Goal: Task Accomplishment & Management: Manage account settings

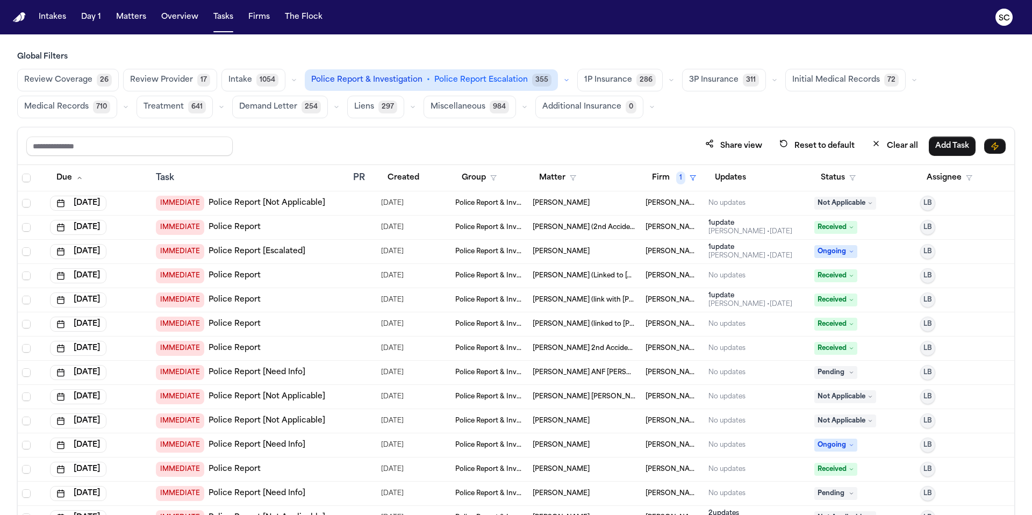
click at [832, 145] on button "Reset to default" at bounding box center [817, 146] width 88 height 20
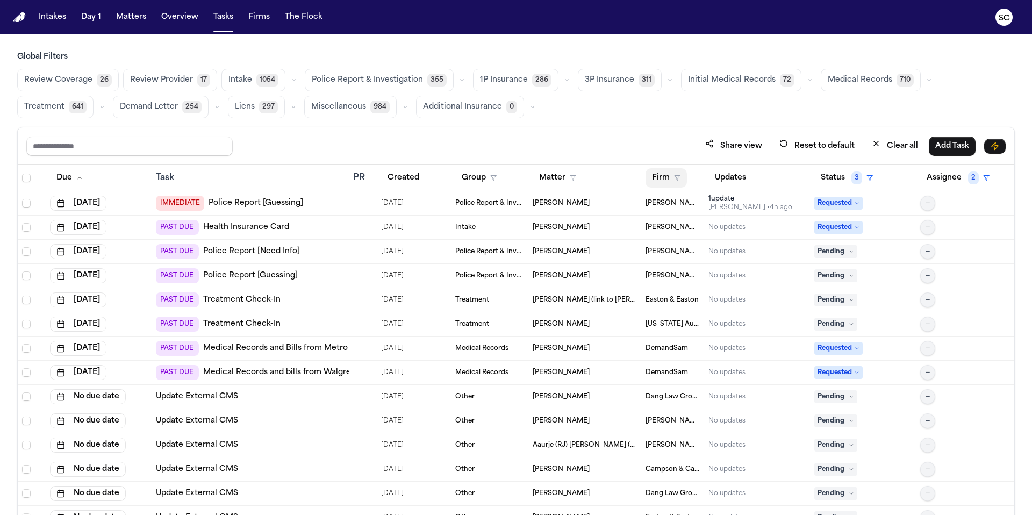
click at [667, 173] on button "Firm" at bounding box center [666, 177] width 41 height 19
click at [688, 208] on input "text" at bounding box center [720, 205] width 146 height 19
type input "*"
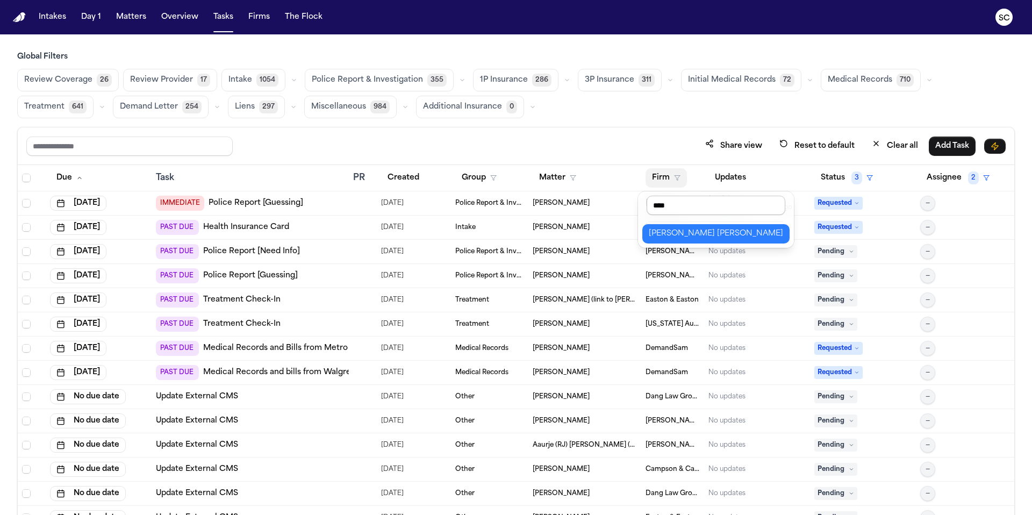
type input "*****"
click at [690, 237] on div "[PERSON_NAME] [PERSON_NAME]" at bounding box center [716, 233] width 134 height 13
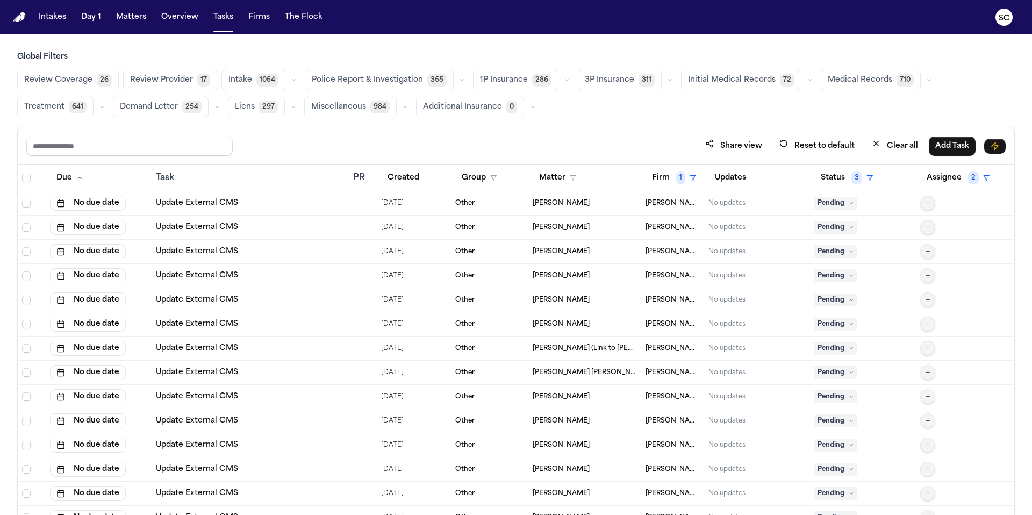
click at [391, 81] on span "Police Report & Investigation" at bounding box center [367, 80] width 111 height 11
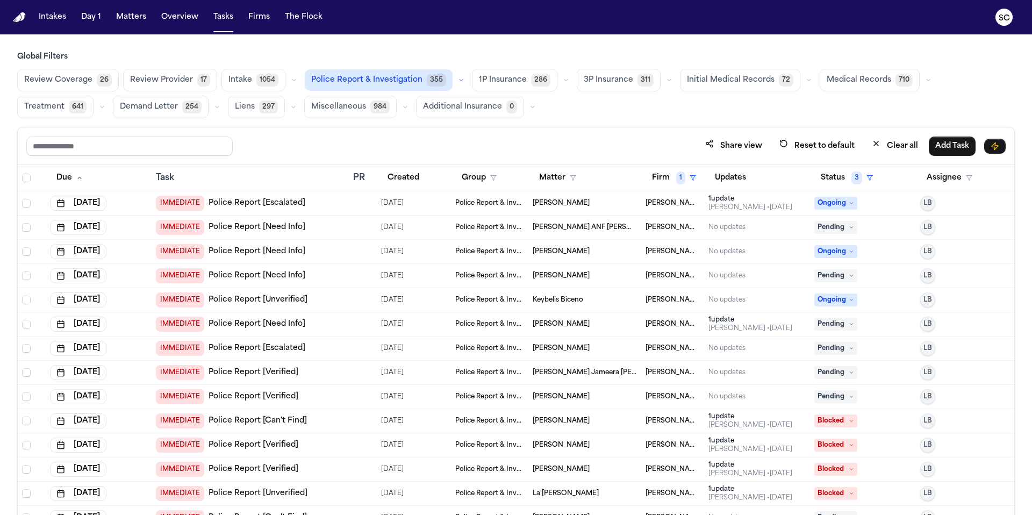
click at [277, 228] on link "Police Report [Need Info]" at bounding box center [257, 227] width 97 height 11
click at [282, 268] on div "IMMEDIATE Police Report [Need Info]" at bounding box center [230, 275] width 149 height 15
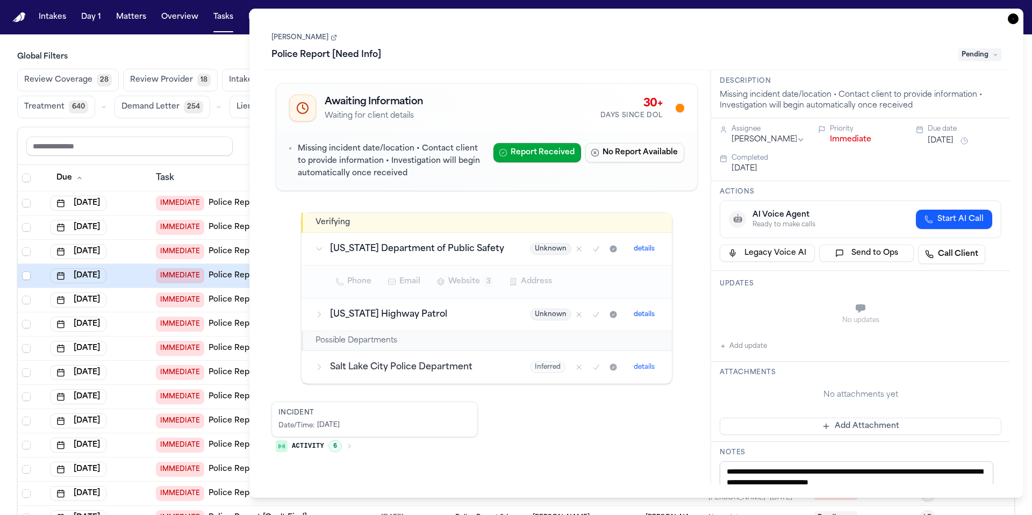
click at [331, 39] on link "Maikel E Castellano" at bounding box center [305, 37] width 66 height 9
click at [351, 447] on icon "button" at bounding box center [349, 446] width 2 height 4
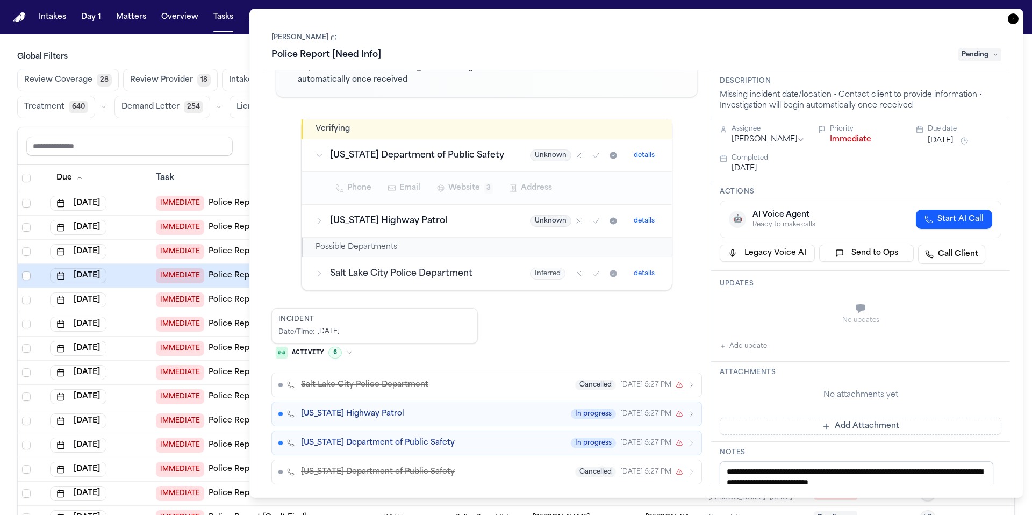
scroll to position [102, 0]
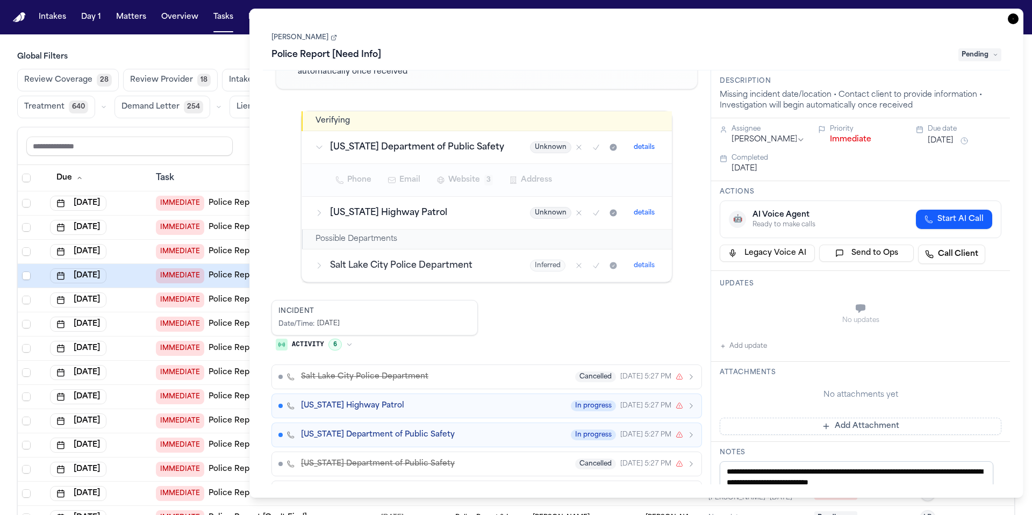
click at [220, 51] on main "Global Filters Review Coverage 28 Review Provider 18 Intake 1053 Police Report …" at bounding box center [516, 274] width 1032 height 481
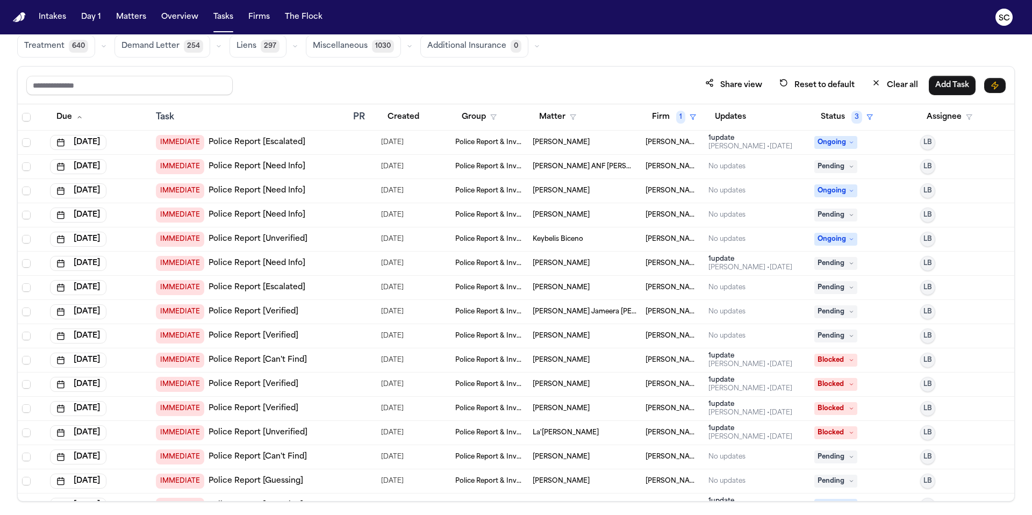
scroll to position [64, 0]
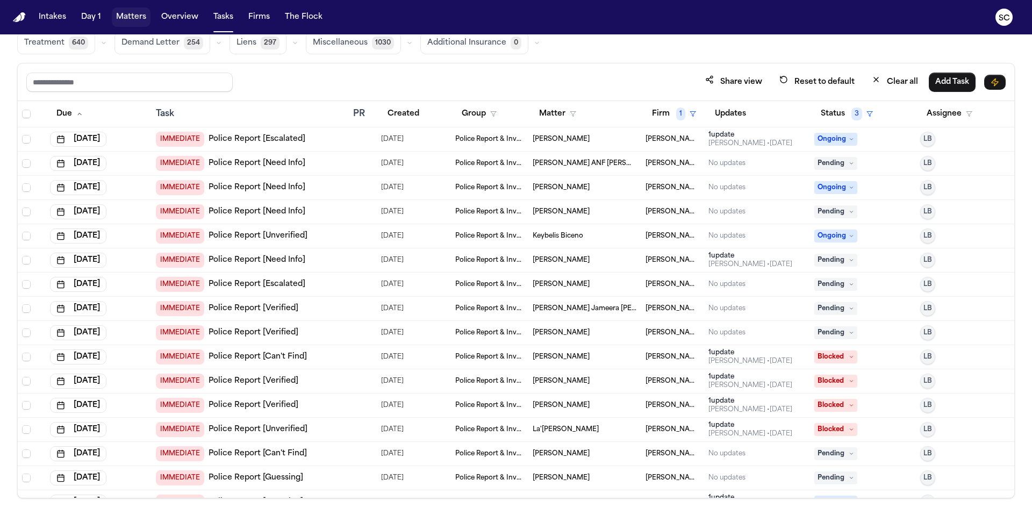
drag, startPoint x: 127, startPoint y: 17, endPoint x: 273, endPoint y: 24, distance: 146.4
click at [127, 17] on button "Matters" at bounding box center [131, 17] width 39 height 19
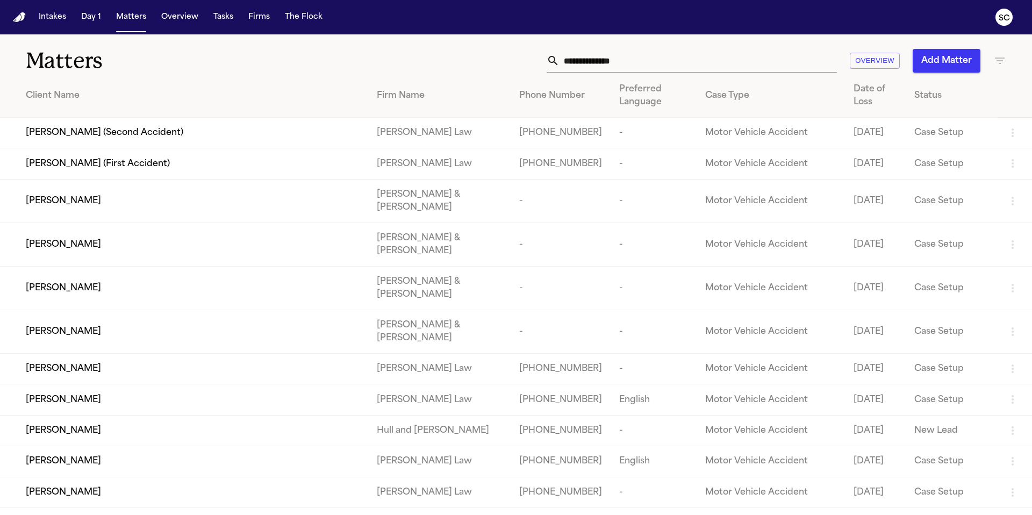
click at [617, 63] on input "text" at bounding box center [698, 61] width 277 height 24
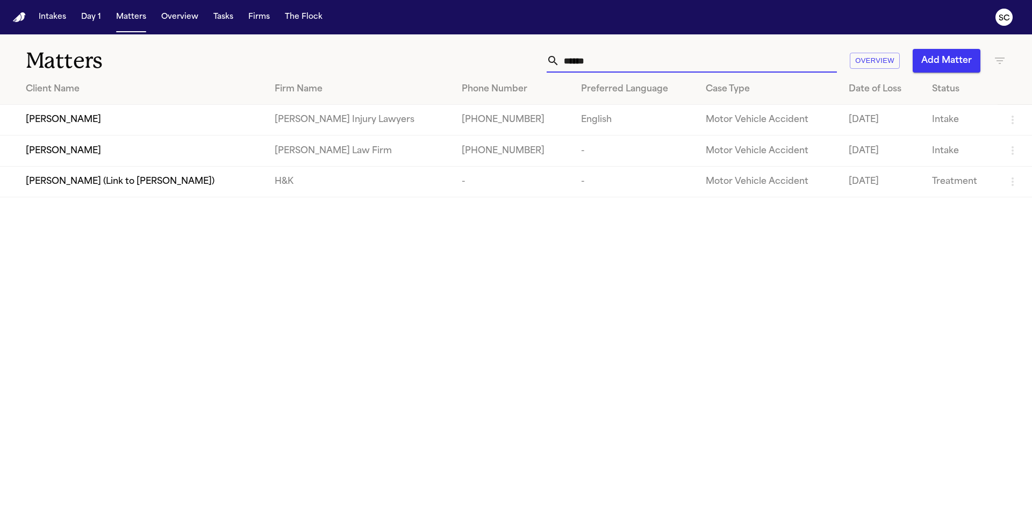
type input "******"
click at [63, 124] on span "Keionna Hollins" at bounding box center [63, 119] width 75 height 13
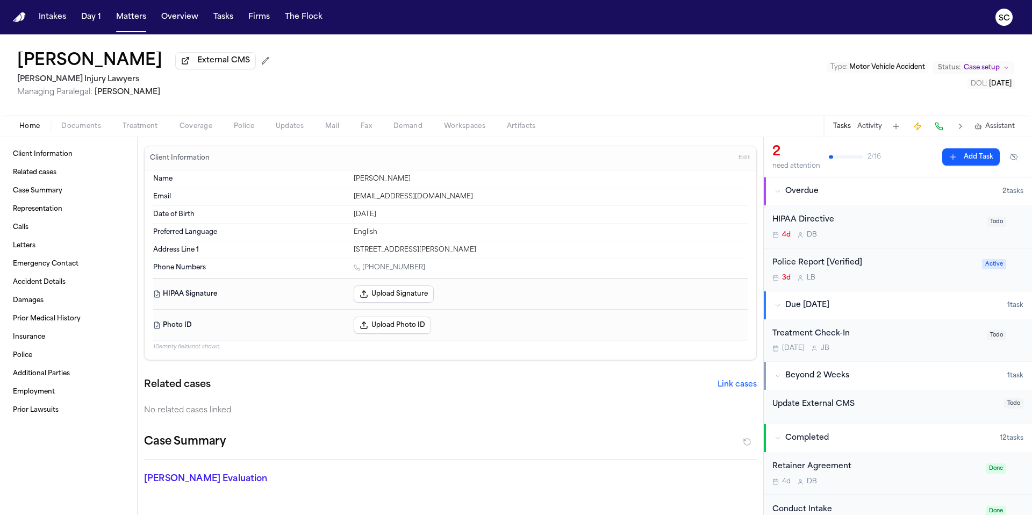
scroll to position [22, 0]
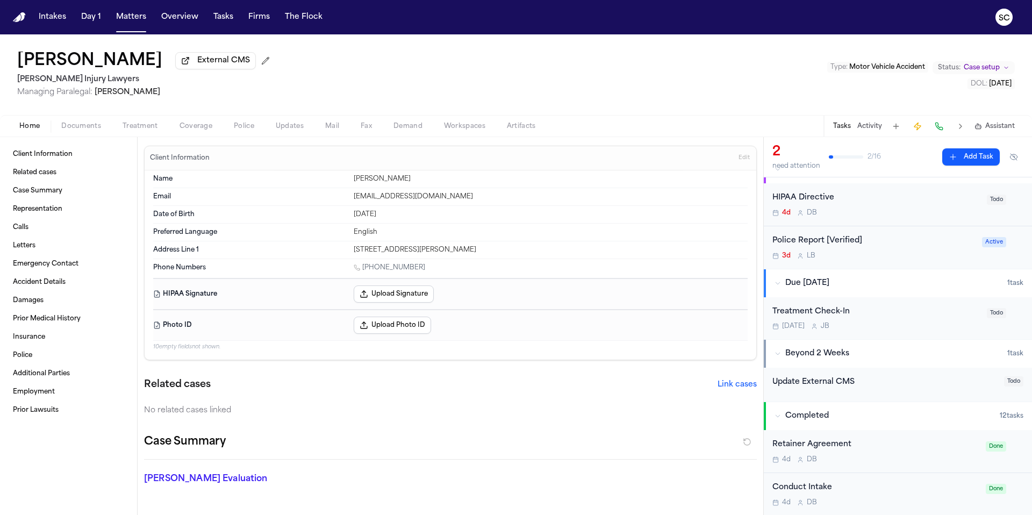
click at [860, 254] on div "3d L B" at bounding box center [874, 256] width 203 height 9
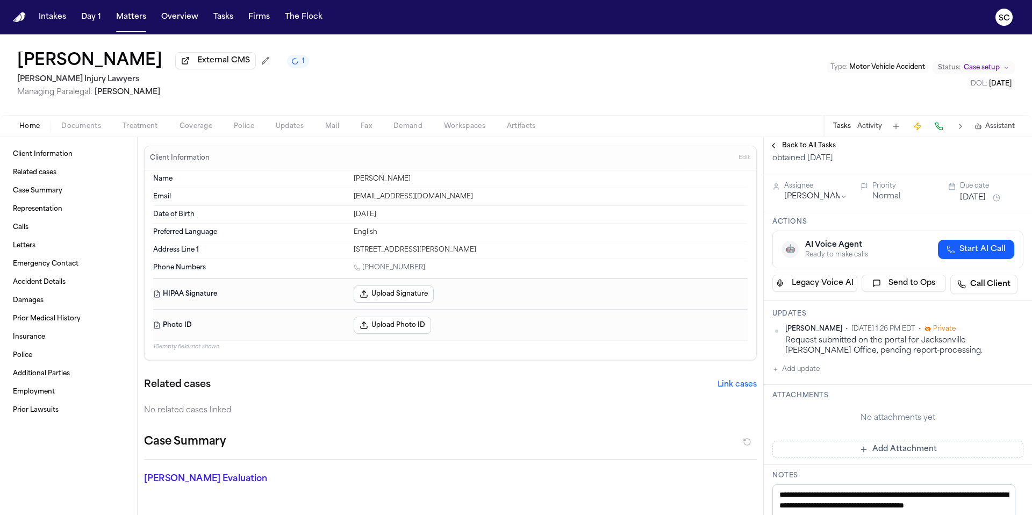
scroll to position [212, 0]
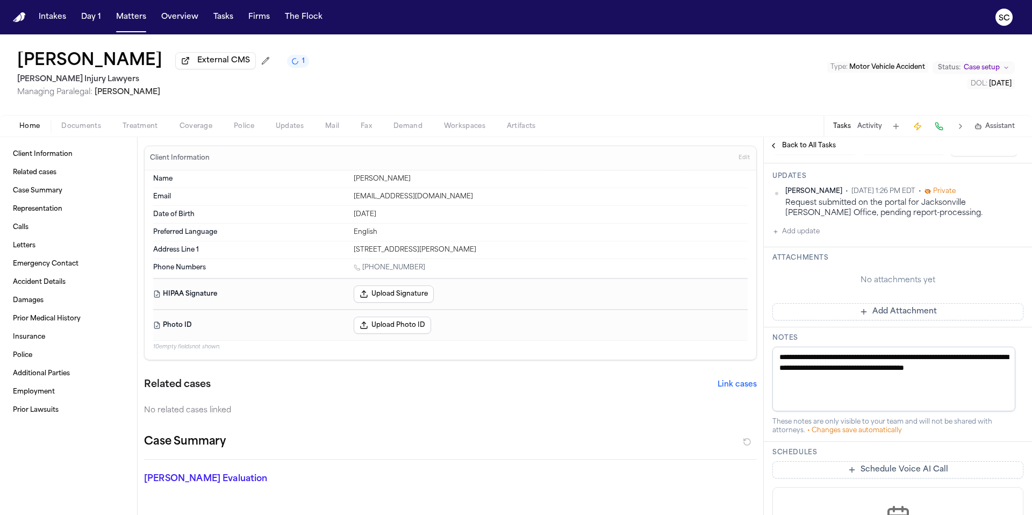
click at [88, 129] on span "Documents" at bounding box center [81, 126] width 40 height 9
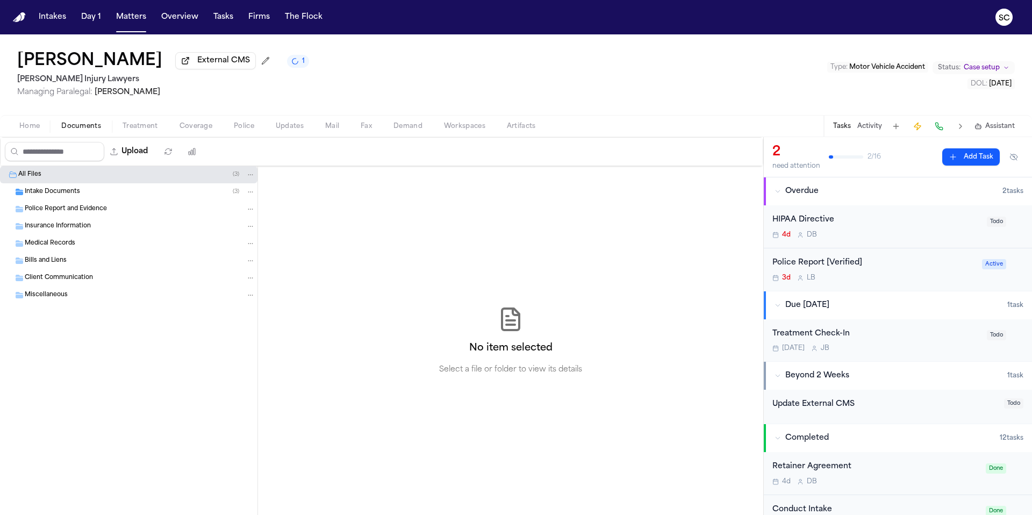
click at [68, 197] on span "Intake Documents" at bounding box center [52, 192] width 55 height 9
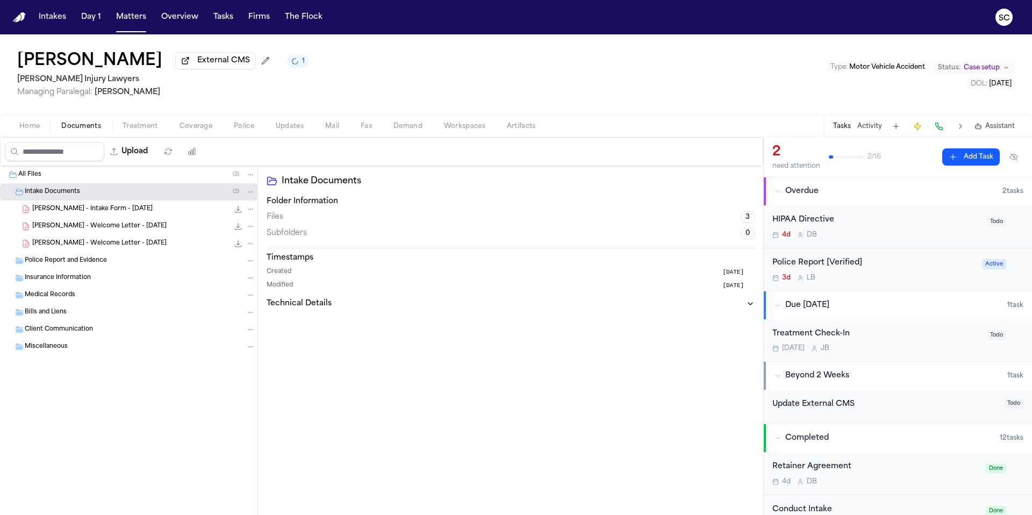
click at [76, 266] on span "Police Report and Evidence" at bounding box center [66, 261] width 82 height 9
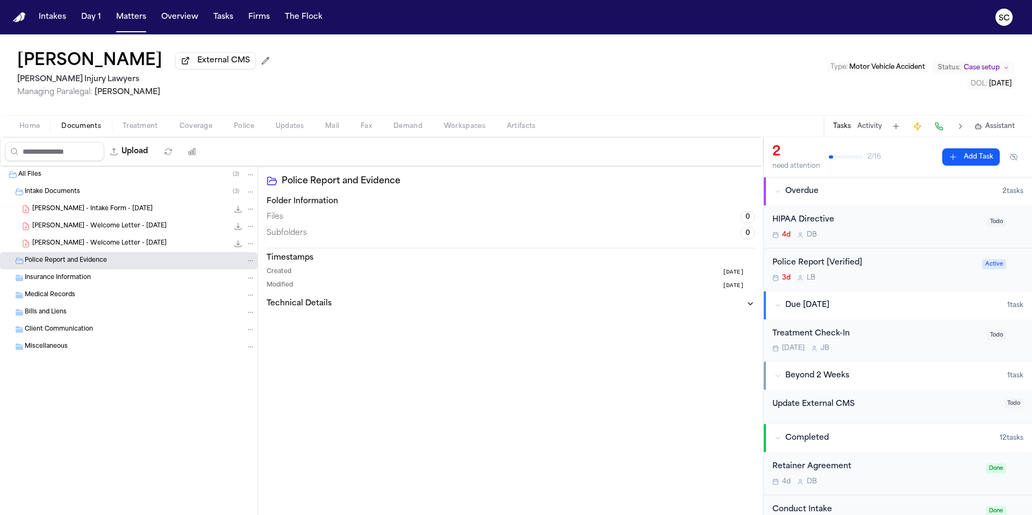
click at [210, 515] on div "All Files ( 3 ) Intake Documents ( 3 ) K. Hollins - Intake Form - 10.1.25 236.2…" at bounding box center [129, 340] width 258 height 349
click at [221, 515] on div "All Files ( 3 ) Intake Documents ( 3 ) K. Hollins - Intake Form - 10.1.25 236.2…" at bounding box center [129, 340] width 258 height 349
drag, startPoint x: 354, startPoint y: 515, endPoint x: 361, endPoint y: 514, distance: 6.5
click at [358, 515] on div "Police Report and Evidence Folder Information Files 0 Subfolders 0 Timestamps C…" at bounding box center [510, 340] width 505 height 349
click at [35, 129] on span "Home" at bounding box center [29, 126] width 20 height 9
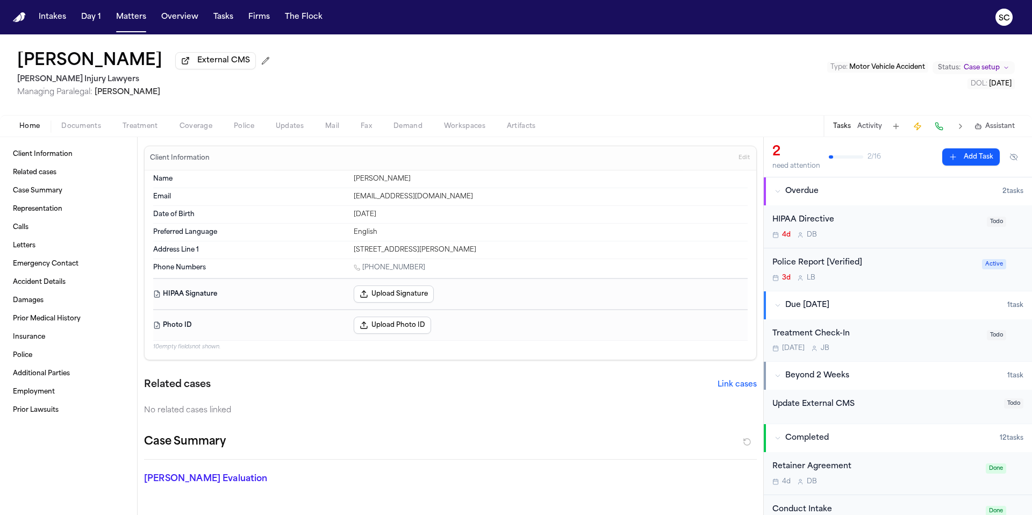
click at [878, 269] on div "Police Report [Verified]" at bounding box center [874, 263] width 203 height 12
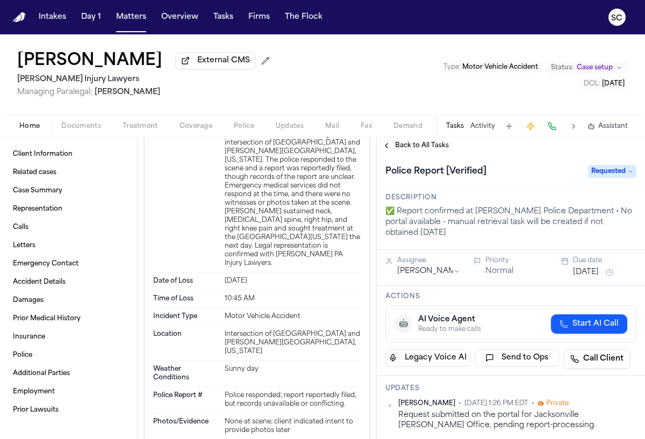
scroll to position [1133, 0]
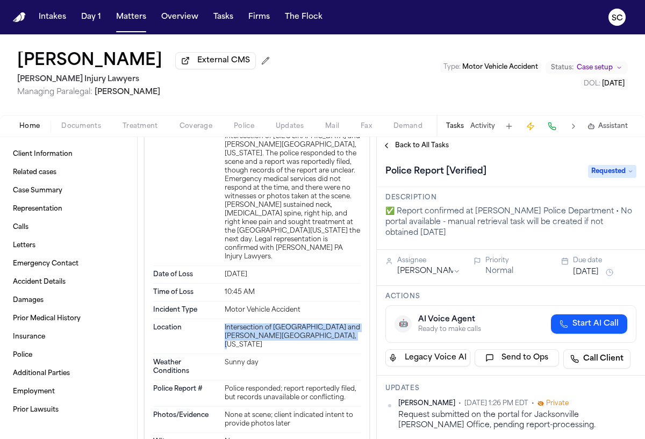
drag, startPoint x: 335, startPoint y: 356, endPoint x: 222, endPoint y: 348, distance: 113.7
click at [225, 348] on div "Intersection of Northside Drive and Medgar Evers Boulevard, Mississippi" at bounding box center [293, 337] width 136 height 26
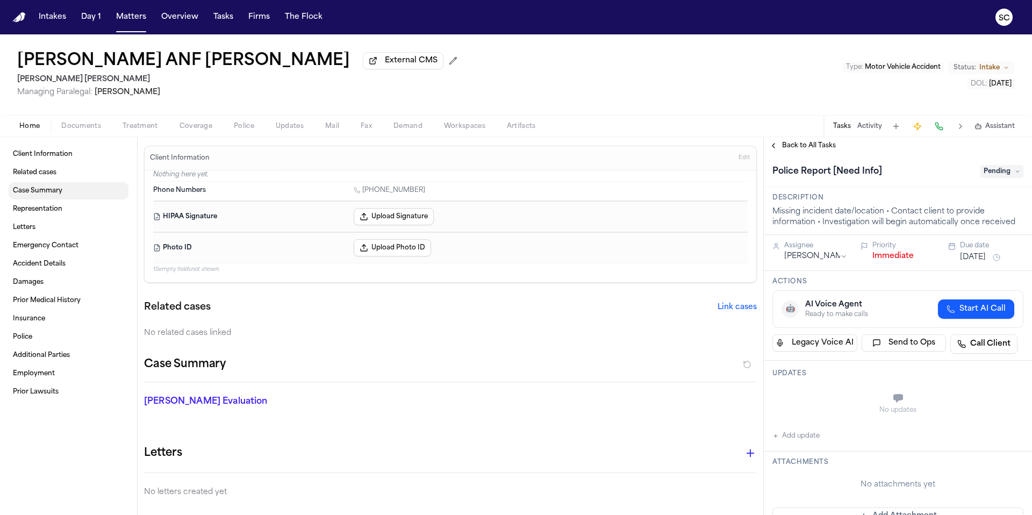
click at [34, 190] on span "Case Summary" at bounding box center [37, 191] width 49 height 9
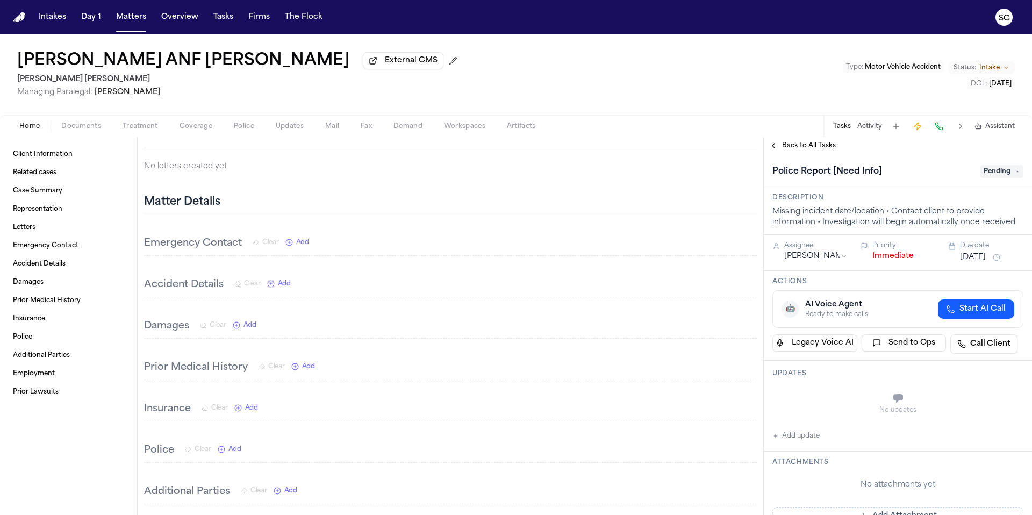
scroll to position [542, 0]
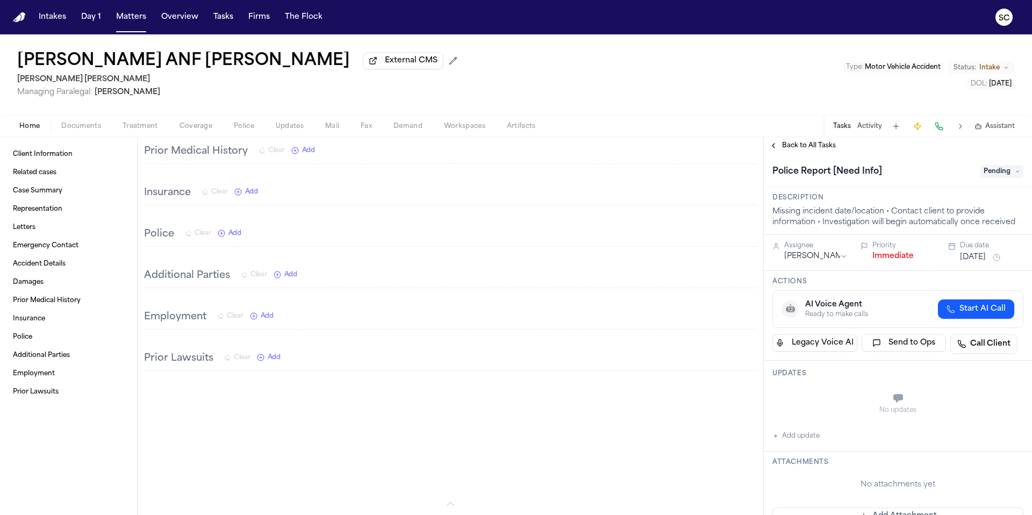
click at [87, 130] on span "Documents" at bounding box center [81, 126] width 40 height 9
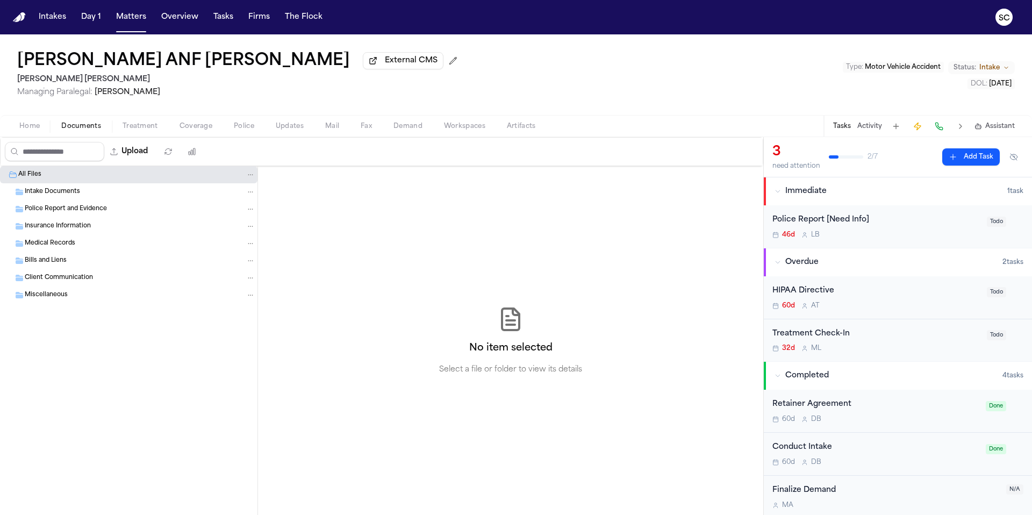
click at [66, 196] on span "Intake Documents" at bounding box center [52, 192] width 55 height 9
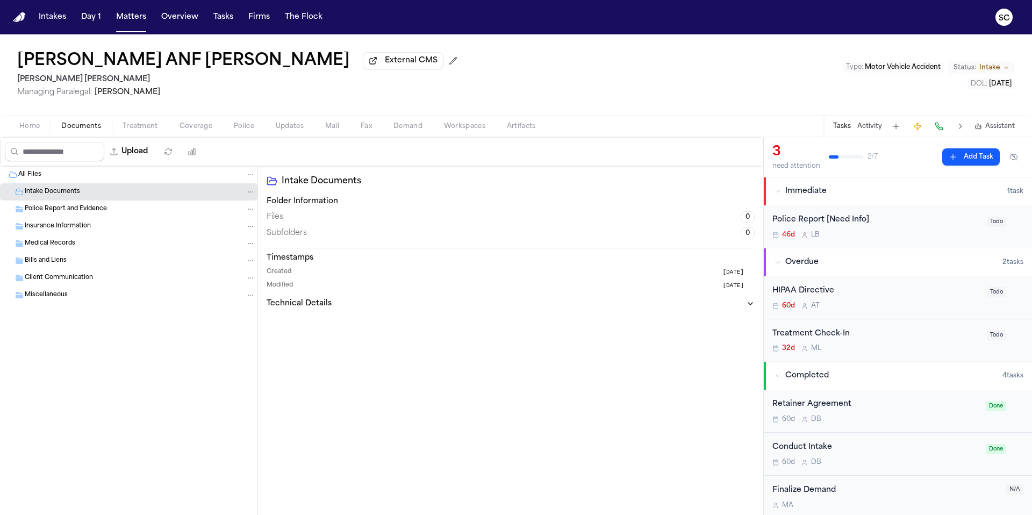
click at [27, 177] on span "All Files" at bounding box center [29, 174] width 23 height 9
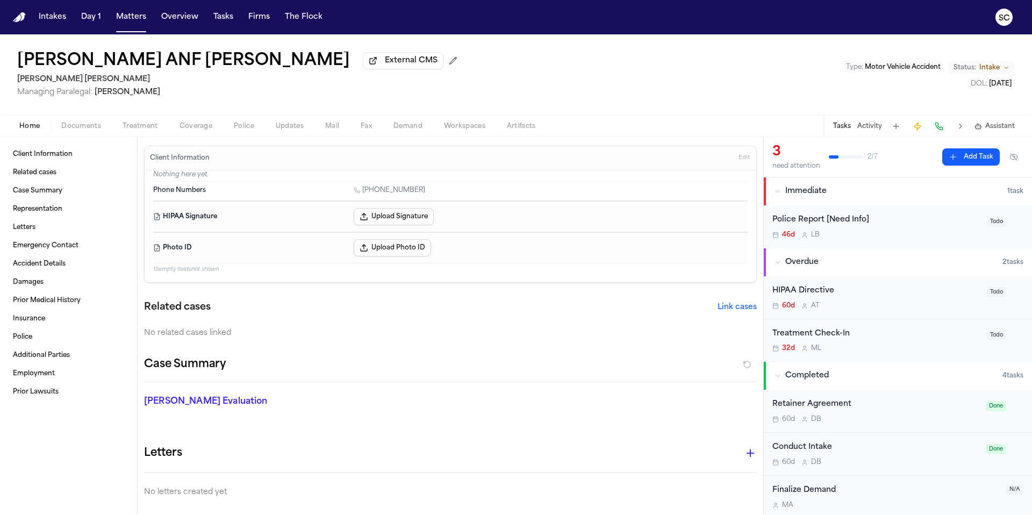
click at [23, 131] on span "Home" at bounding box center [29, 126] width 20 height 9
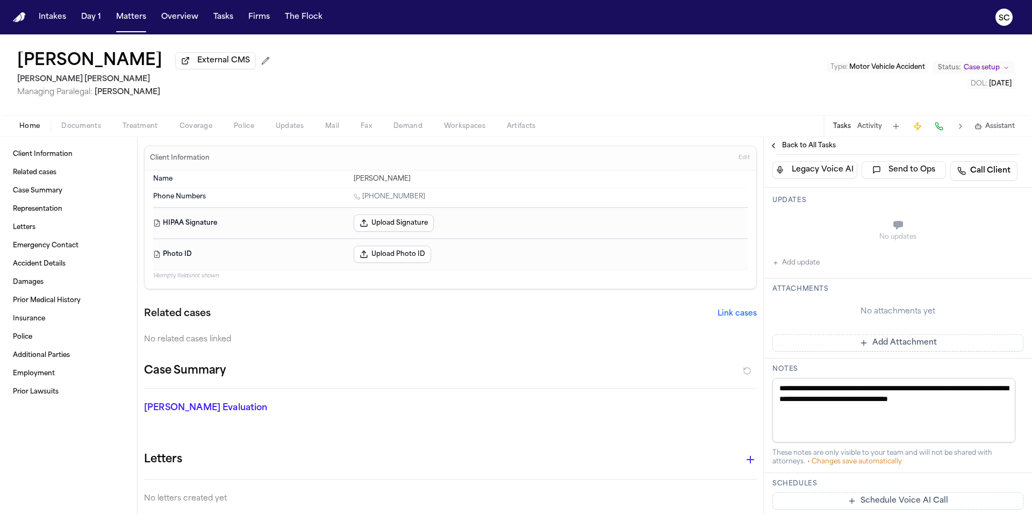
scroll to position [250, 0]
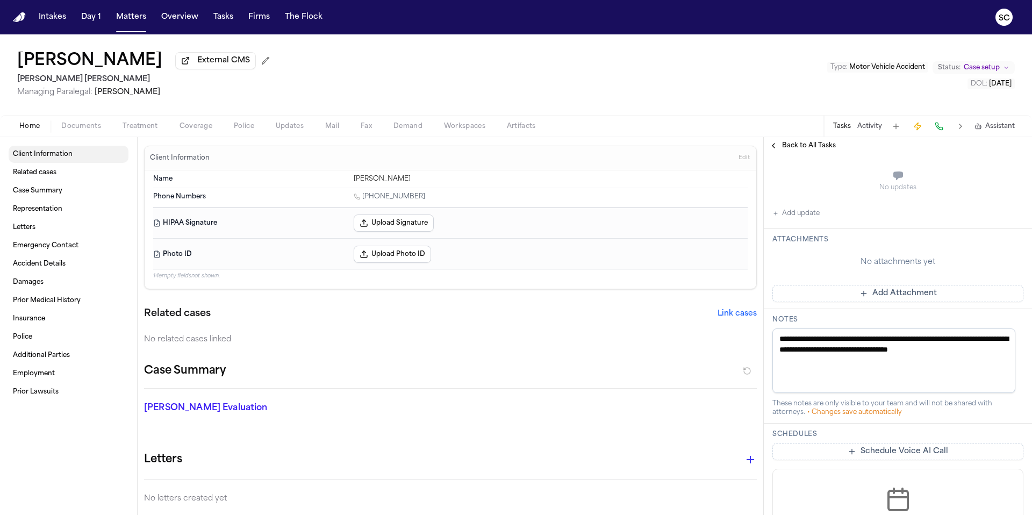
click at [48, 157] on span "Client Information" at bounding box center [43, 154] width 60 height 9
click at [77, 134] on div "Home Documents Treatment Coverage Police Updates Mail Fax Demand Workspaces Art…" at bounding box center [516, 126] width 1032 height 22
click at [79, 131] on span "Documents" at bounding box center [81, 126] width 40 height 9
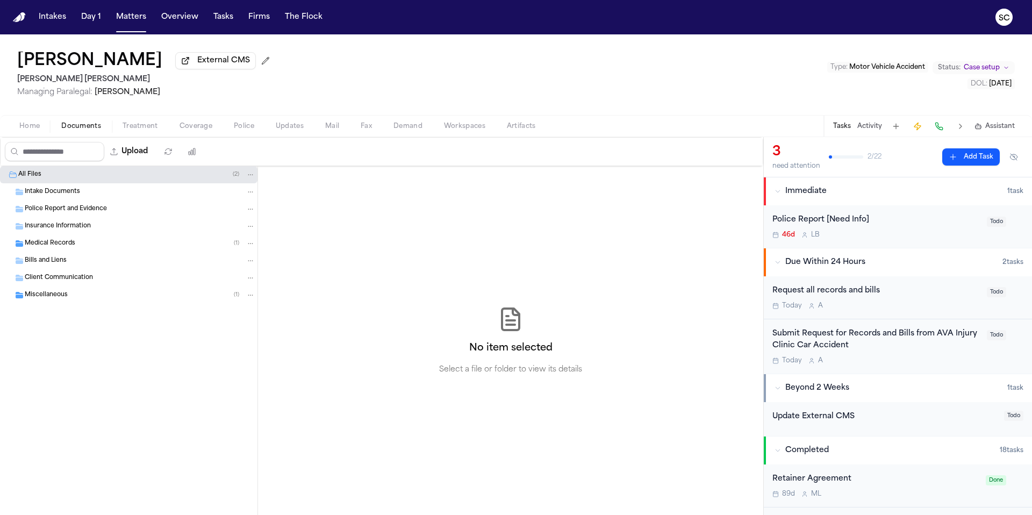
click at [82, 245] on div "Medical Records ( 1 )" at bounding box center [140, 244] width 231 height 10
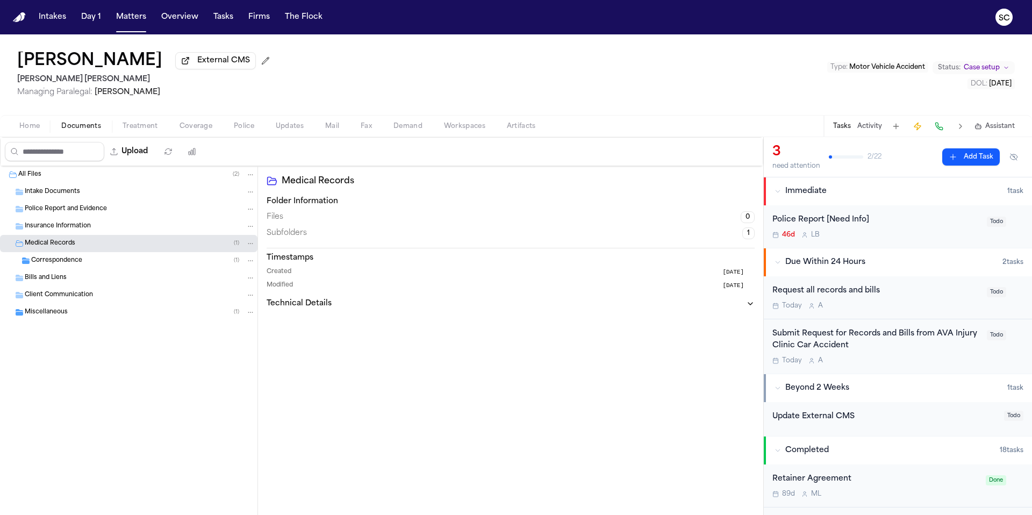
click at [124, 262] on div "Correspondence ( 1 )" at bounding box center [143, 261] width 224 height 10
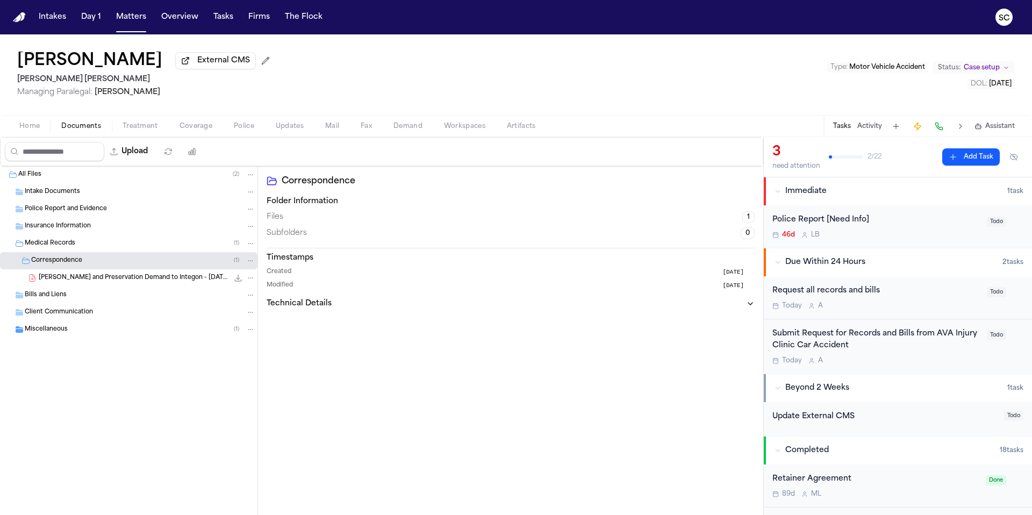
click at [120, 332] on div "Miscellaneous ( 1 )" at bounding box center [140, 330] width 231 height 10
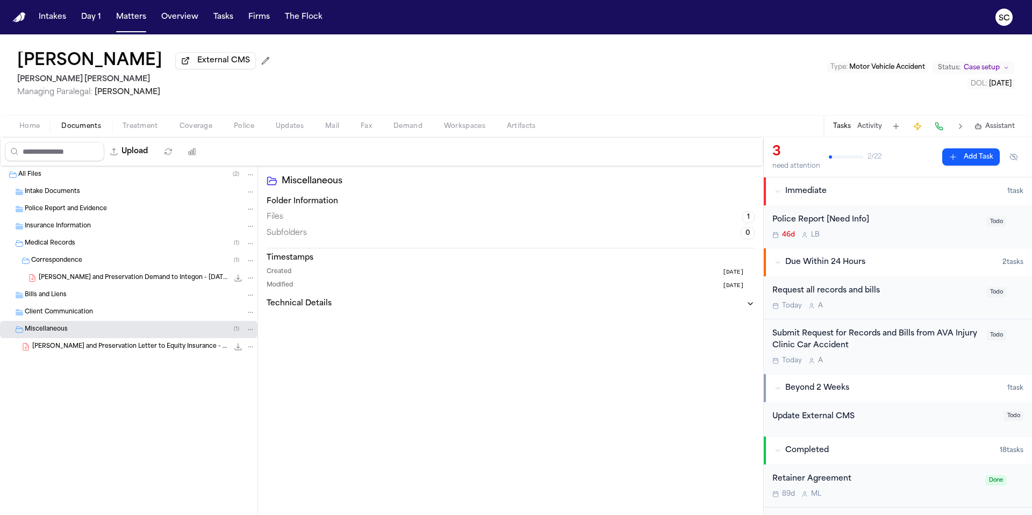
click at [139, 352] on span "M. Castellano - LOR and Preservation Letter to Equity Insurance - 7.12.25" at bounding box center [130, 347] width 196 height 9
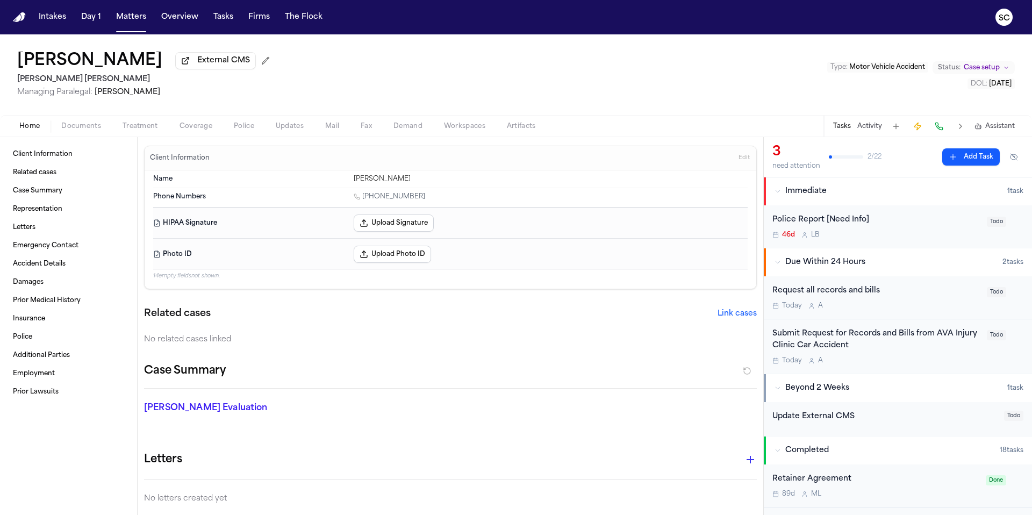
click at [37, 129] on span "Home" at bounding box center [29, 126] width 20 height 9
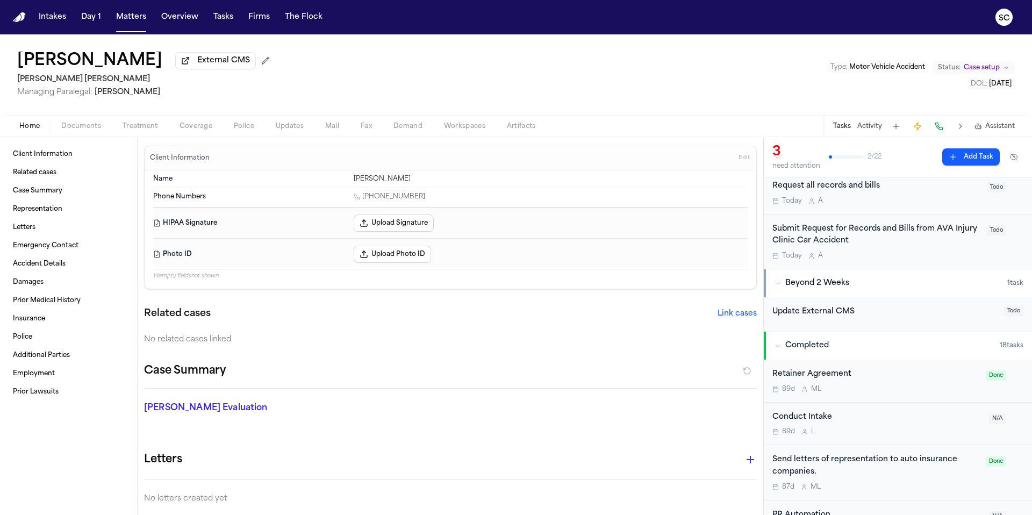
scroll to position [314, 0]
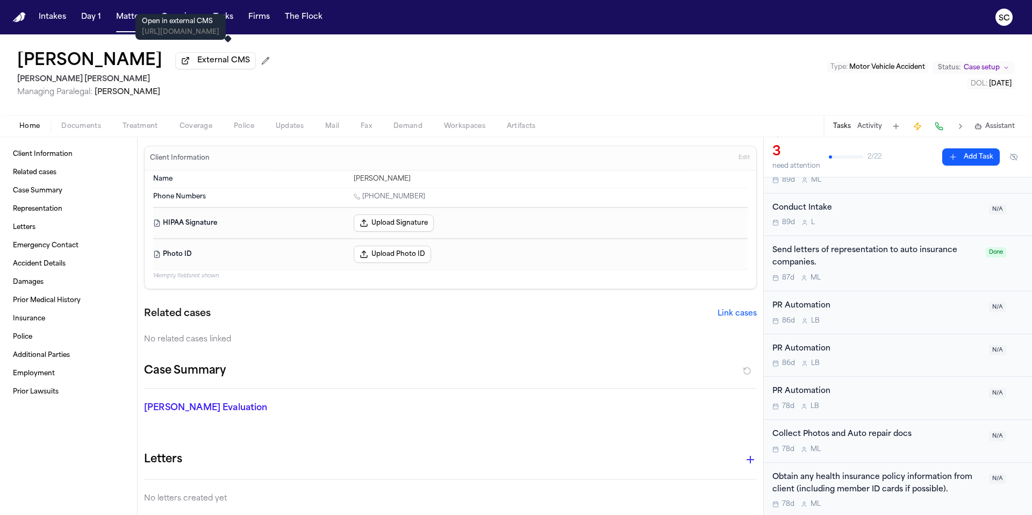
click at [229, 63] on span "External CMS" at bounding box center [223, 60] width 53 height 11
click at [40, 272] on link "Accident Details" at bounding box center [69, 263] width 120 height 17
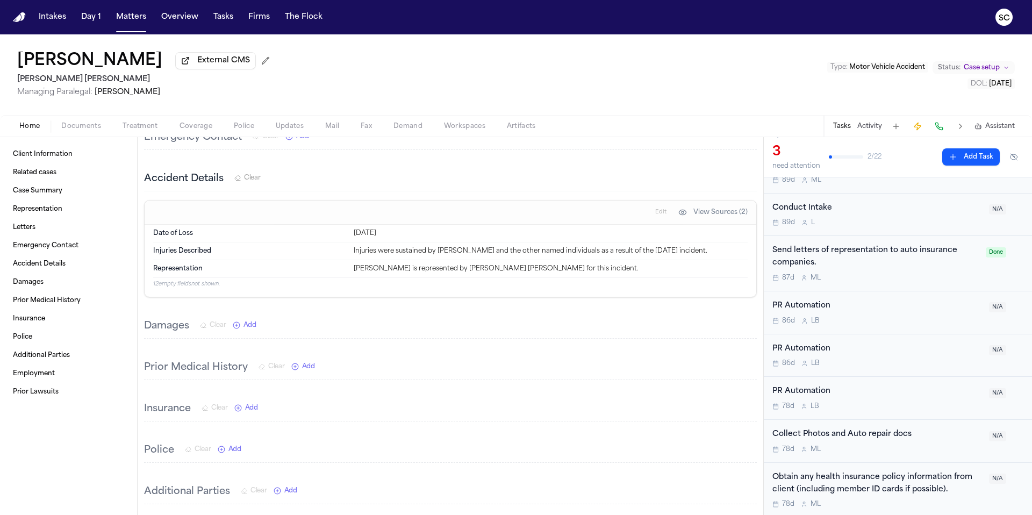
scroll to position [454, 0]
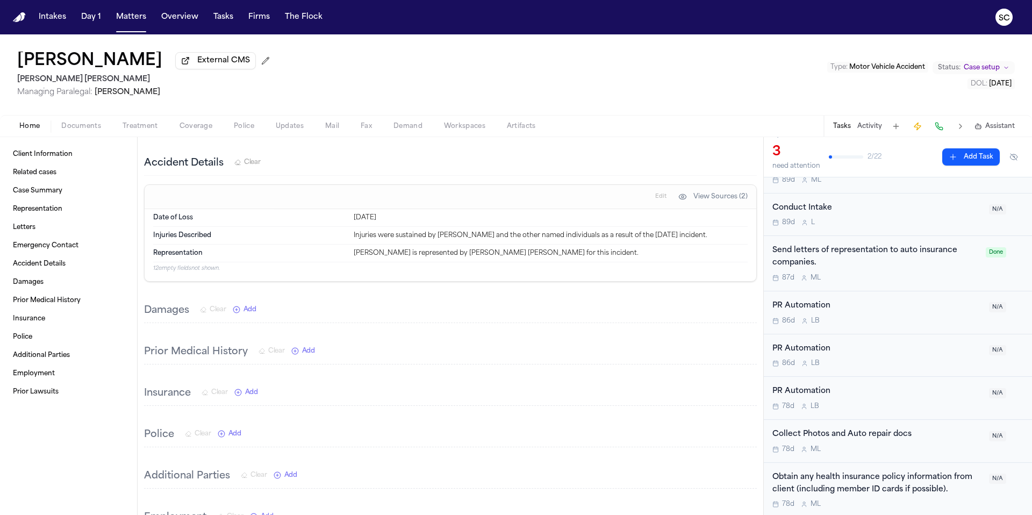
click at [873, 318] on div "86d L B" at bounding box center [878, 321] width 210 height 9
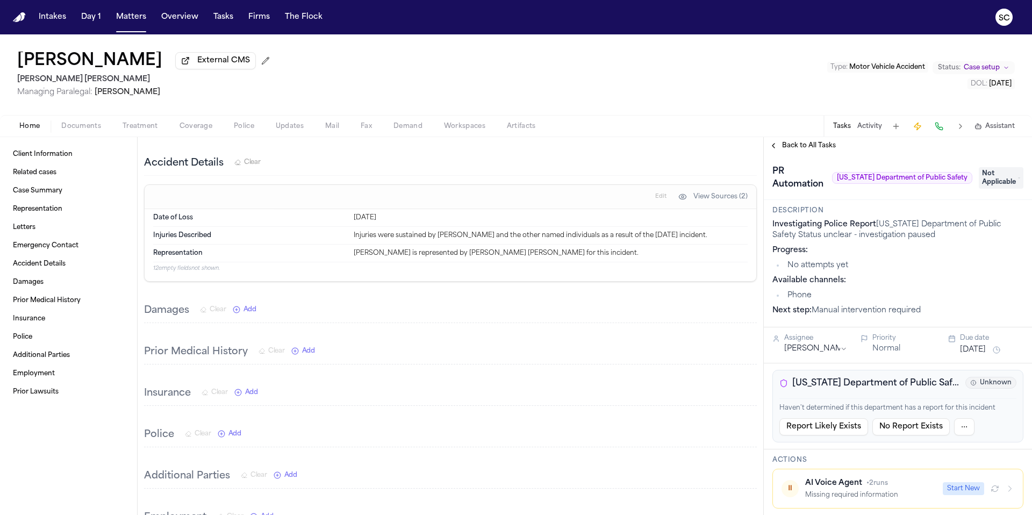
scroll to position [105, 0]
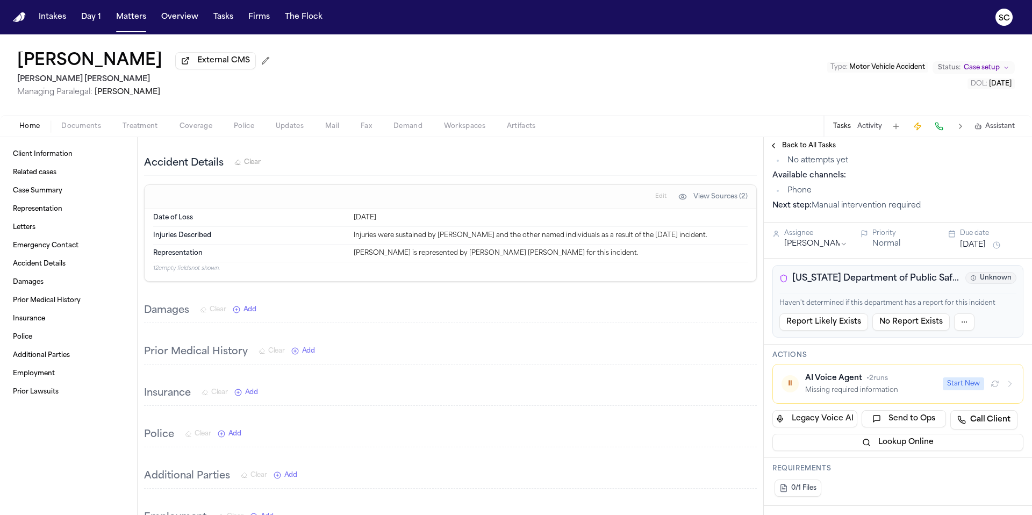
click at [775, 149] on button "Back to All Tasks" at bounding box center [802, 145] width 77 height 9
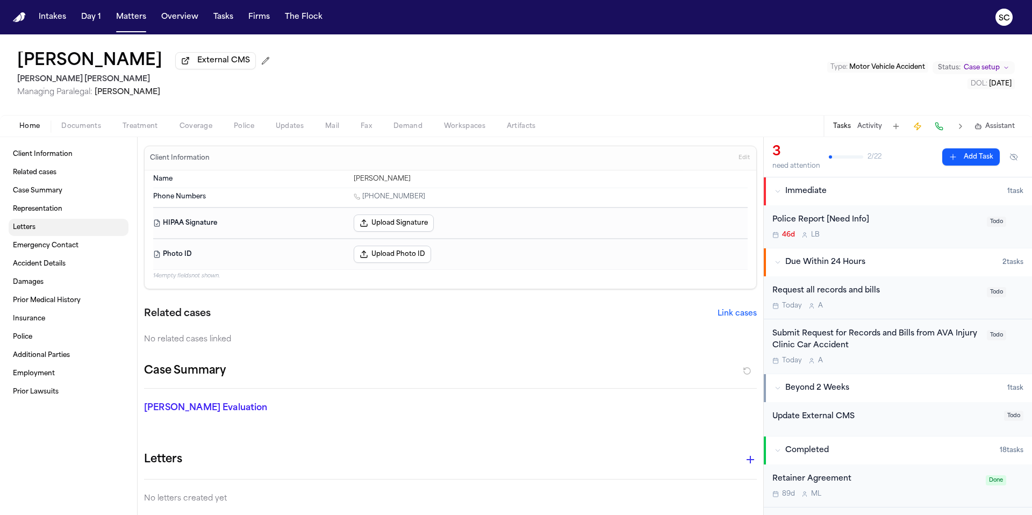
click at [32, 236] on link "Letters" at bounding box center [69, 227] width 120 height 17
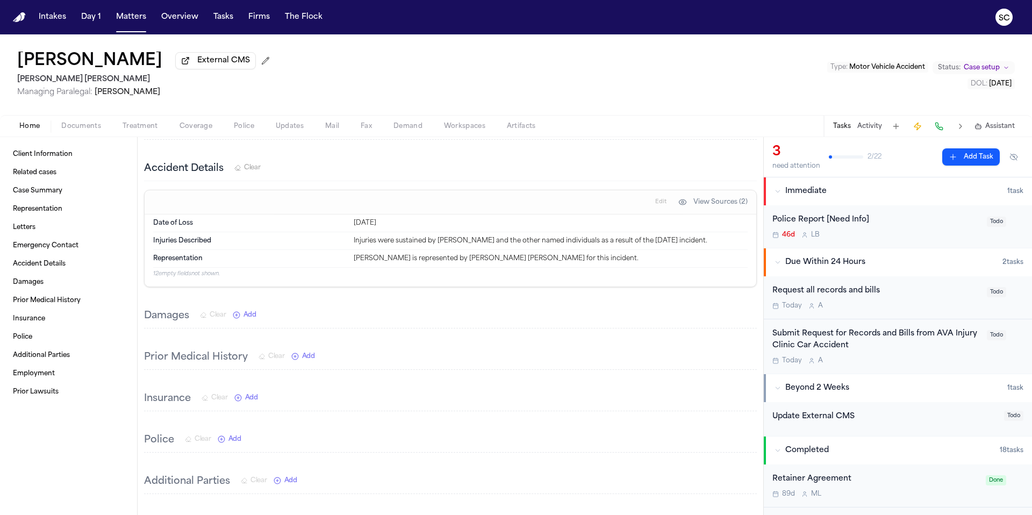
scroll to position [500, 0]
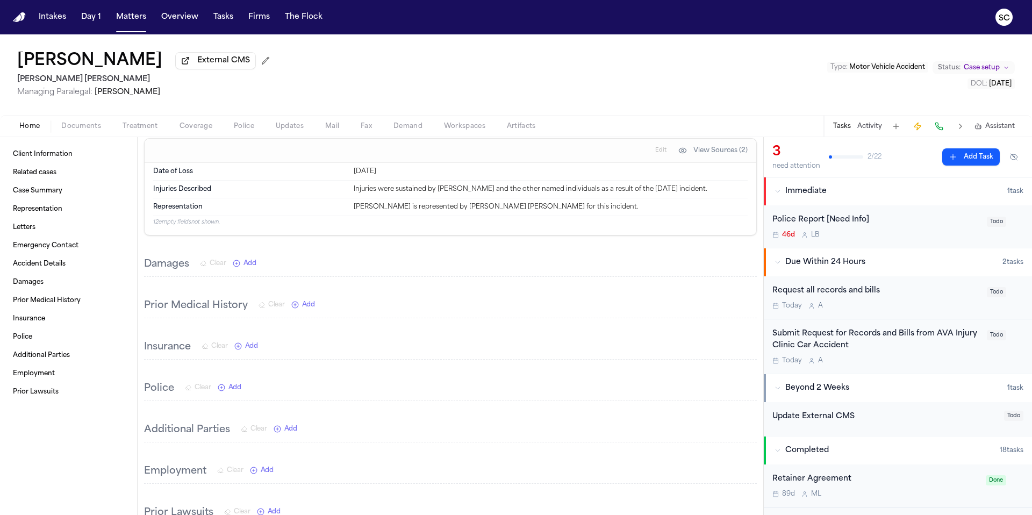
click at [235, 392] on span "Add" at bounding box center [235, 387] width 13 height 9
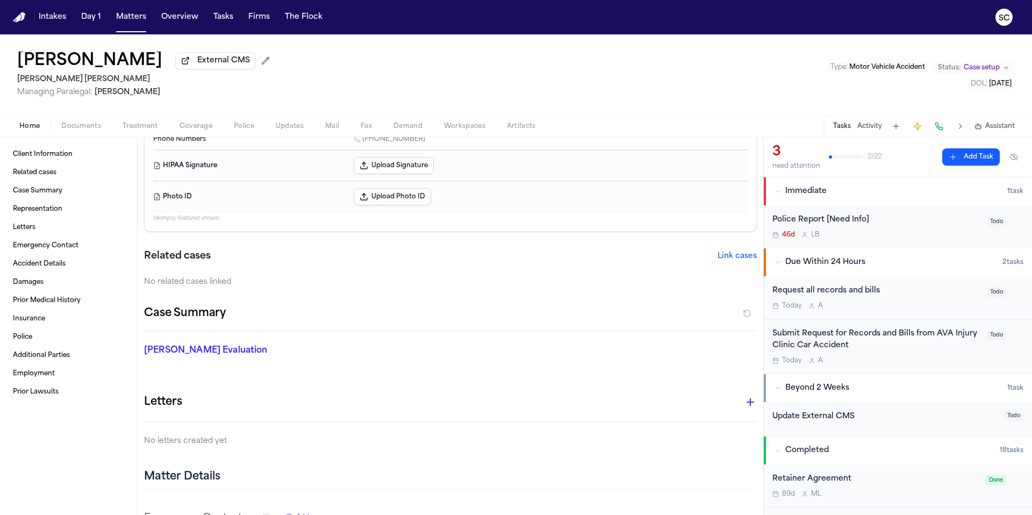
scroll to position [101, 0]
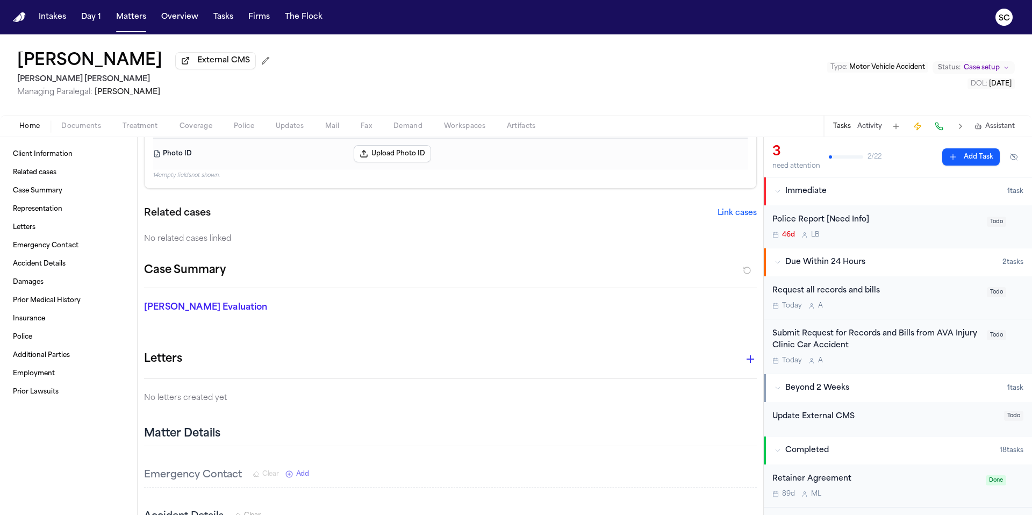
click at [733, 213] on button "Link cases" at bounding box center [737, 213] width 39 height 11
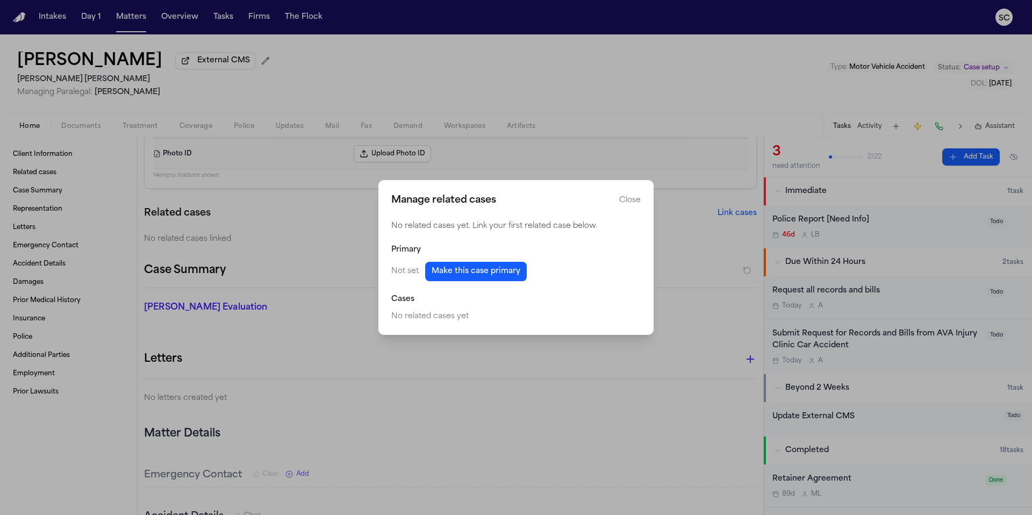
click at [633, 201] on button "Close" at bounding box center [630, 200] width 22 height 11
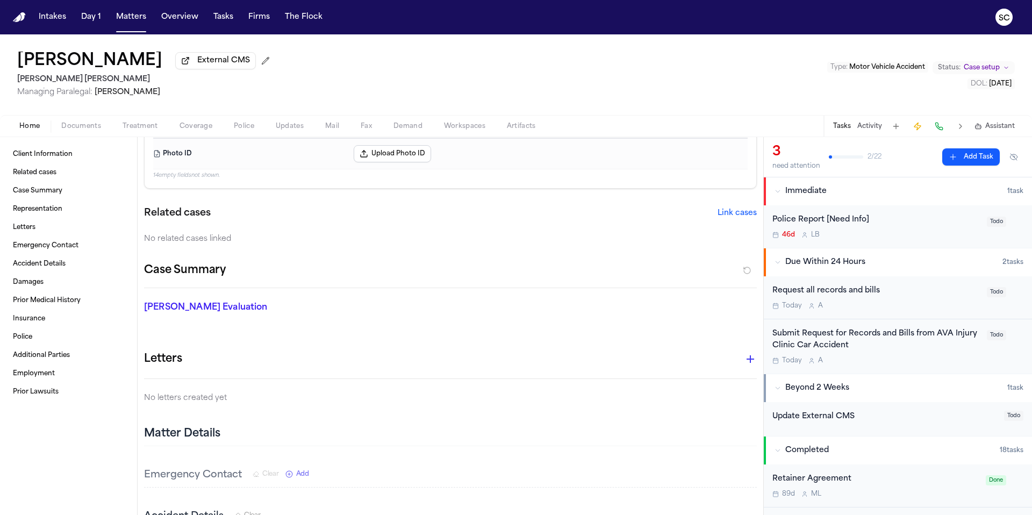
click at [744, 357] on icon "button" at bounding box center [750, 359] width 13 height 13
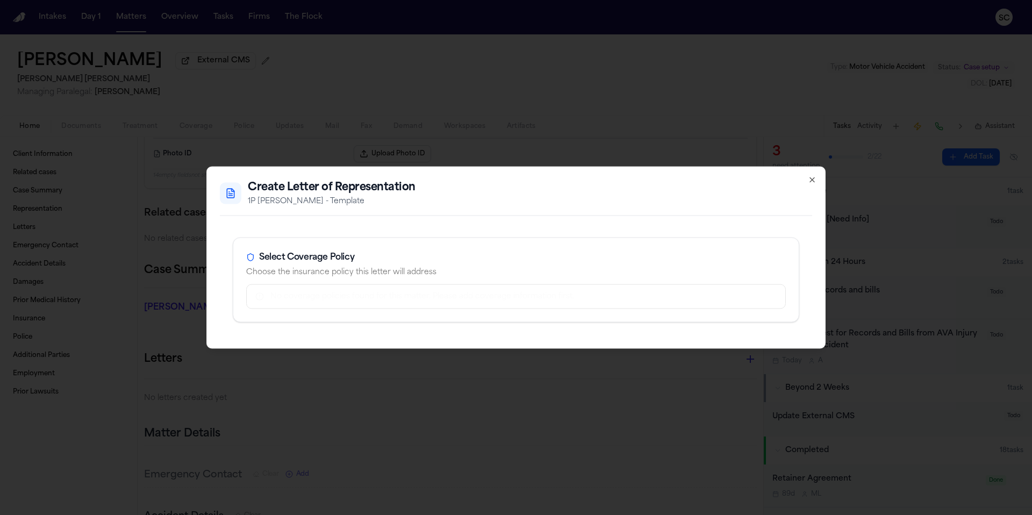
click at [333, 261] on div "Select Coverage Policy" at bounding box center [516, 257] width 540 height 13
click at [325, 294] on div "No coverage policies found for this matter. Please add coverage information fir…" at bounding box center [523, 296] width 507 height 11
click at [325, 298] on div "No coverage policies found for this matter. Please add coverage information fir…" at bounding box center [523, 296] width 507 height 11
click at [270, 196] on p "1P LOR SAH - Template" at bounding box center [332, 201] width 168 height 11
click at [250, 259] on icon at bounding box center [250, 257] width 9 height 9
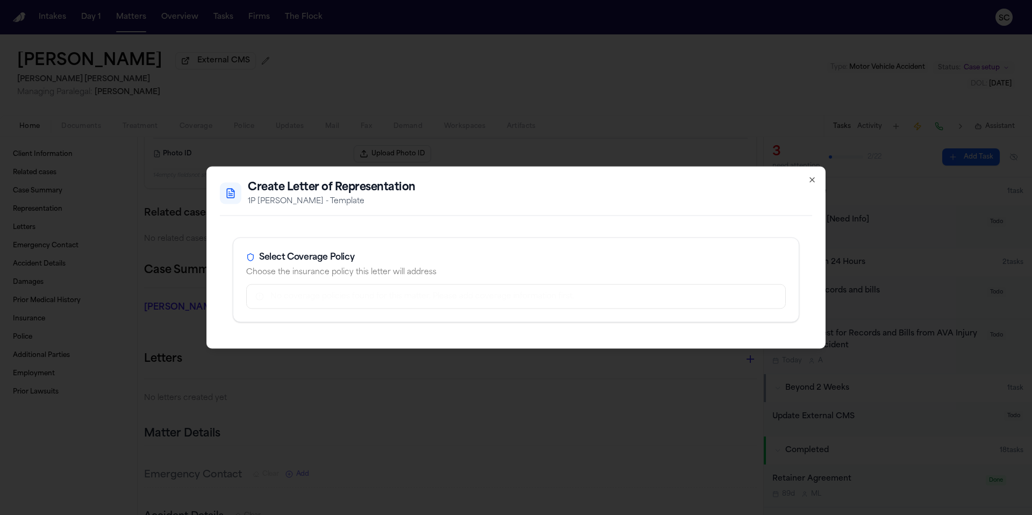
click at [253, 259] on icon at bounding box center [250, 257] width 9 height 9
drag, startPoint x: 329, startPoint y: 295, endPoint x: 337, endPoint y: 292, distance: 8.7
click at [334, 293] on div "No coverage policies found for this matter. Please add coverage information fir…" at bounding box center [523, 296] width 507 height 11
drag, startPoint x: 437, startPoint y: 276, endPoint x: 669, endPoint y: 154, distance: 263.2
click at [465, 266] on div "Select Coverage Policy Choose the insurance policy this letter will address" at bounding box center [516, 261] width 566 height 46
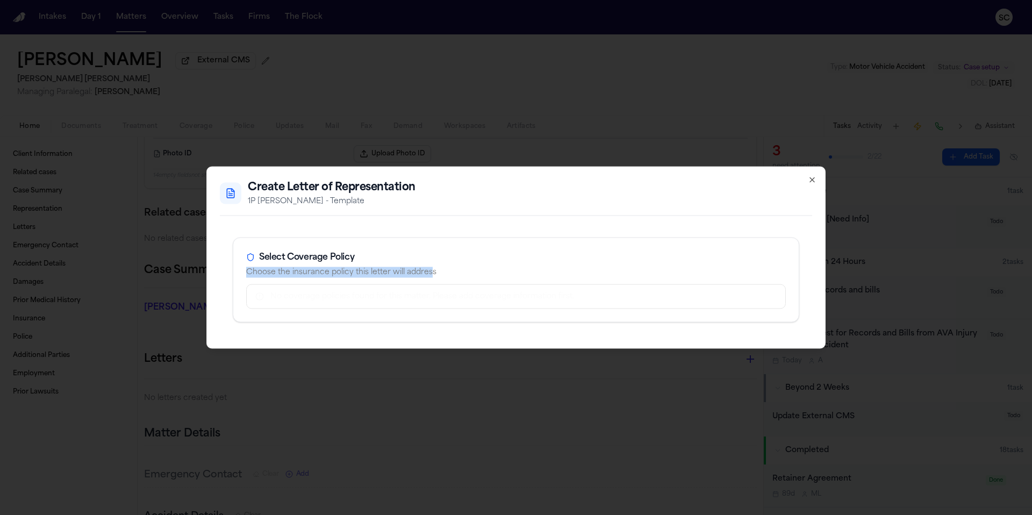
click at [815, 179] on icon "button" at bounding box center [812, 180] width 9 height 9
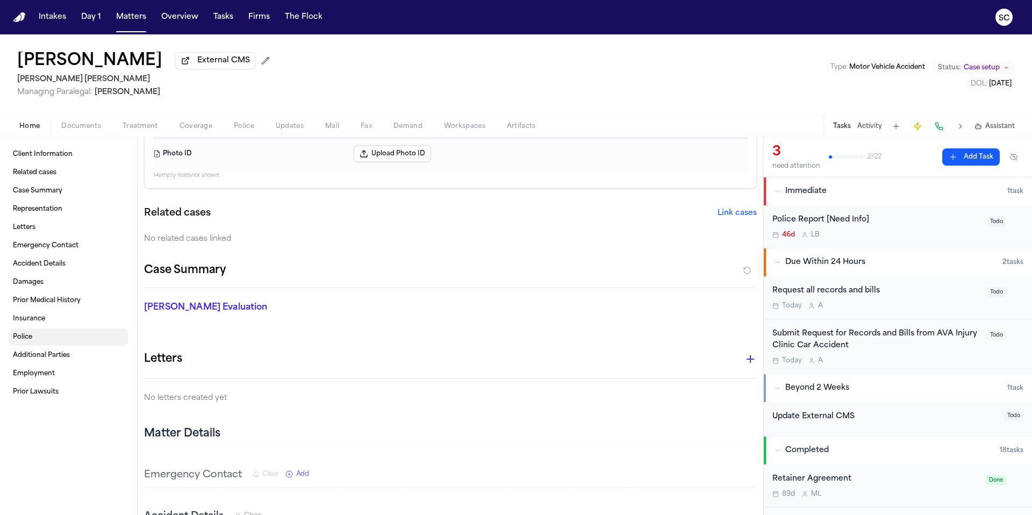
click at [36, 341] on link "Police" at bounding box center [69, 337] width 120 height 17
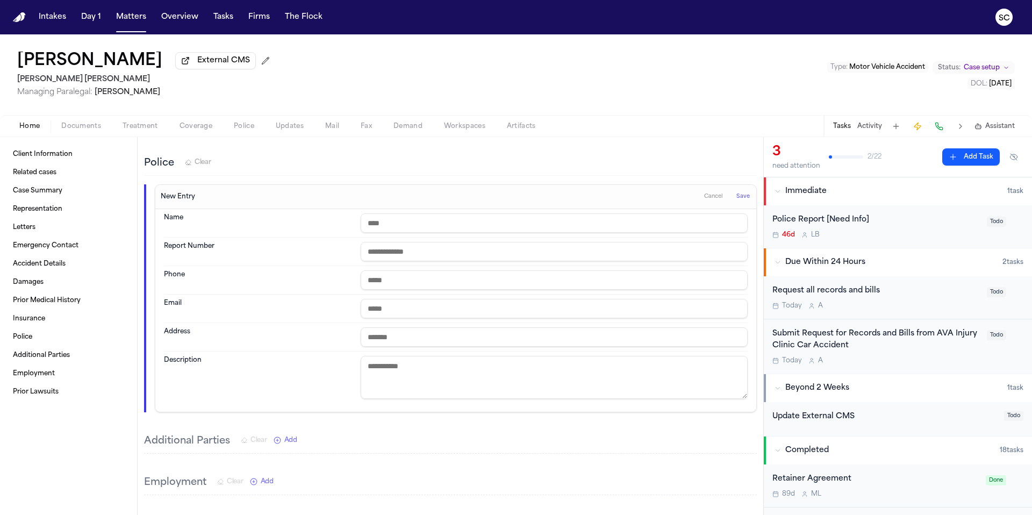
scroll to position [725, 0]
click at [54, 19] on button "Intakes" at bounding box center [52, 17] width 36 height 19
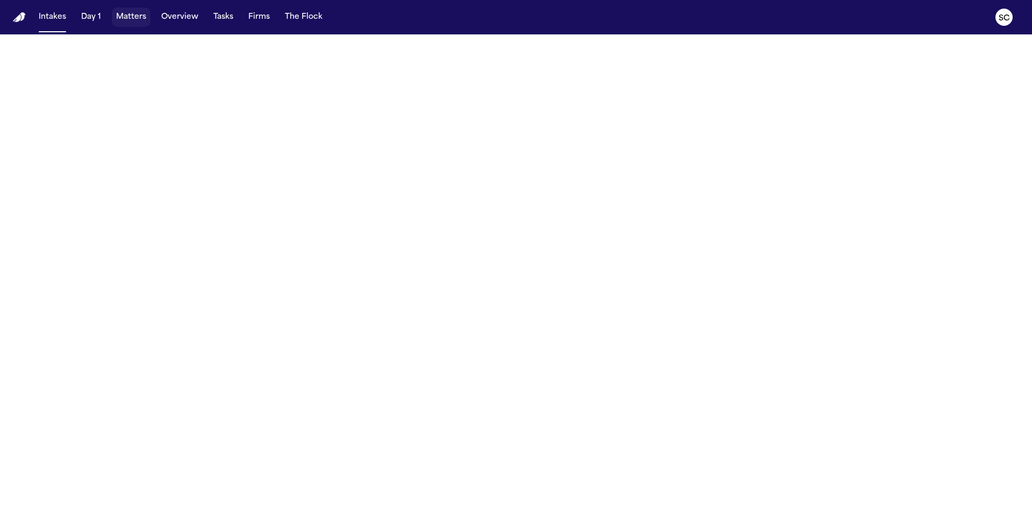
click at [137, 22] on button "Matters" at bounding box center [131, 17] width 39 height 19
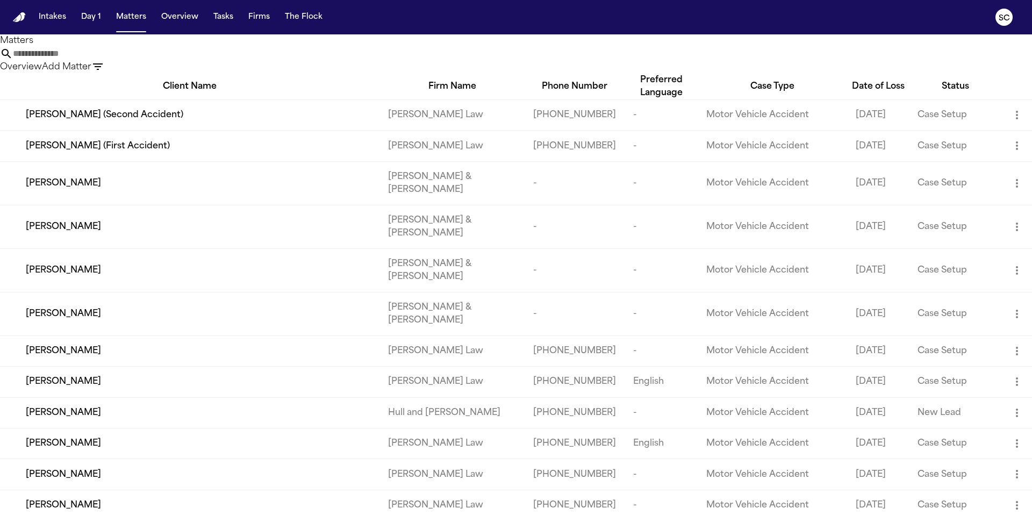
click at [99, 60] on input "text" at bounding box center [56, 53] width 86 height 13
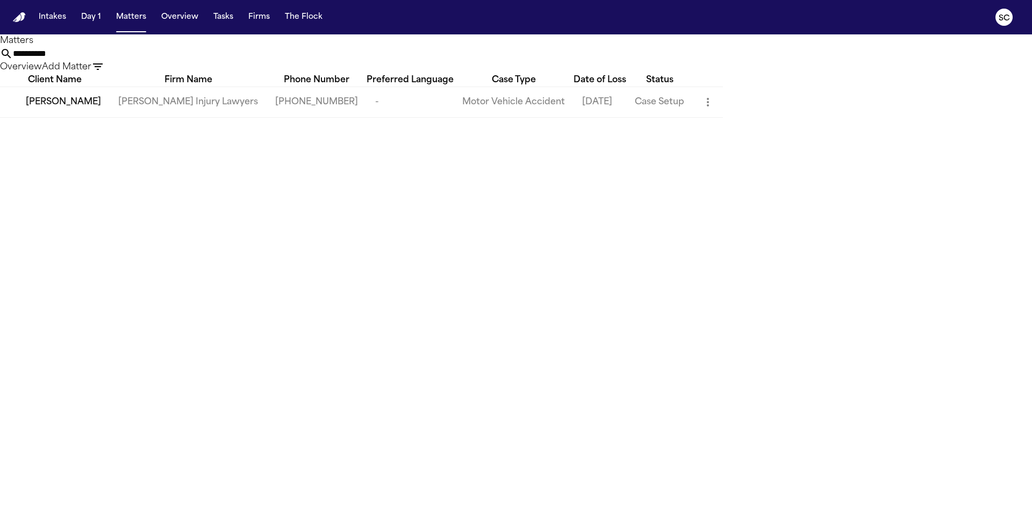
type input "**********"
click at [47, 109] on span "Cody Adams" at bounding box center [63, 102] width 75 height 13
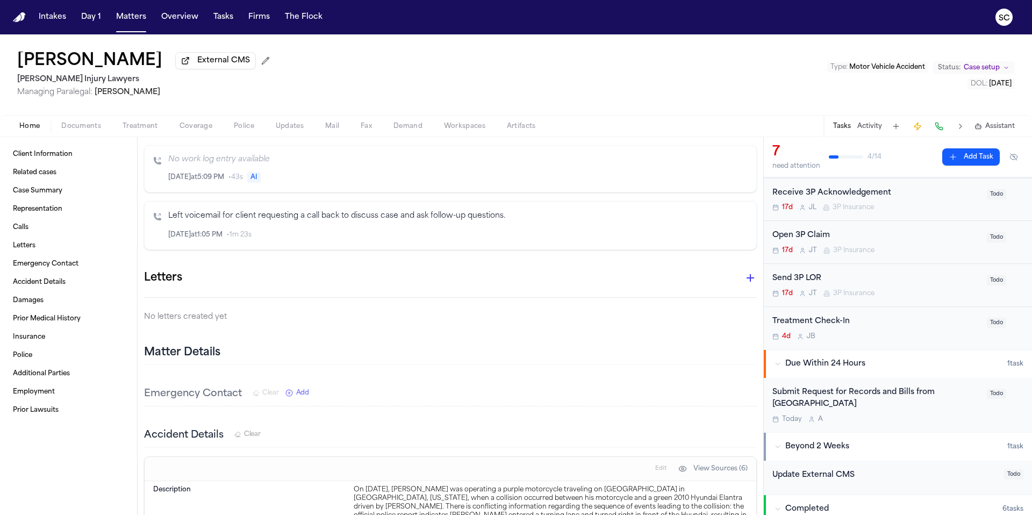
scroll to position [340, 0]
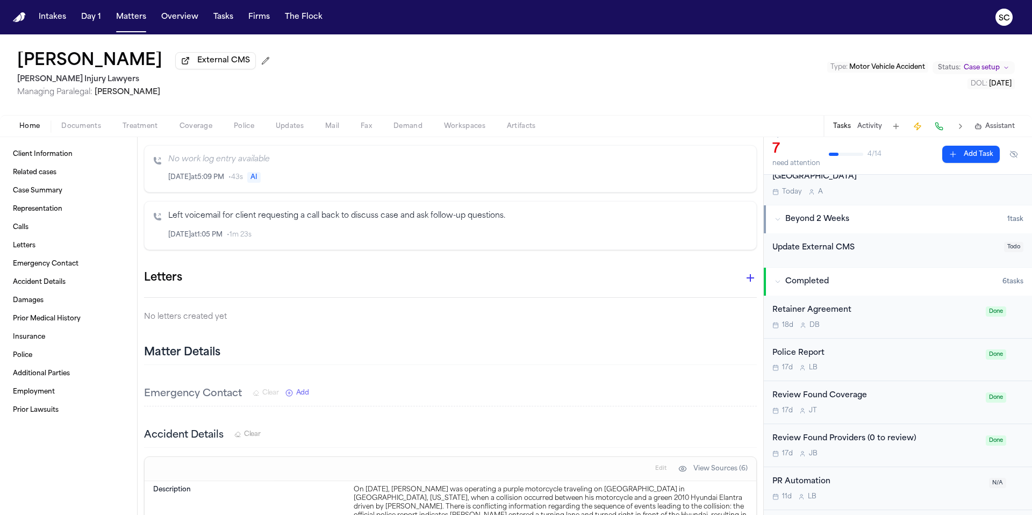
click at [878, 358] on div "Police Report" at bounding box center [876, 353] width 207 height 12
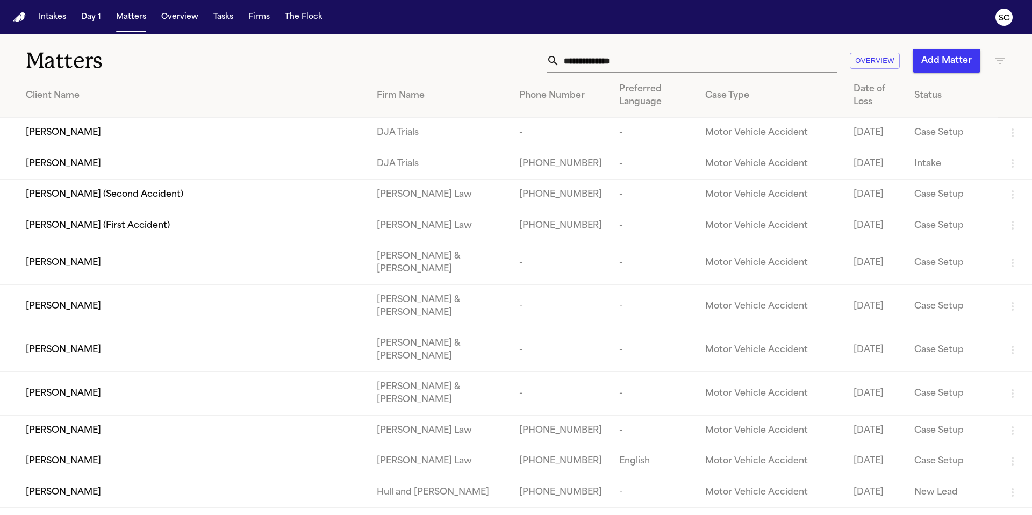
click at [612, 65] on input "text" at bounding box center [698, 61] width 277 height 24
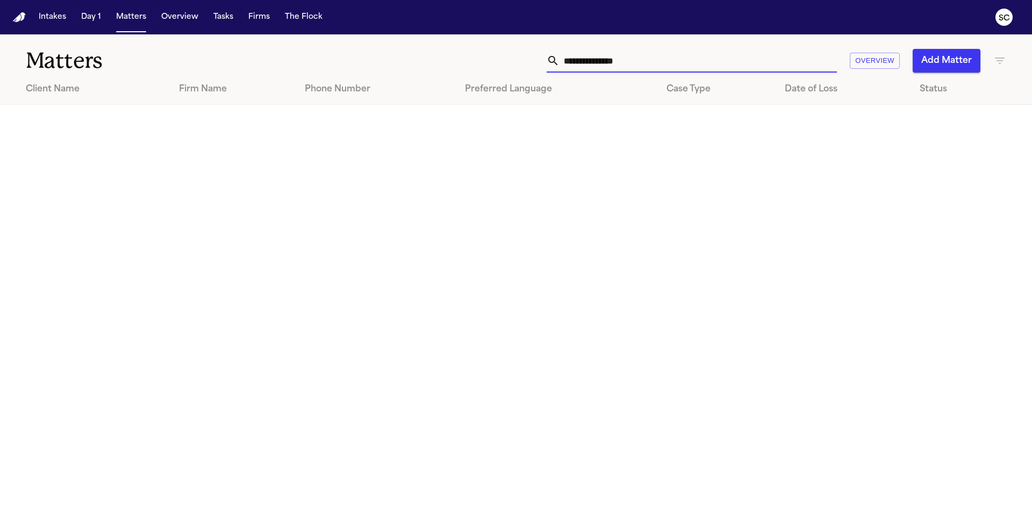
drag, startPoint x: 634, startPoint y: 61, endPoint x: 467, endPoint y: 60, distance: 167.2
click at [467, 60] on div "**********" at bounding box center [658, 61] width 695 height 24
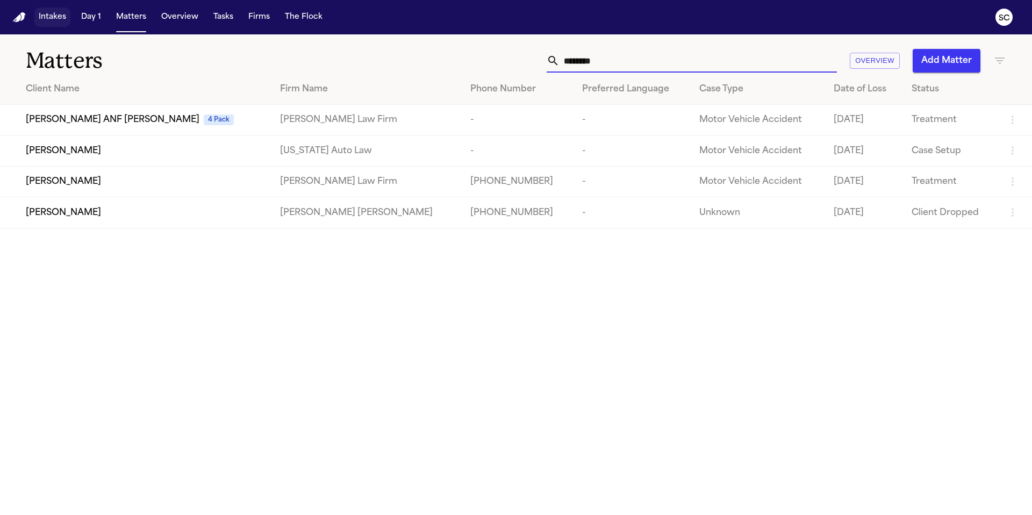
type input "********"
click at [58, 19] on button "Intakes" at bounding box center [52, 17] width 36 height 19
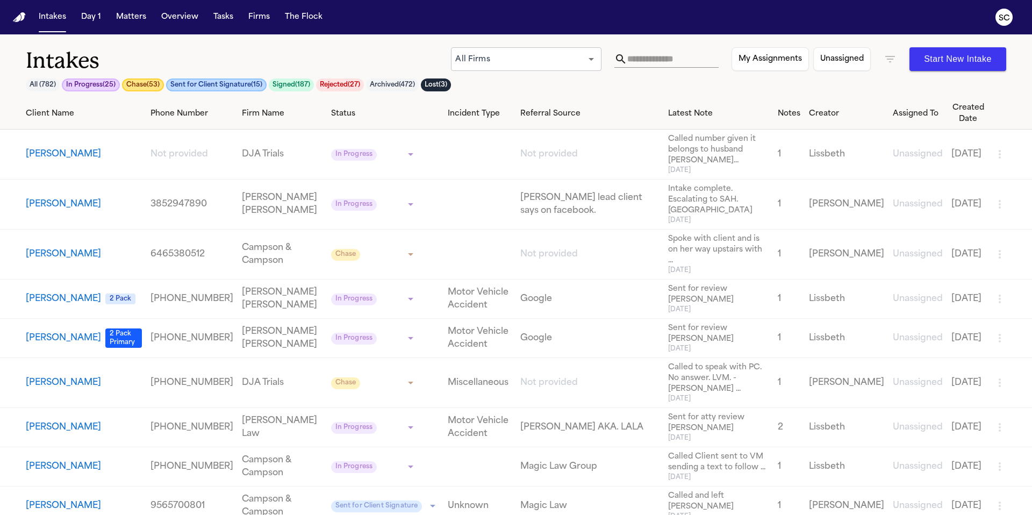
click at [651, 61] on input "text" at bounding box center [673, 59] width 91 height 17
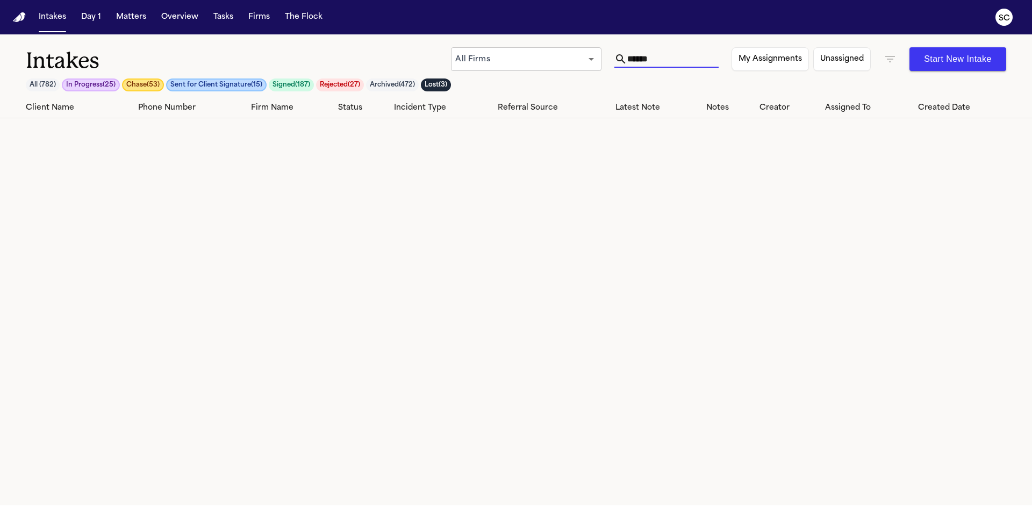
type input "******"
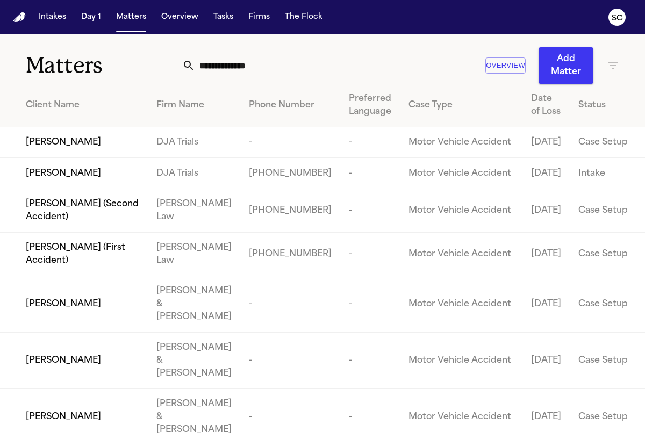
click at [307, 68] on input "text" at bounding box center [333, 66] width 277 height 24
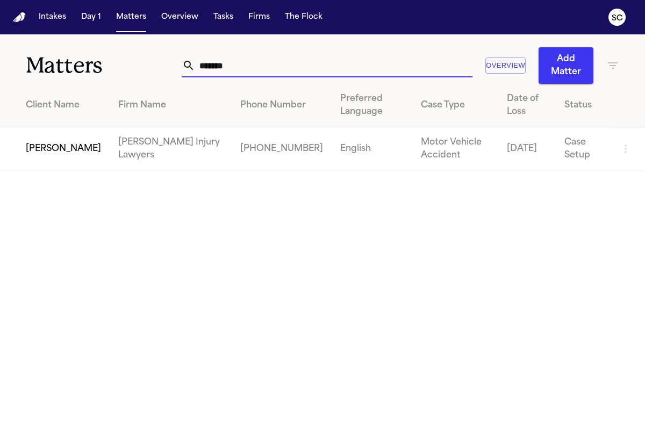
type input "*******"
click at [67, 155] on span "[PERSON_NAME]" at bounding box center [63, 149] width 75 height 13
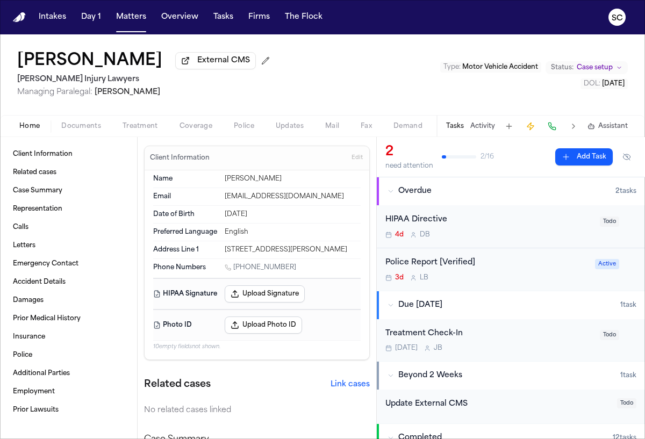
click at [88, 129] on span "Documents" at bounding box center [81, 126] width 40 height 9
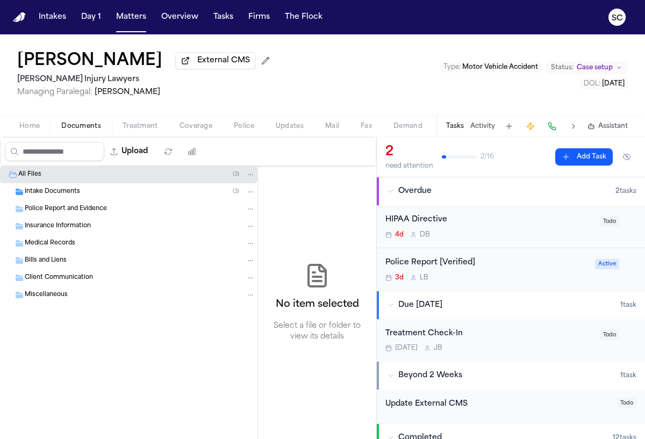
click at [69, 212] on span "Police Report and Evidence" at bounding box center [66, 209] width 82 height 9
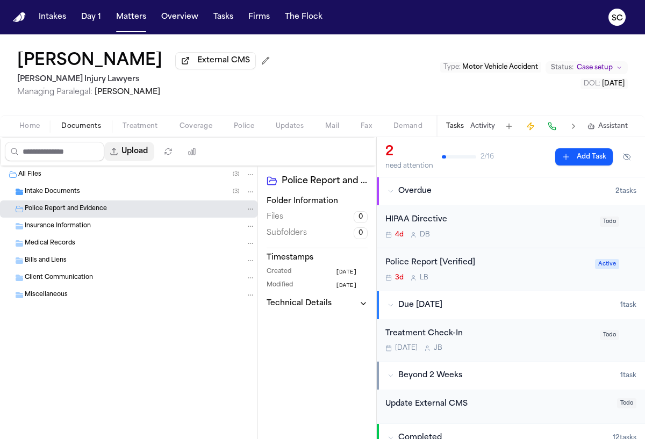
click at [146, 155] on button "Upload" at bounding box center [129, 151] width 50 height 19
select select "**********"
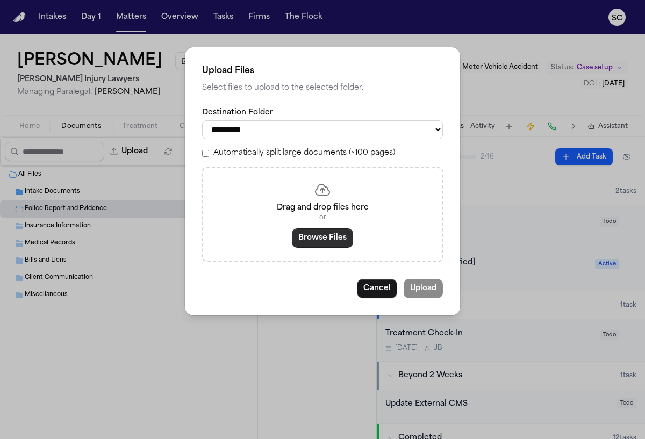
click at [318, 236] on button "Browse Files" at bounding box center [322, 238] width 61 height 19
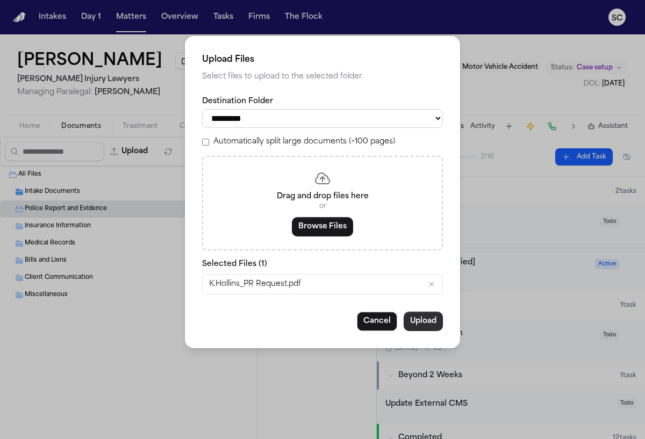
click at [422, 326] on button "Upload" at bounding box center [423, 321] width 39 height 19
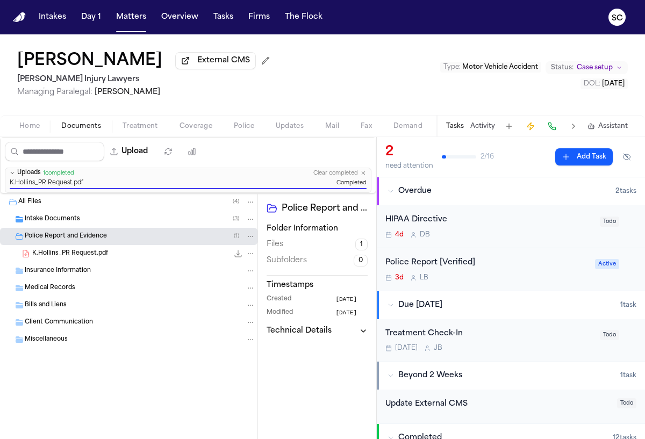
click at [104, 257] on span "K.Hollins_PR Request.pdf" at bounding box center [70, 254] width 76 height 9
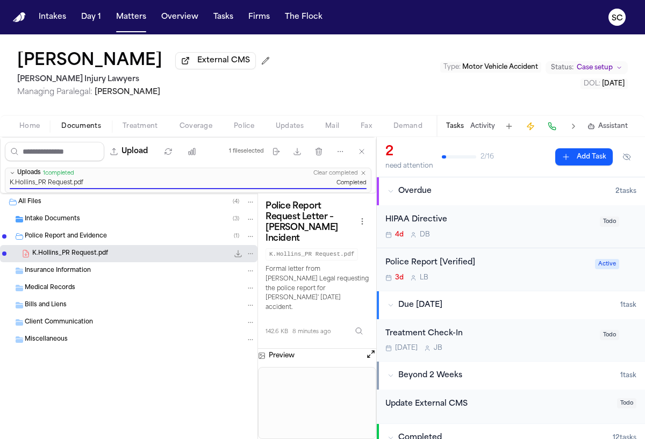
click at [339, 129] on button "Mail" at bounding box center [332, 126] width 35 height 13
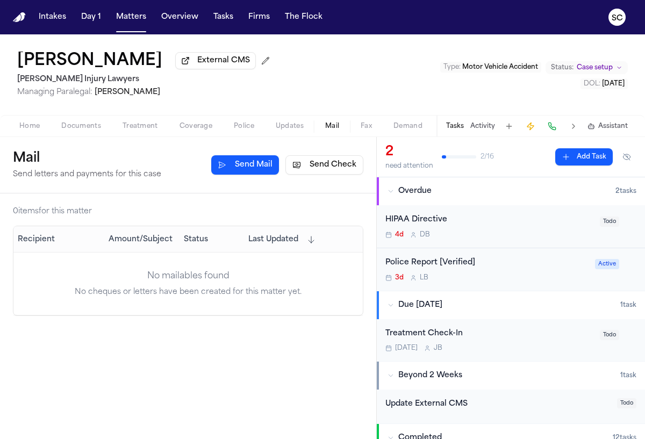
click at [265, 167] on button "Send Mail" at bounding box center [245, 164] width 68 height 19
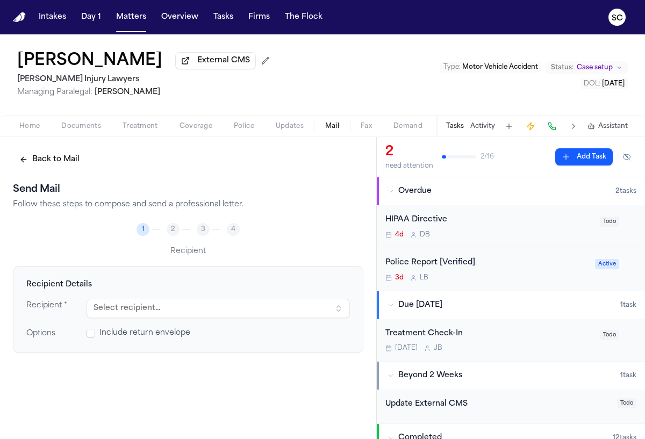
click at [194, 305] on button "Select recipient..." at bounding box center [218, 308] width 263 height 19
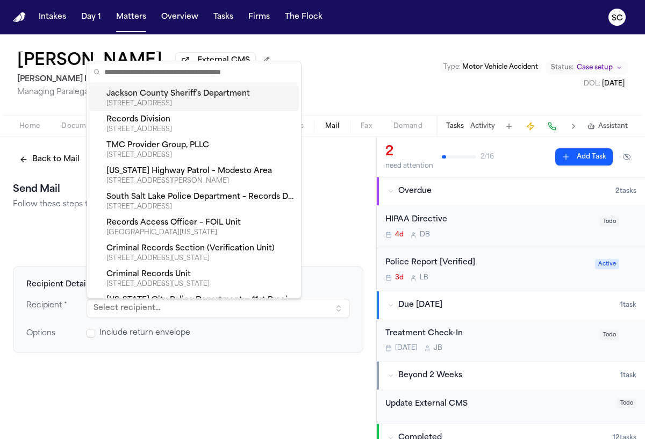
click at [174, 106] on div "3104 MAGNOLIA ST, PASCAGOULA, MS, 39567-4127" at bounding box center [200, 103] width 188 height 9
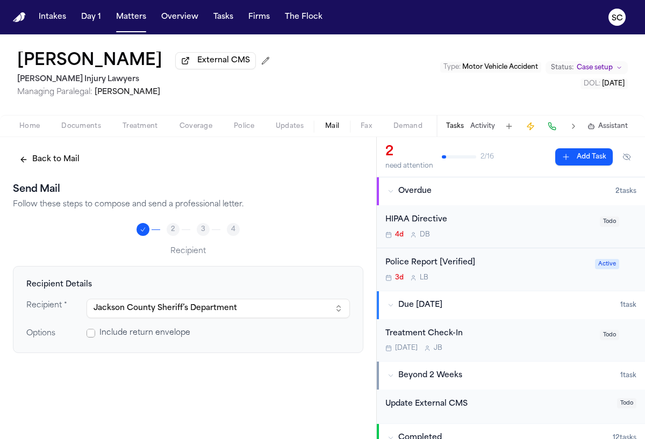
click at [94, 337] on span at bounding box center [91, 333] width 9 height 9
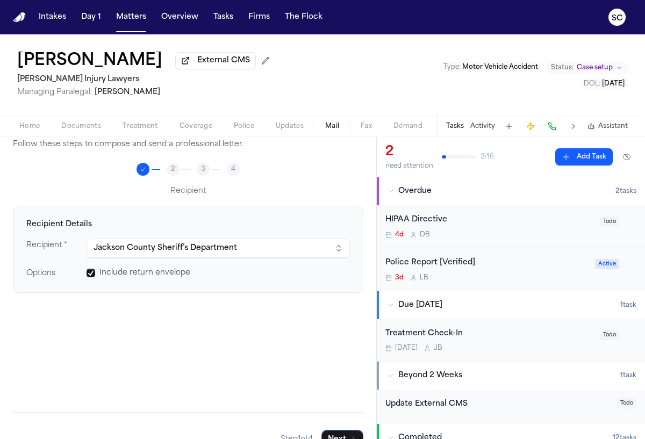
scroll to position [86, 0]
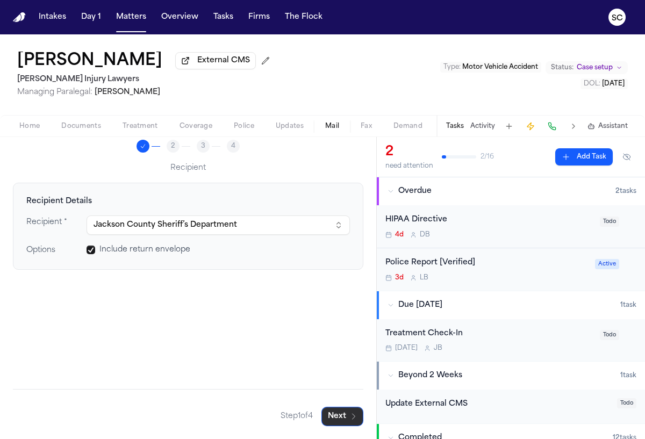
click at [350, 420] on icon "button" at bounding box center [354, 416] width 9 height 9
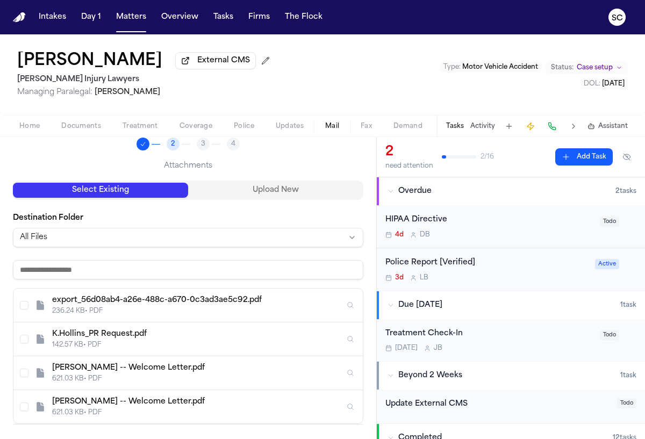
click at [186, 347] on div "142.57 KB • PDF" at bounding box center [198, 345] width 293 height 9
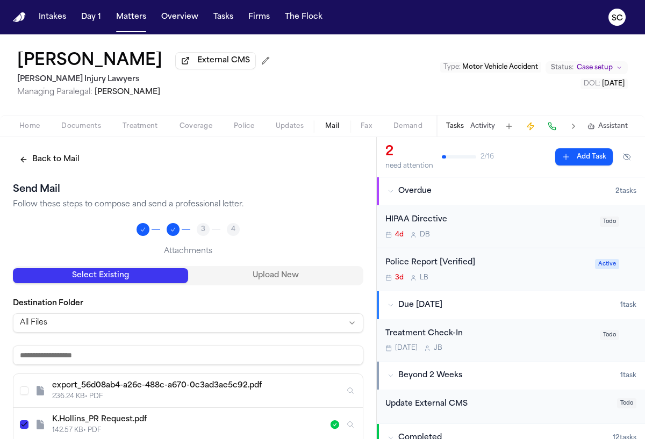
scroll to position [180, 0]
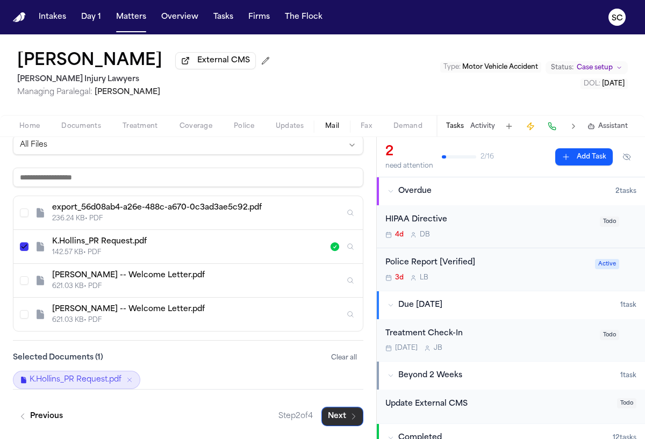
click at [331, 421] on button "Next" at bounding box center [343, 416] width 42 height 19
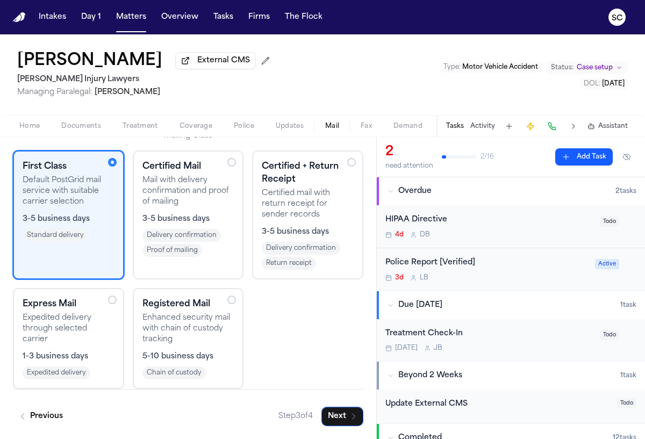
click at [336, 222] on div "Certified + Return Receipt Certified mail with return receipt for sender record…" at bounding box center [308, 215] width 92 height 110
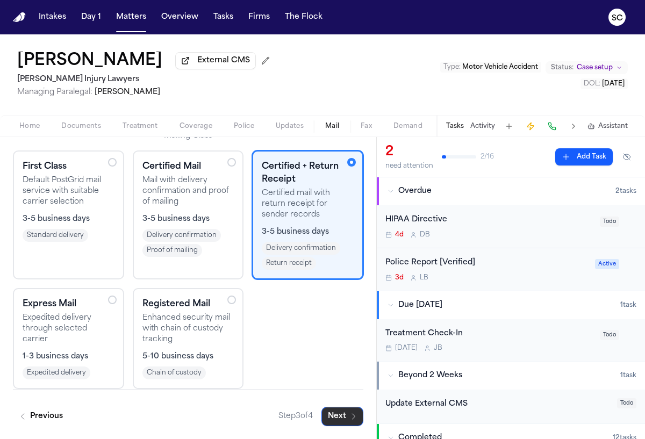
click at [327, 418] on button "Next" at bounding box center [343, 416] width 42 height 19
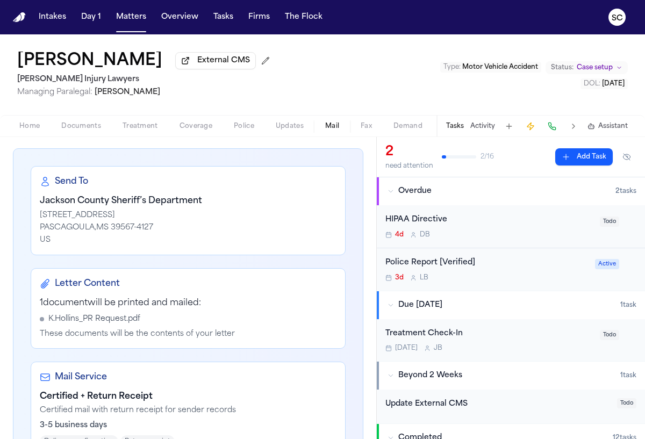
scroll to position [263, 0]
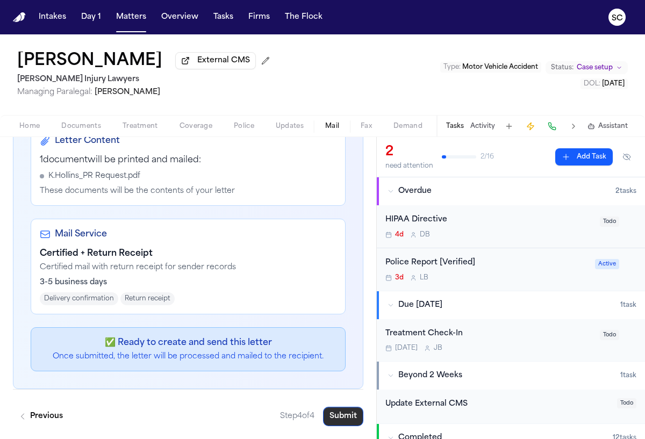
click at [334, 417] on button "Submit" at bounding box center [343, 416] width 40 height 19
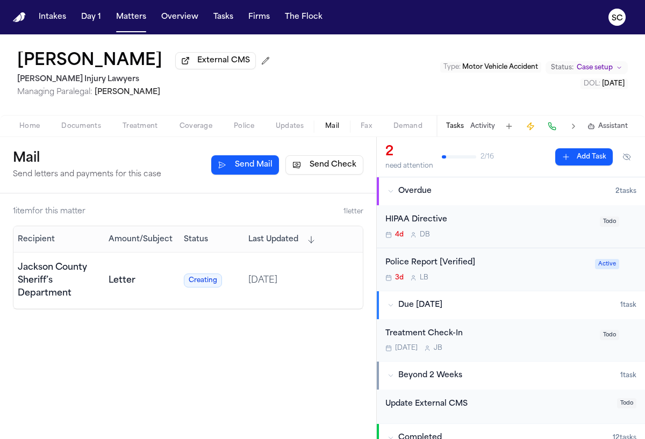
click at [505, 289] on div "Police Report [Verified] 3d L B Active" at bounding box center [511, 269] width 268 height 42
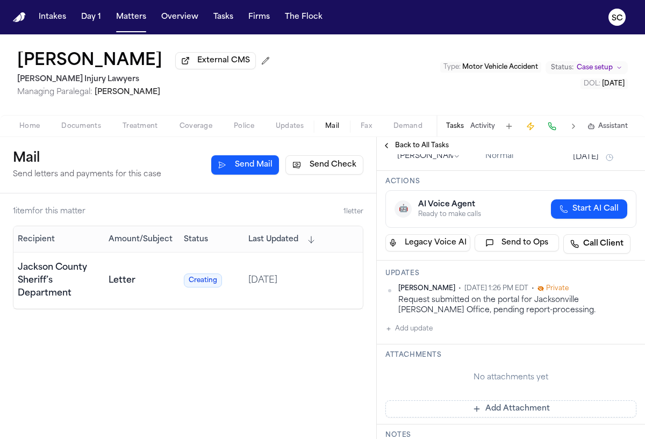
scroll to position [220, 0]
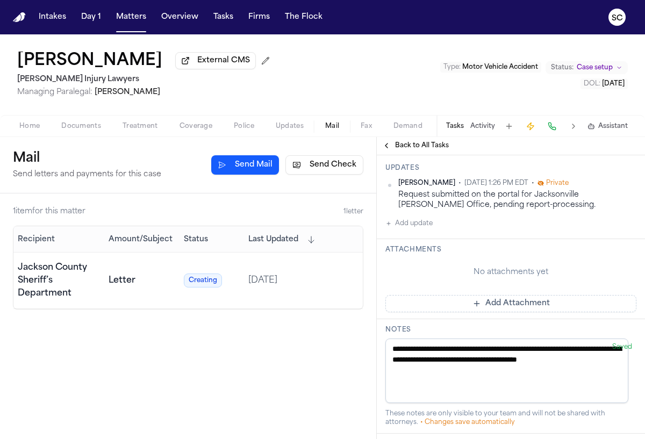
click at [410, 225] on button "Add update" at bounding box center [409, 223] width 47 height 13
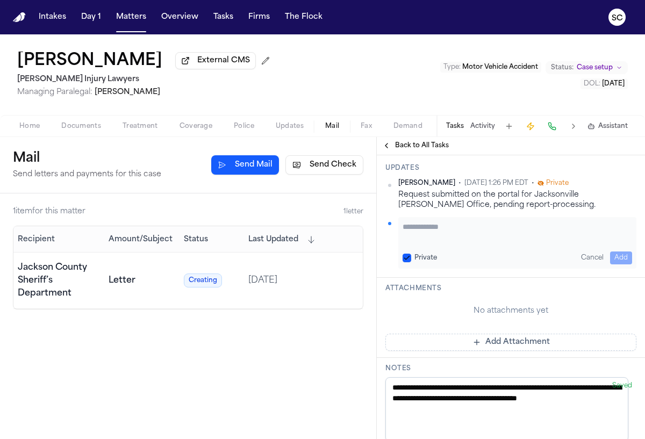
click at [445, 230] on textarea "Add your update" at bounding box center [518, 233] width 230 height 22
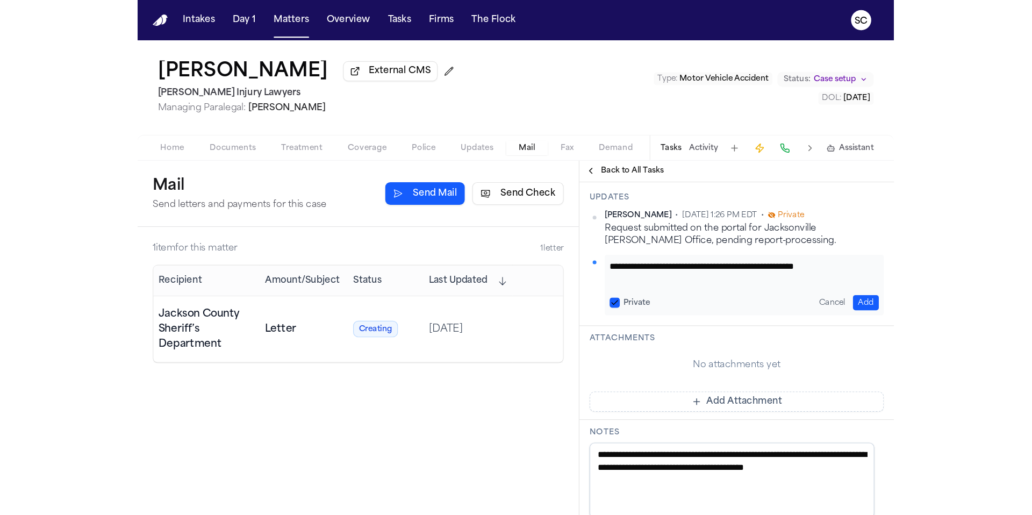
scroll to position [1, 0]
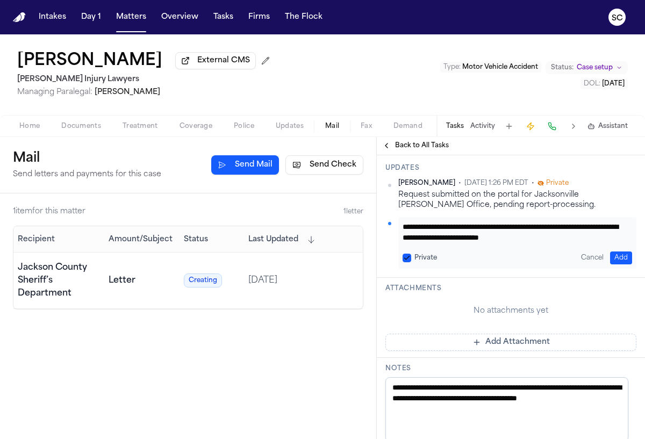
type textarea "**********"
click at [610, 256] on button "Add" at bounding box center [621, 258] width 22 height 13
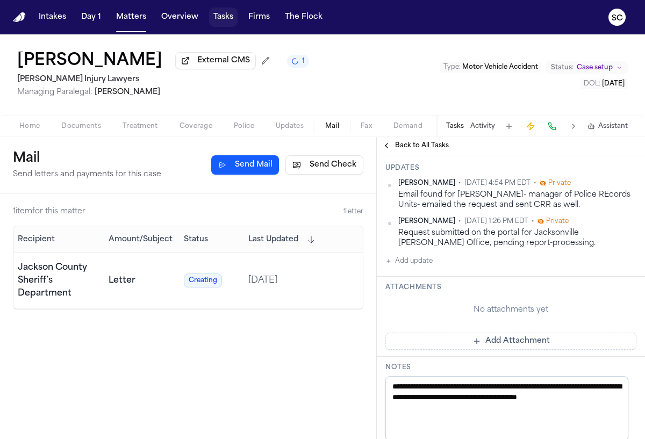
click at [222, 22] on button "Tasks" at bounding box center [223, 17] width 29 height 19
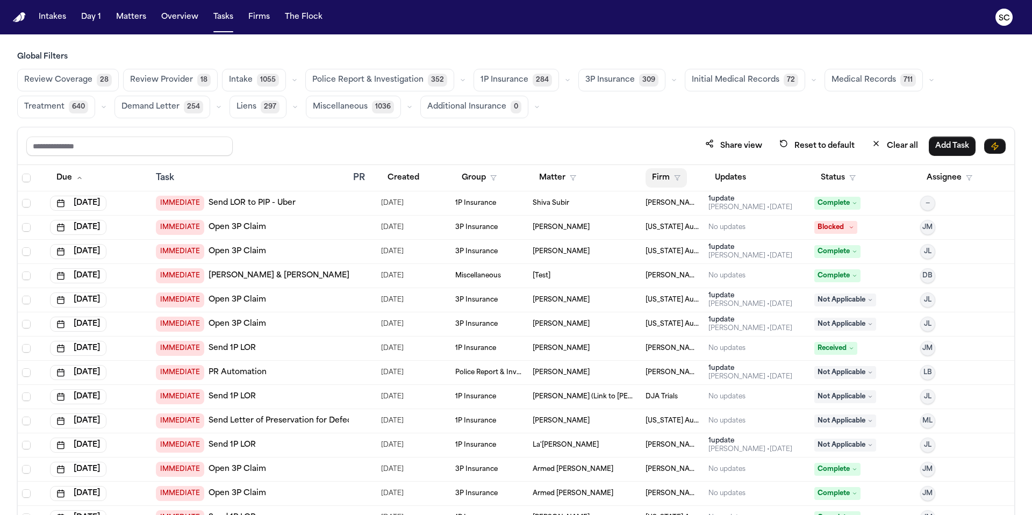
click at [645, 179] on button "Firm" at bounding box center [666, 177] width 41 height 19
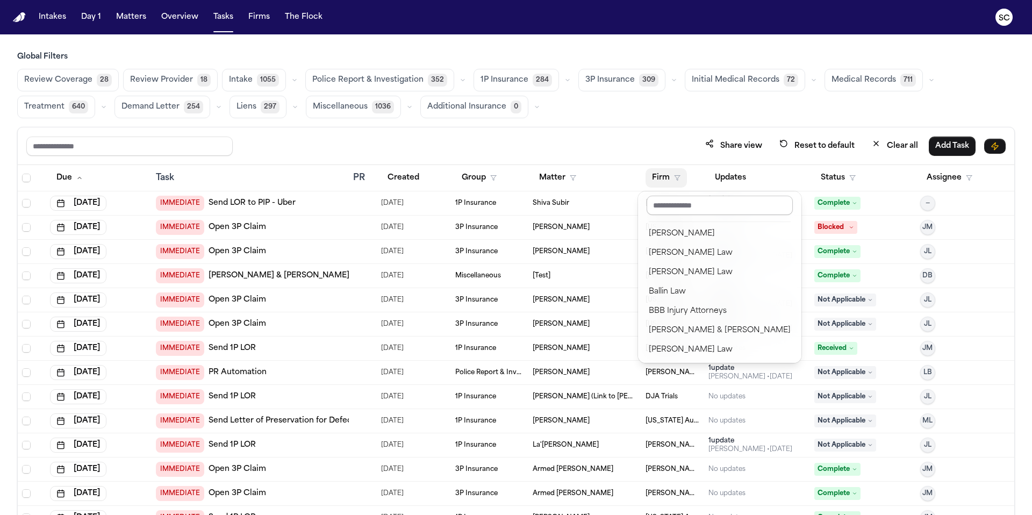
click at [645, 209] on input "text" at bounding box center [720, 205] width 146 height 19
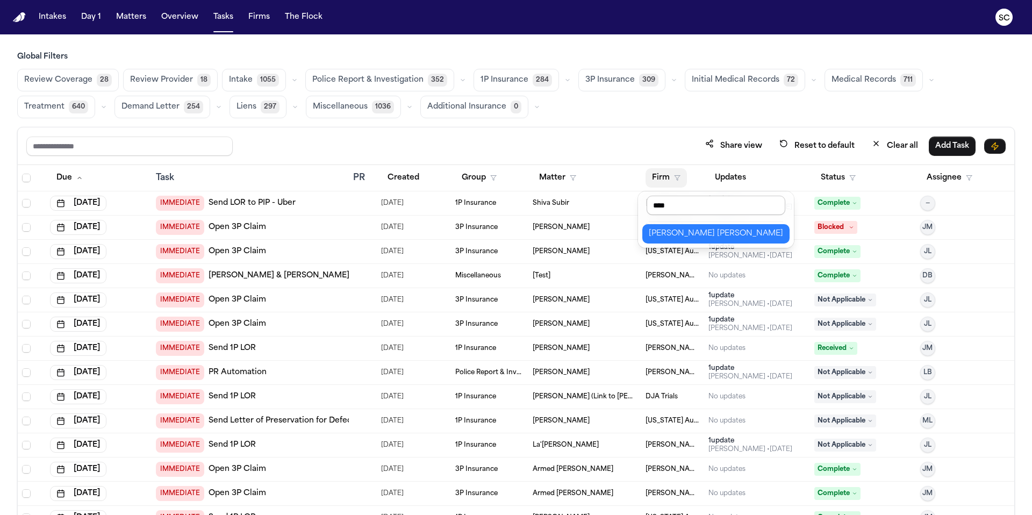
type input "*****"
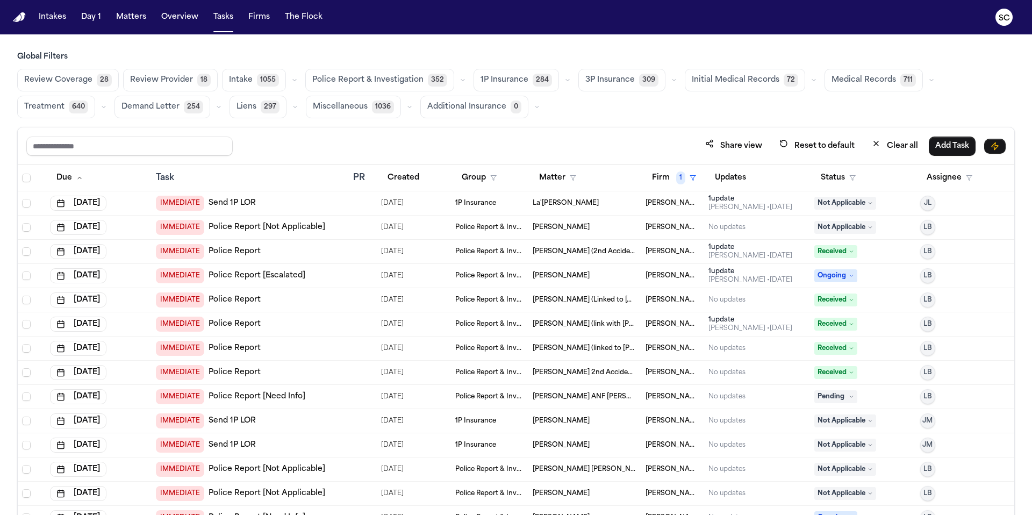
click at [357, 81] on span "Police Report & Investigation" at bounding box center [367, 80] width 111 height 11
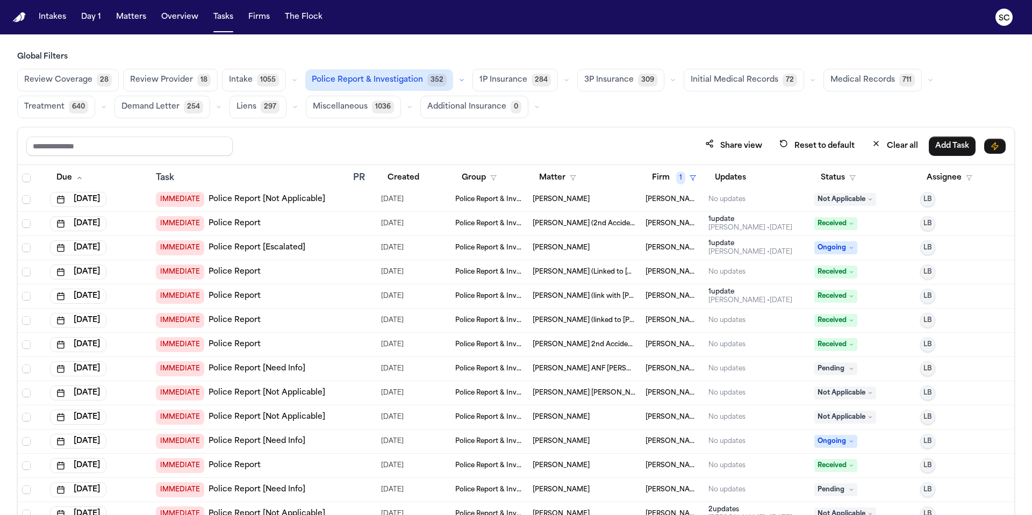
scroll to position [4, 0]
click at [306, 392] on link "Police Report [Not Applicable]" at bounding box center [267, 392] width 117 height 11
click at [308, 417] on link "Police Report [Not Applicable]" at bounding box center [267, 416] width 117 height 11
click at [282, 439] on link "Police Report [Need Info]" at bounding box center [257, 441] width 97 height 11
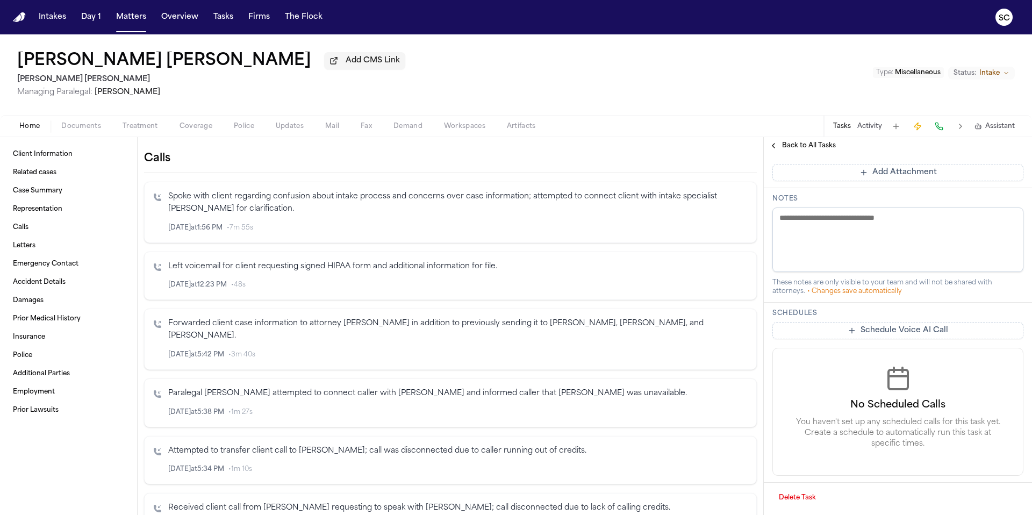
scroll to position [368, 0]
click at [44, 158] on span "Client Information" at bounding box center [43, 154] width 60 height 9
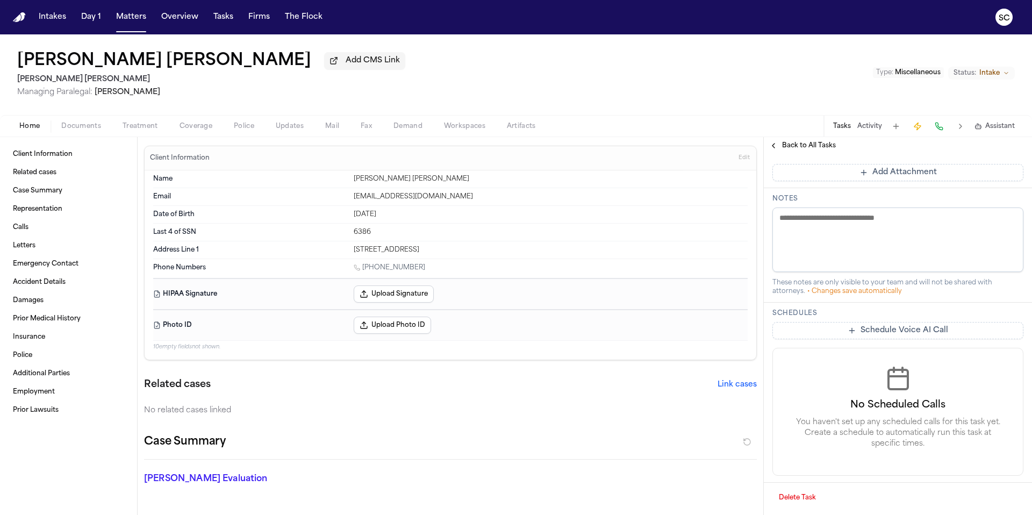
click at [80, 131] on span "Documents" at bounding box center [81, 126] width 40 height 9
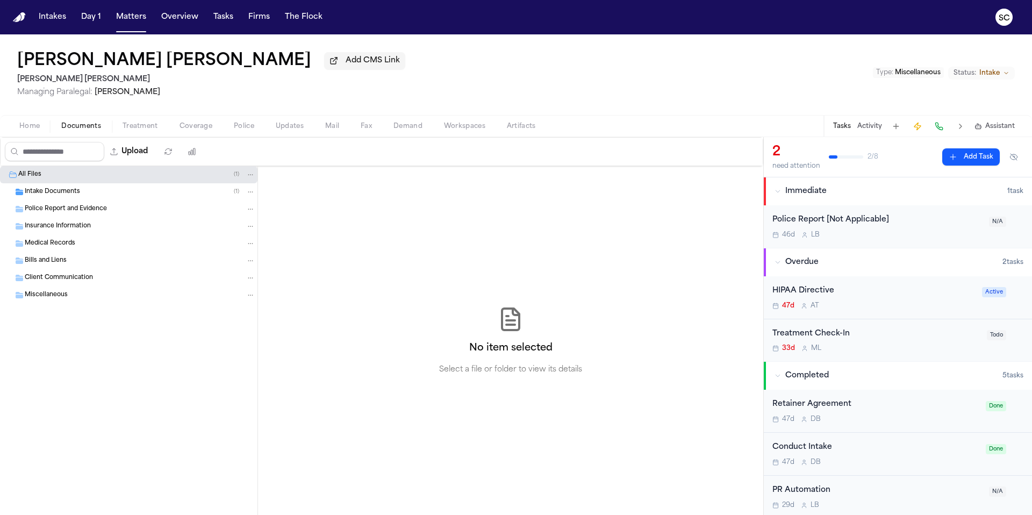
click at [92, 195] on div "Intake Documents ( 1 )" at bounding box center [140, 192] width 231 height 10
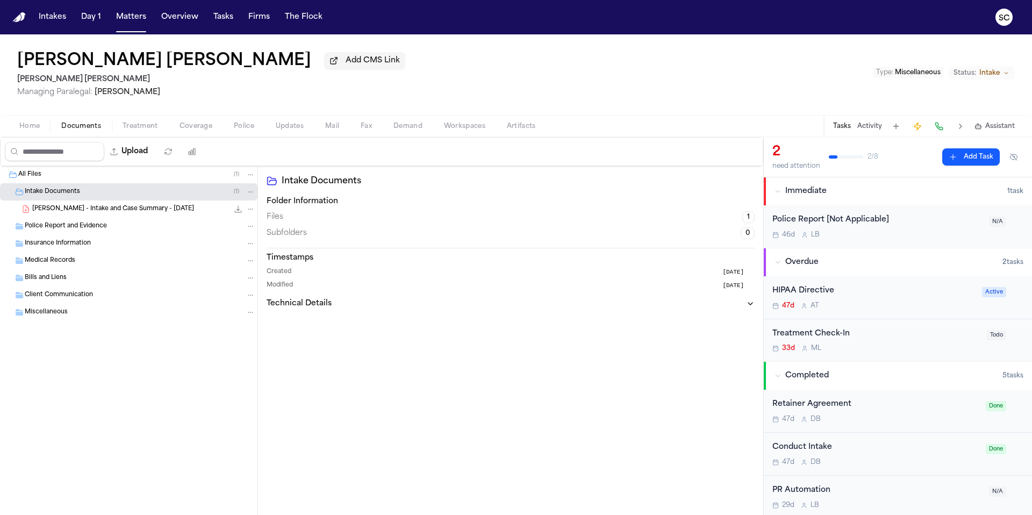
click at [131, 208] on span "[PERSON_NAME] - Intake and Case Summary - [DATE]" at bounding box center [113, 209] width 162 height 9
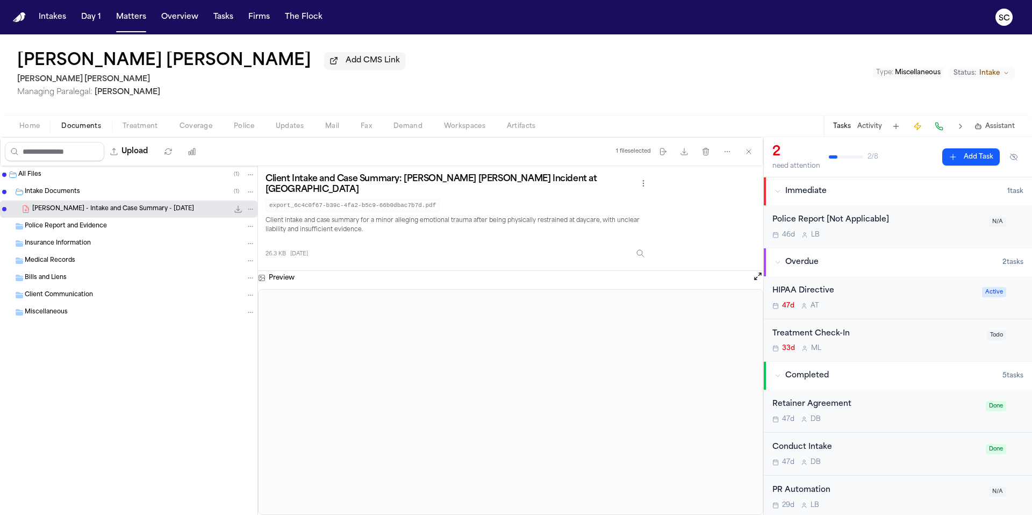
click at [859, 239] on div "46d L B" at bounding box center [878, 235] width 210 height 9
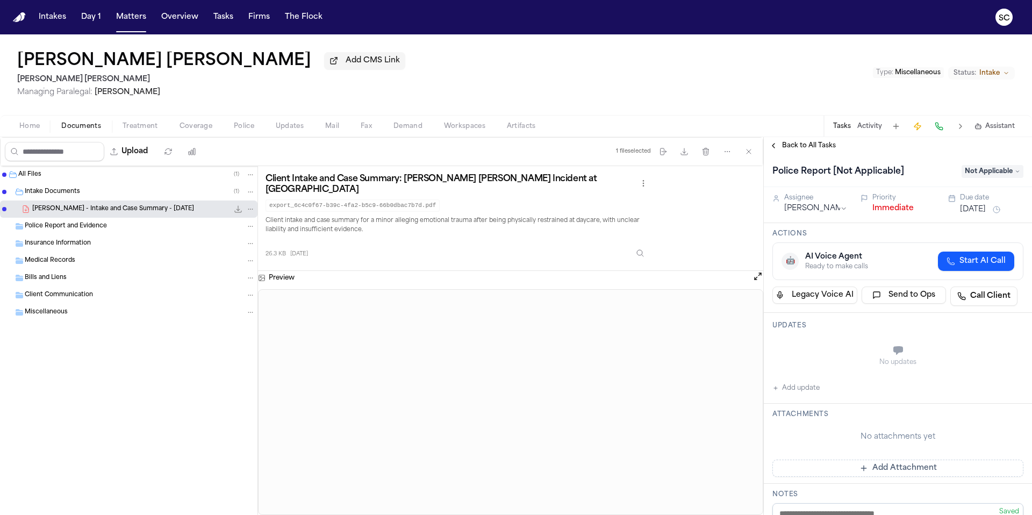
click at [971, 178] on span "Not Applicable" at bounding box center [993, 171] width 62 height 13
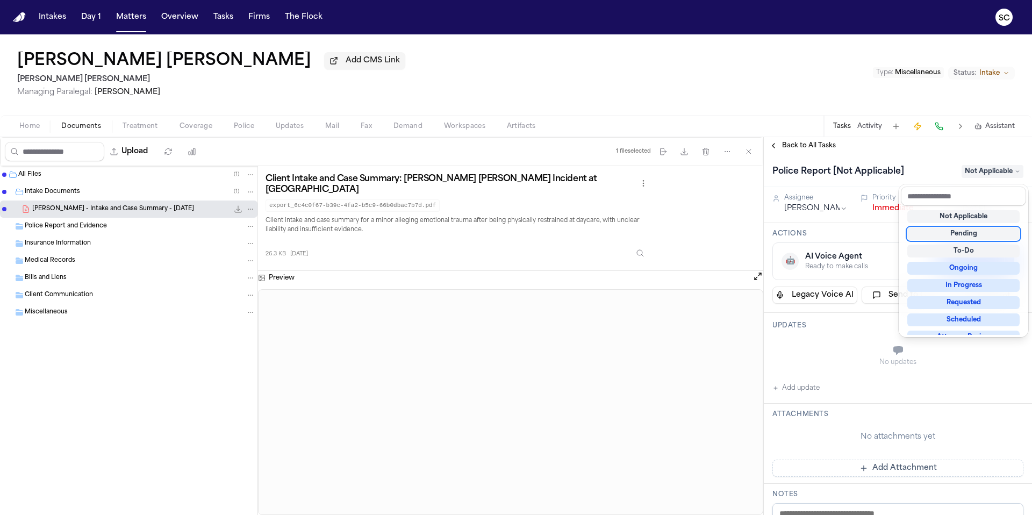
click at [858, 225] on div "Police Report [Not Applicable] Not Applicable Assignee [PERSON_NAME] Priority I…" at bounding box center [898, 482] width 268 height 657
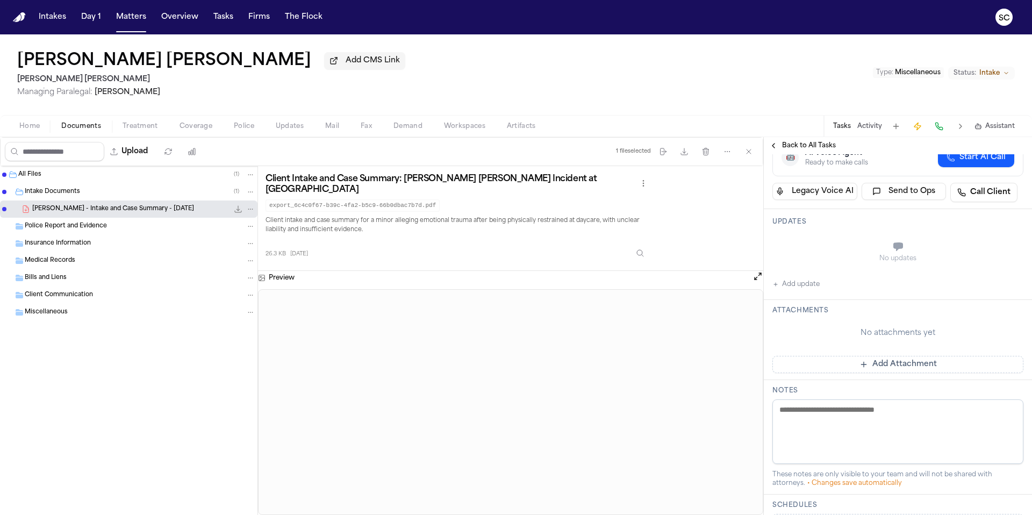
scroll to position [105, 0]
click at [862, 415] on textarea at bounding box center [898, 430] width 251 height 65
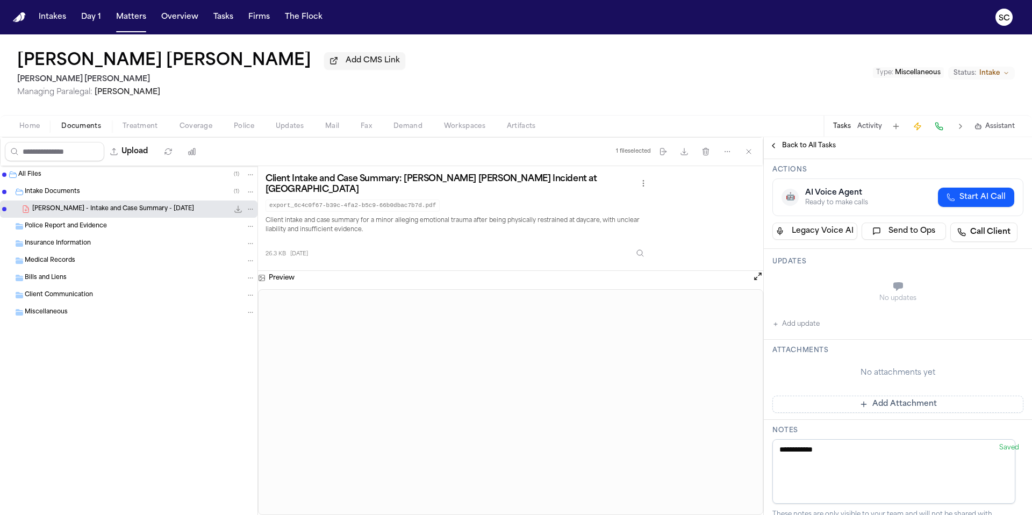
scroll to position [147, 0]
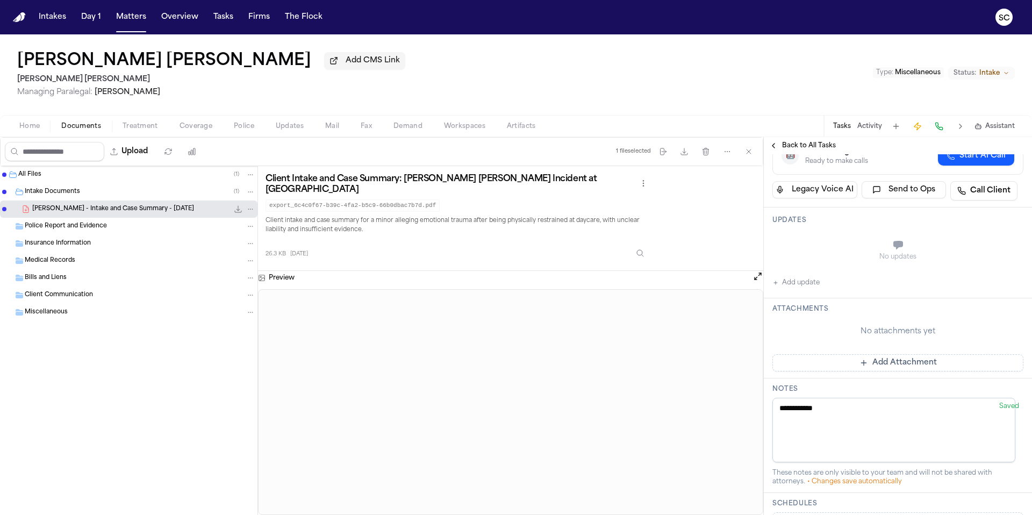
drag, startPoint x: 843, startPoint y: 409, endPoint x: 777, endPoint y: 412, distance: 66.8
click at [777, 412] on textarea "**********" at bounding box center [894, 430] width 243 height 65
type textarea "**********"
click at [798, 284] on button "Add update" at bounding box center [796, 282] width 47 height 13
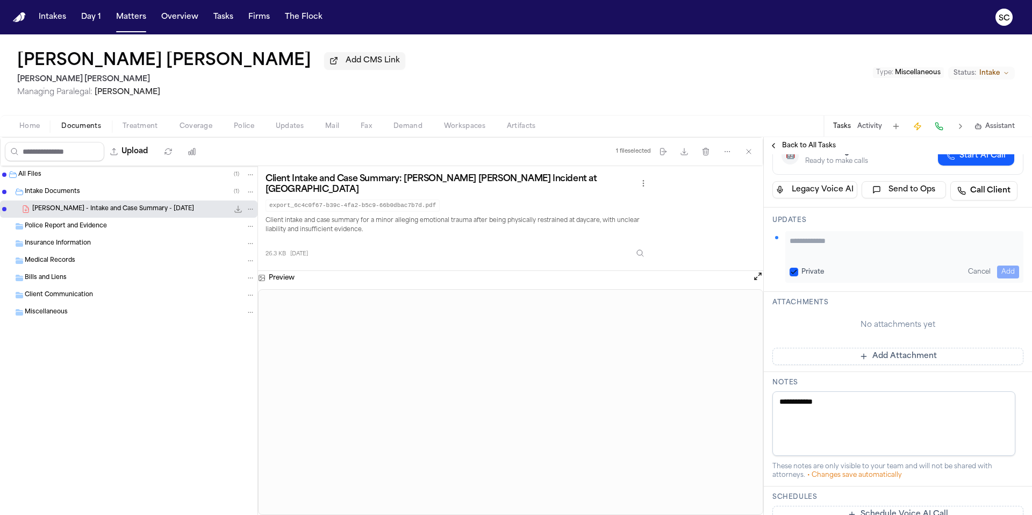
click at [820, 248] on textarea "Add your update" at bounding box center [905, 247] width 230 height 22
paste textarea "**********"
type textarea "**********"
click at [1009, 263] on div "**********" at bounding box center [905, 257] width 238 height 52
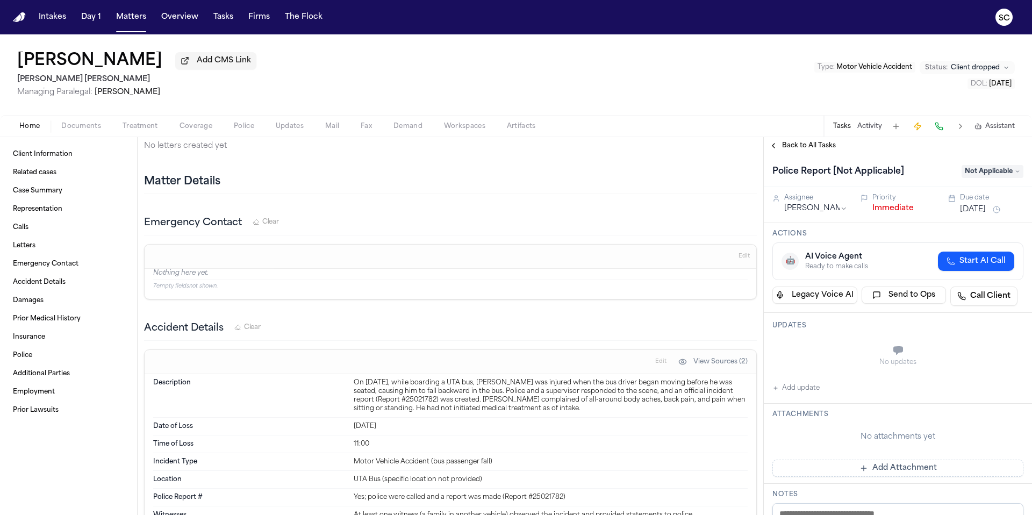
scroll to position [984, 0]
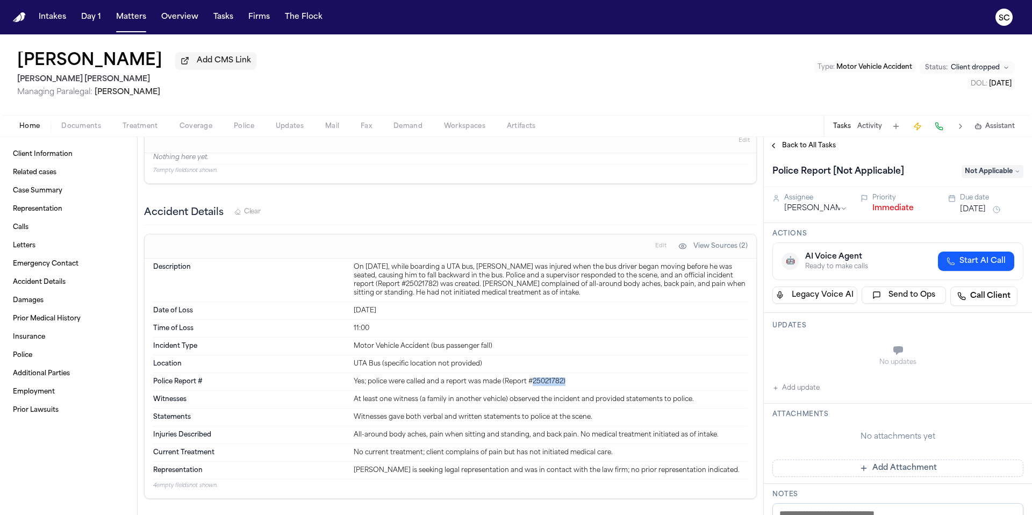
drag, startPoint x: 583, startPoint y: 385, endPoint x: 532, endPoint y: 384, distance: 50.6
click at [532, 384] on div "Yes; police were called and a report was made (Report #25021782)" at bounding box center [551, 381] width 394 height 9
click at [560, 383] on div "Yes; police were called and a report was made (Report #25021782)" at bounding box center [551, 381] width 394 height 9
drag, startPoint x: 561, startPoint y: 383, endPoint x: 532, endPoint y: 382, distance: 29.6
click at [532, 382] on div "Yes; police were called and a report was made (Report #25021782)" at bounding box center [551, 381] width 394 height 9
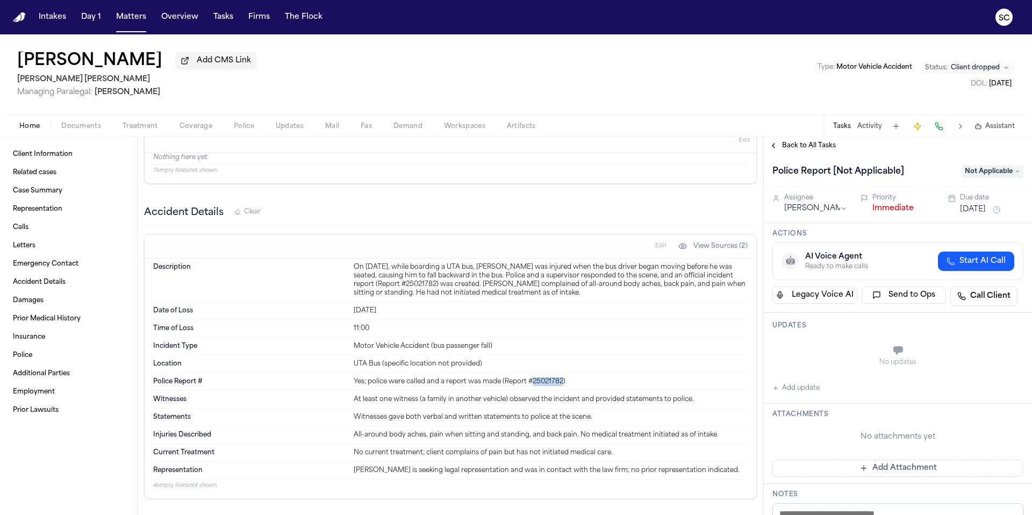
copy div "25021782"
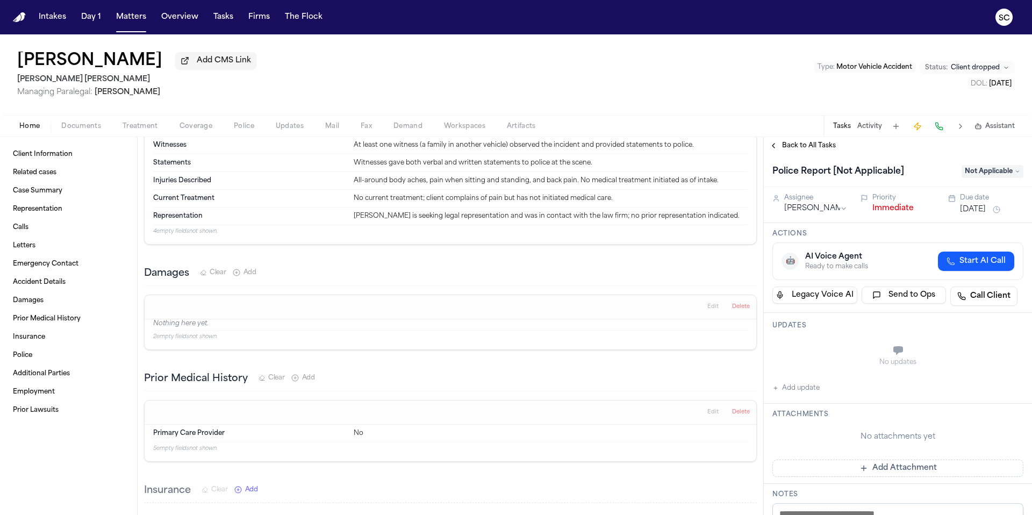
scroll to position [1359, 0]
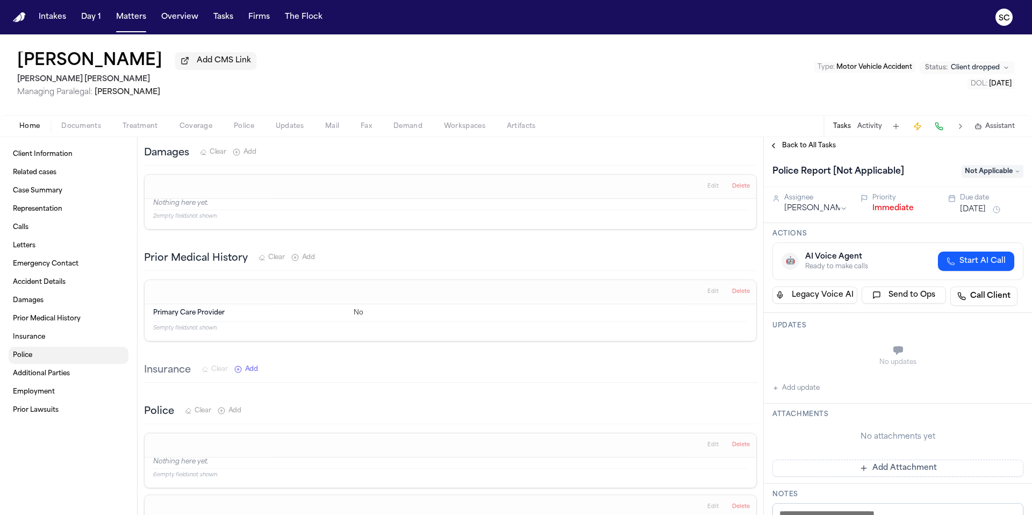
click at [35, 357] on link "Police" at bounding box center [69, 355] width 120 height 17
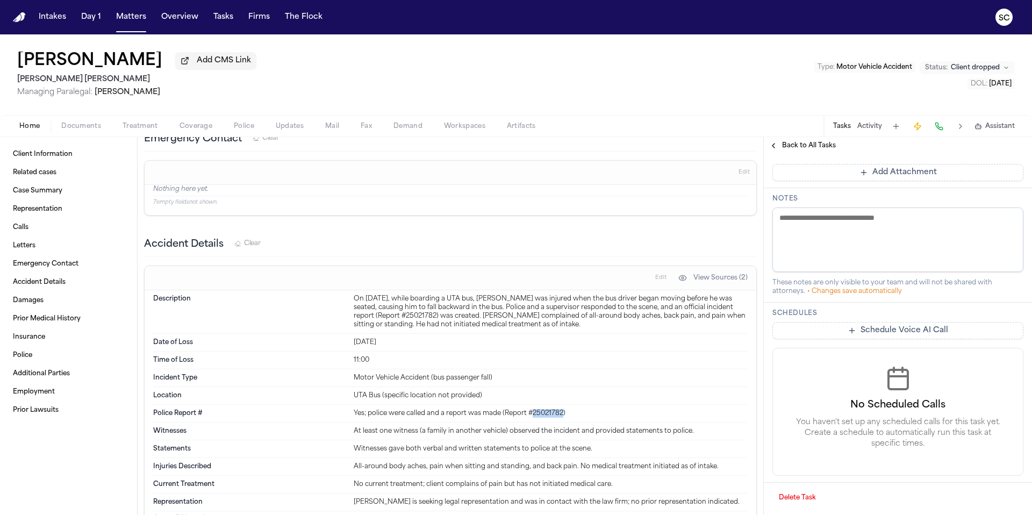
scroll to position [909, 0]
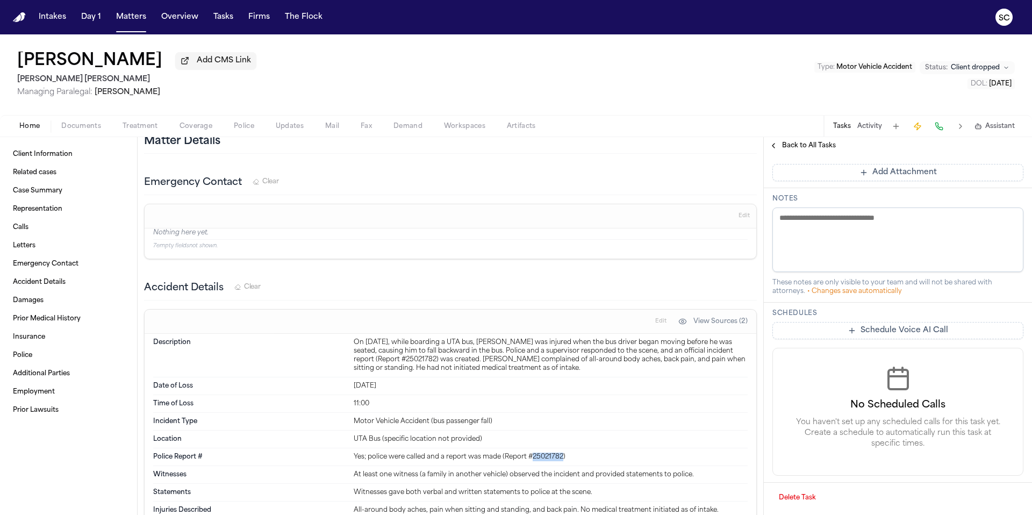
click at [981, 69] on span "Client dropped" at bounding box center [975, 67] width 49 height 9
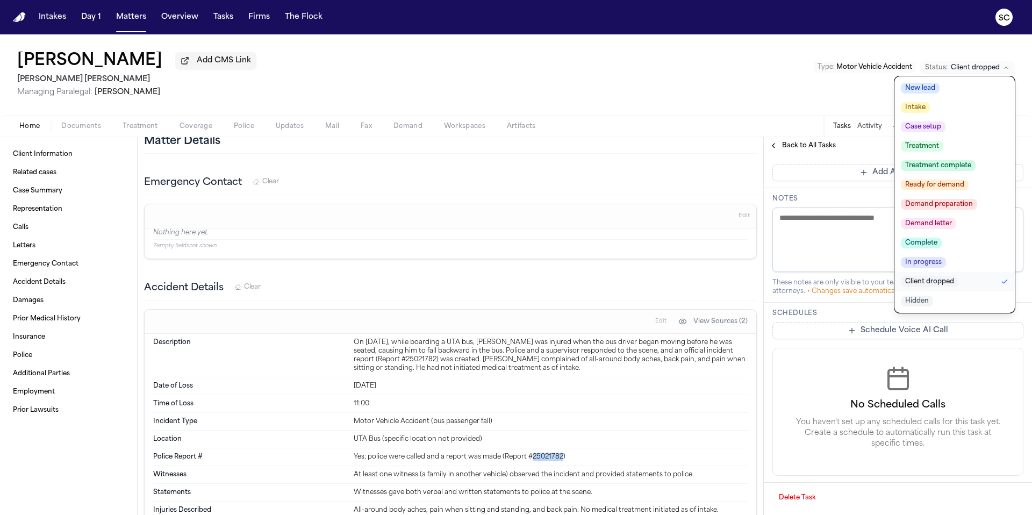
click at [981, 69] on span "Client dropped" at bounding box center [975, 67] width 49 height 9
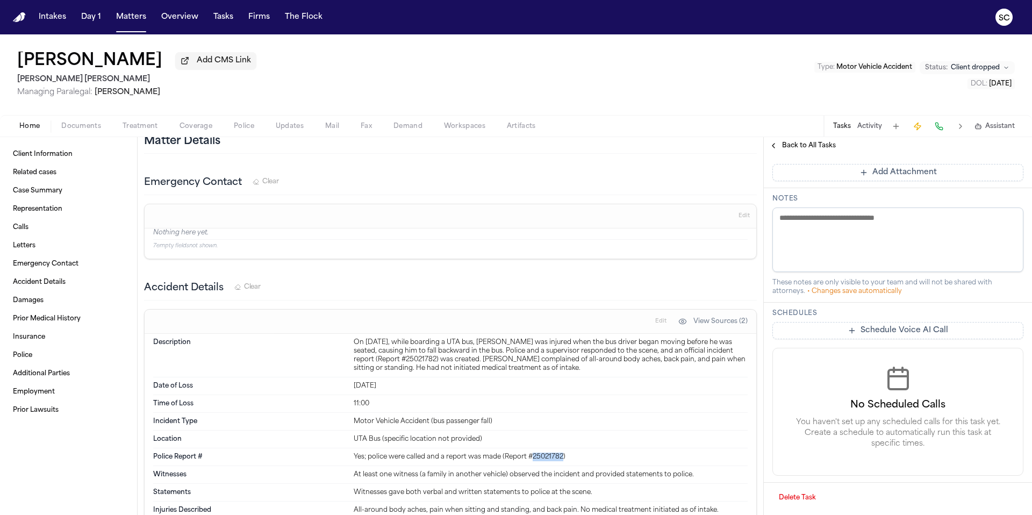
click at [818, 148] on span "Back to All Tasks" at bounding box center [809, 145] width 54 height 9
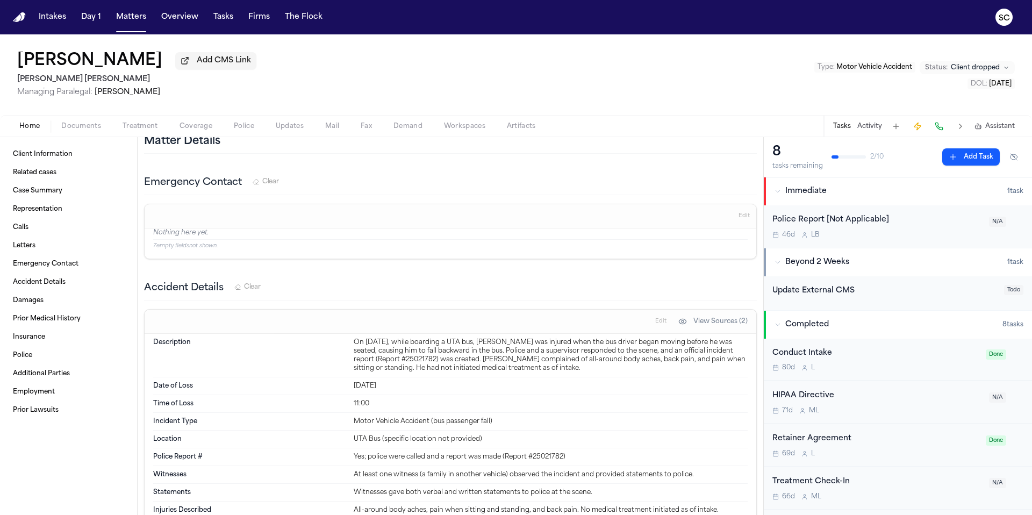
click at [909, 229] on div "Police Report [Not Applicable] 46d L B" at bounding box center [878, 226] width 210 height 25
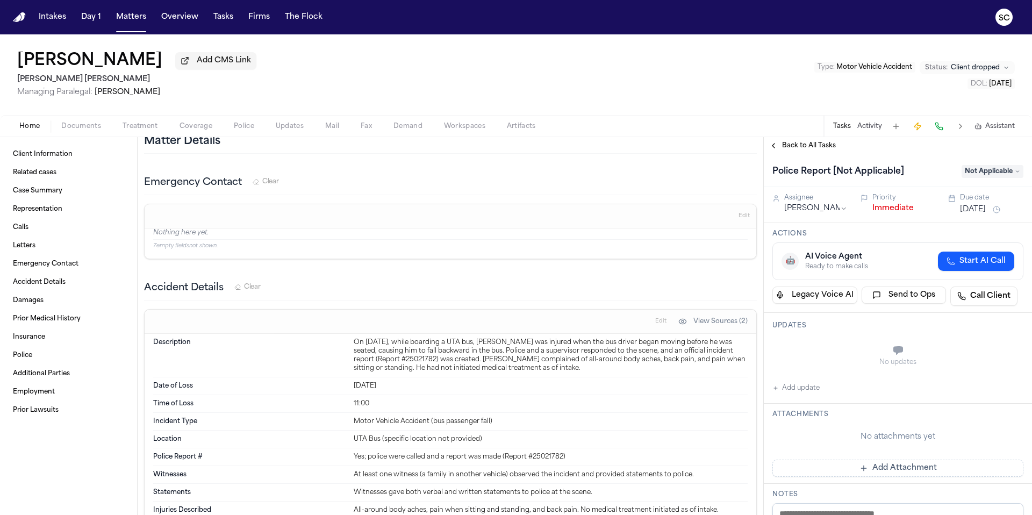
click at [982, 174] on span "Not Applicable" at bounding box center [993, 171] width 62 height 13
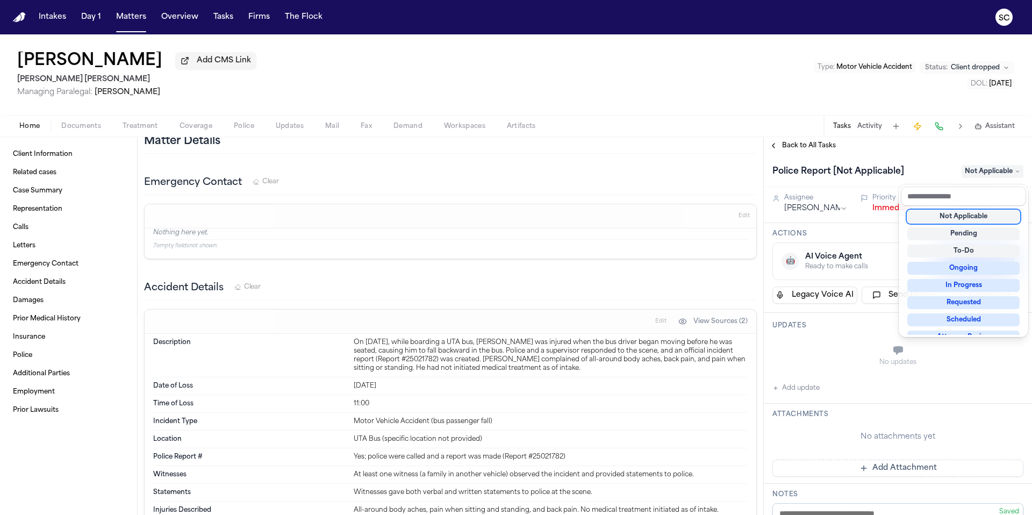
click at [924, 156] on div "Police Report [Not Applicable] Not Applicable" at bounding box center [898, 170] width 268 height 33
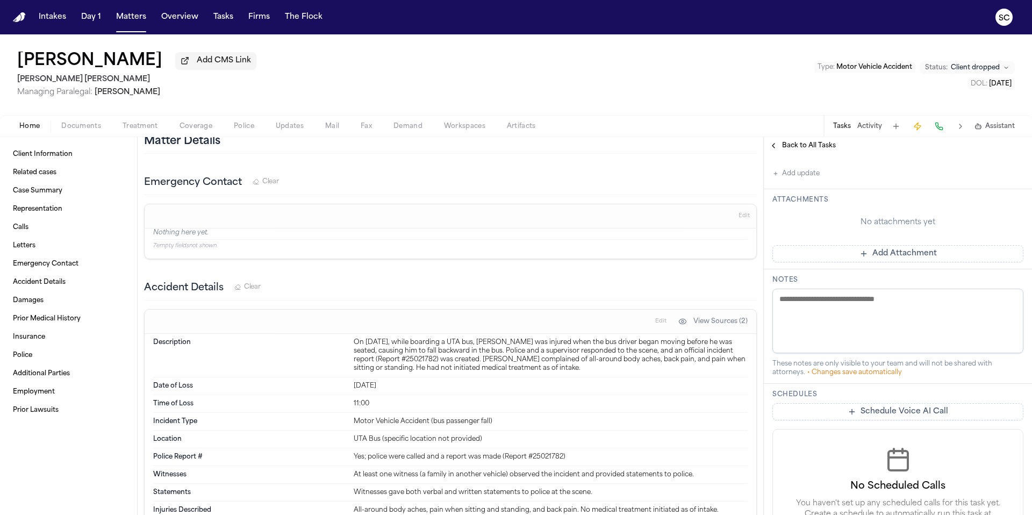
scroll to position [215, 0]
click at [811, 309] on textarea at bounding box center [898, 320] width 251 height 65
type textarea "*"
drag, startPoint x: 961, startPoint y: 298, endPoint x: 752, endPoint y: 300, distance: 209.2
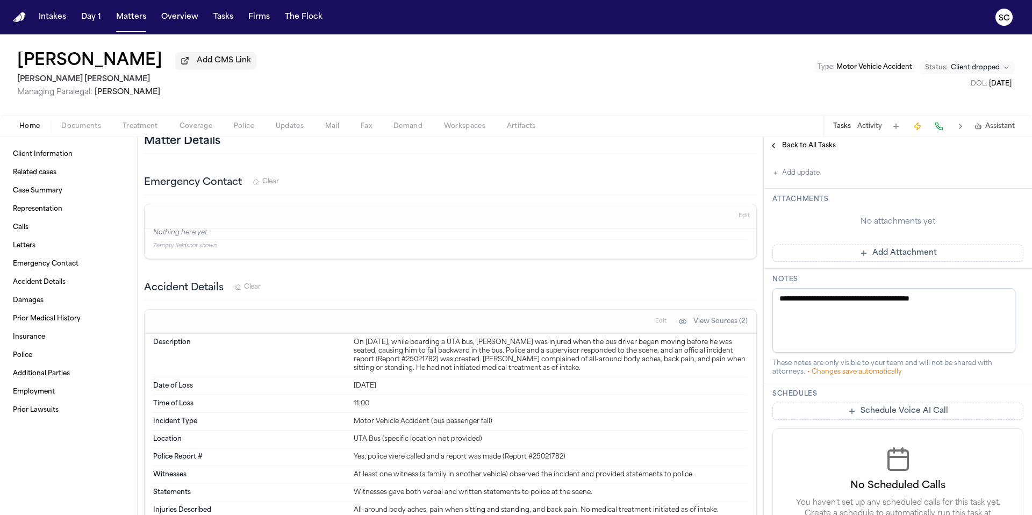
click at [746, 300] on div "Client Information Related cases Case Summary Representation Calls Letters Emer…" at bounding box center [516, 326] width 1032 height 378
click at [868, 302] on textarea "**********" at bounding box center [894, 320] width 243 height 65
drag, startPoint x: 954, startPoint y: 302, endPoint x: 784, endPoint y: 302, distance: 169.9
click at [784, 302] on textarea "**********" at bounding box center [894, 320] width 243 height 65
drag, startPoint x: 780, startPoint y: 302, endPoint x: 949, endPoint y: 299, distance: 169.4
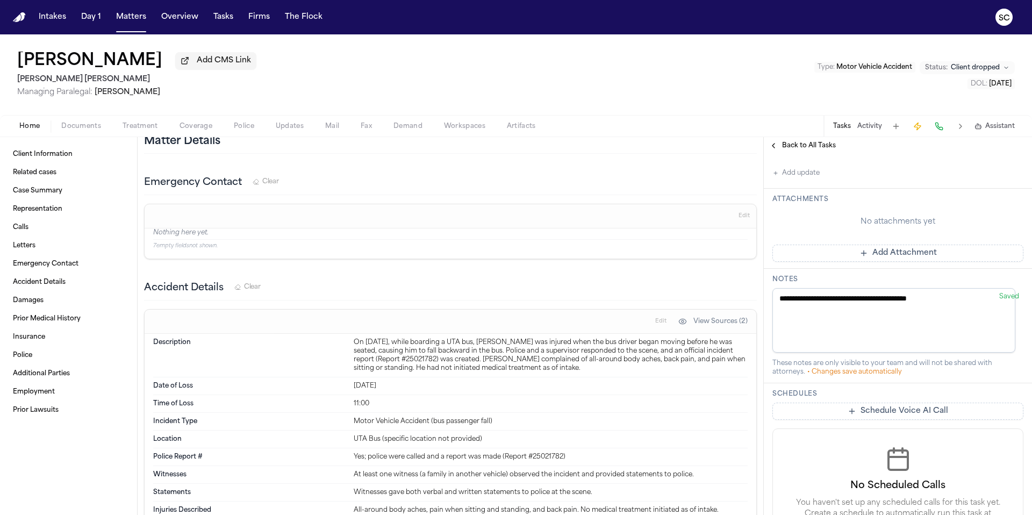
click at [949, 299] on textarea "**********" at bounding box center [894, 320] width 243 height 65
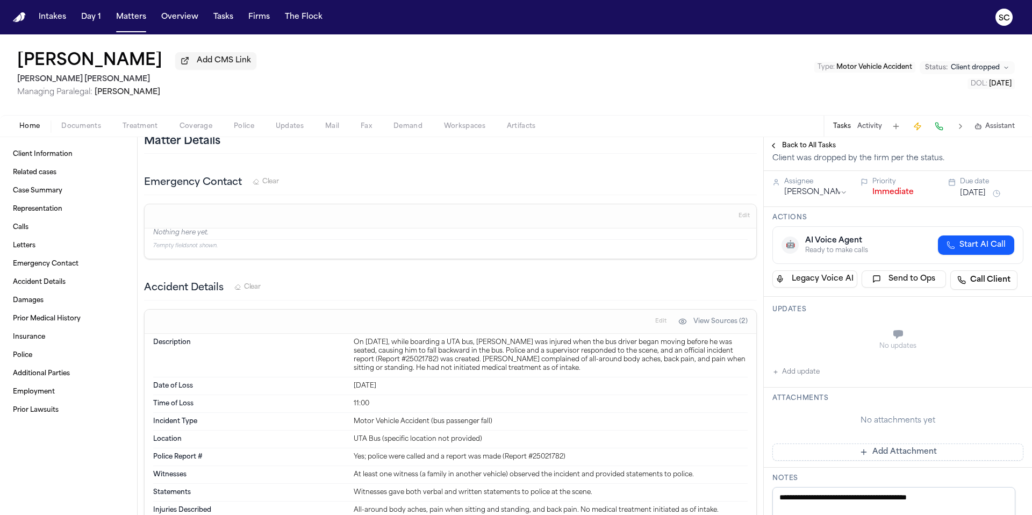
scroll to position [0, 0]
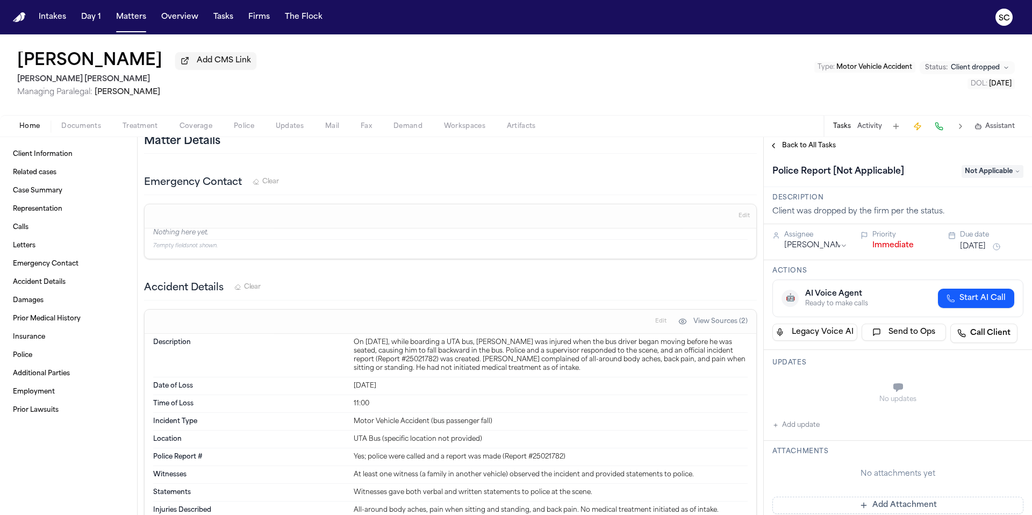
type textarea "**********"
click at [802, 429] on button "Add update" at bounding box center [796, 425] width 47 height 13
click at [832, 395] on textarea "Add your update" at bounding box center [905, 389] width 230 height 22
paste textarea "**********"
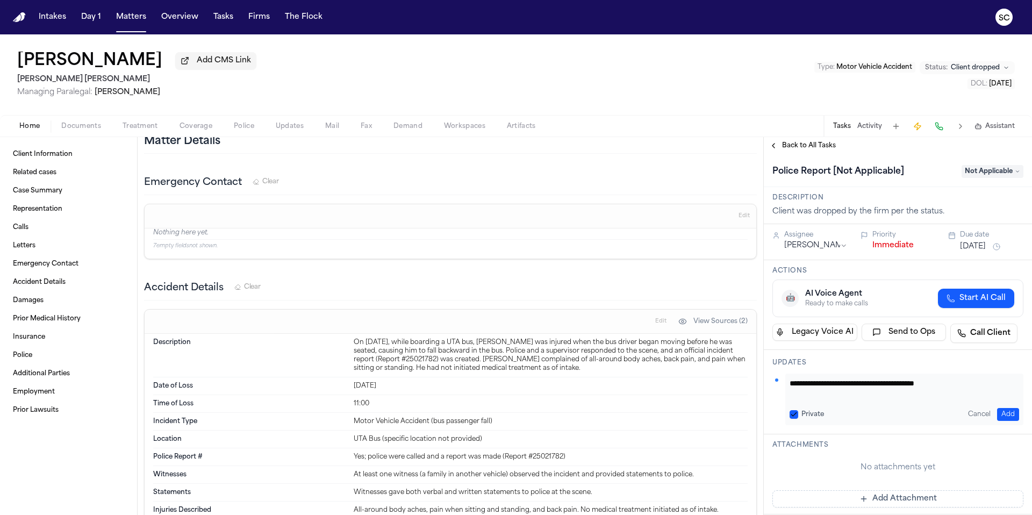
type textarea "**********"
click at [1007, 414] on button "Add" at bounding box center [1009, 414] width 22 height 13
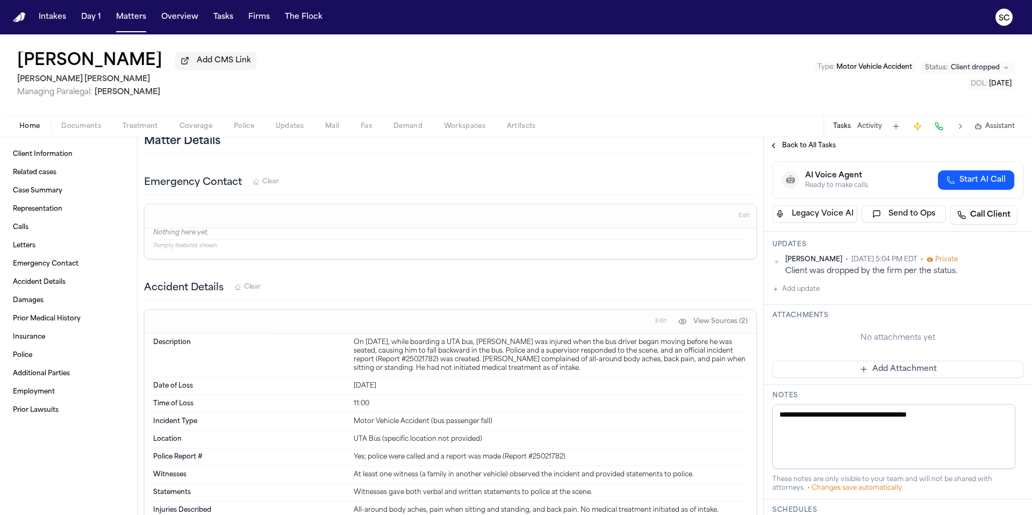
scroll to position [317, 0]
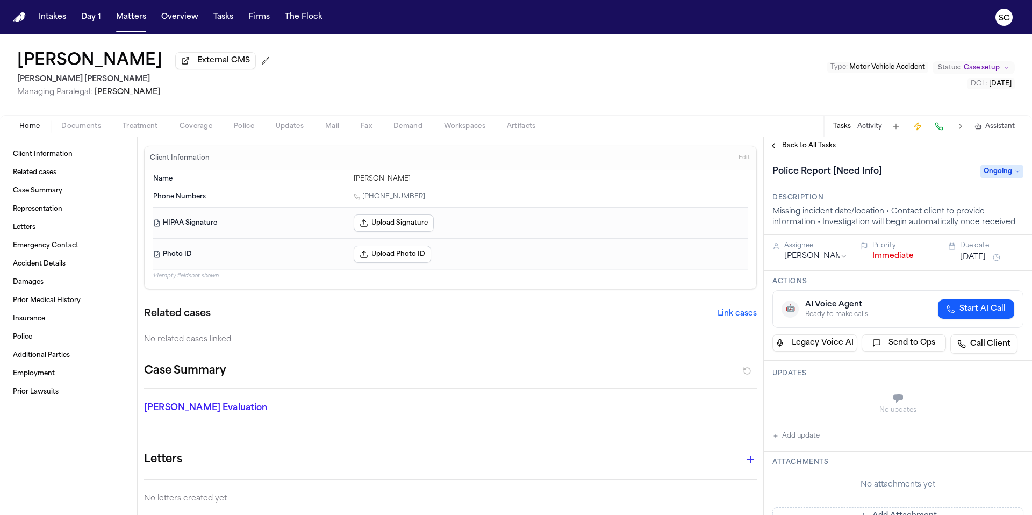
click at [83, 129] on span "Documents" at bounding box center [81, 126] width 40 height 9
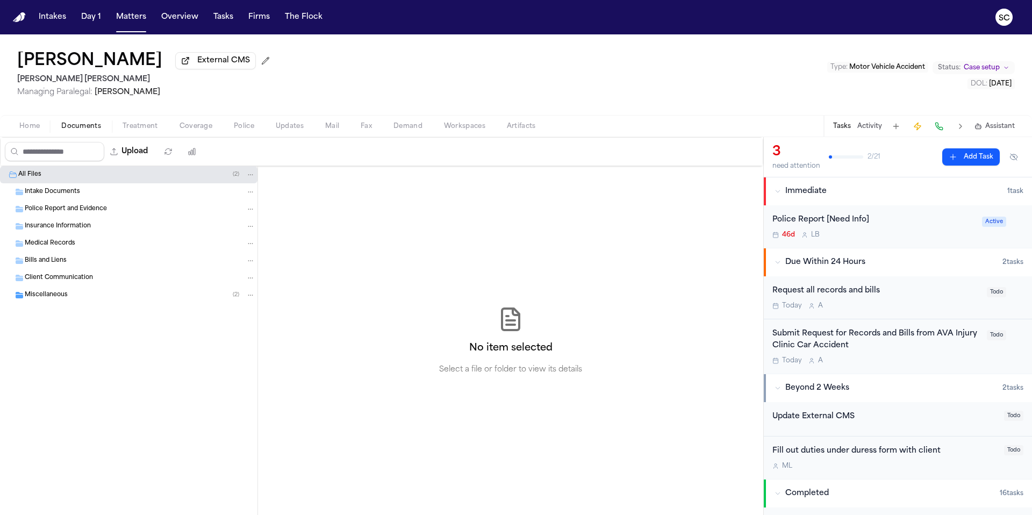
click at [73, 297] on div "Miscellaneous ( 2 )" at bounding box center [140, 295] width 231 height 10
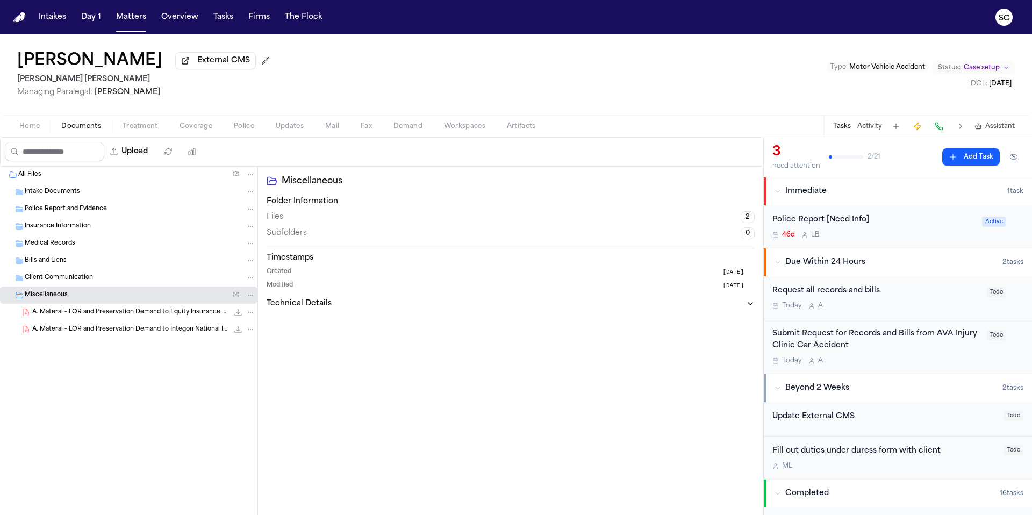
click at [126, 331] on span "A. Materal - LOR and Preservation Demand to Integon National Insurance - [DATE]" at bounding box center [130, 329] width 196 height 9
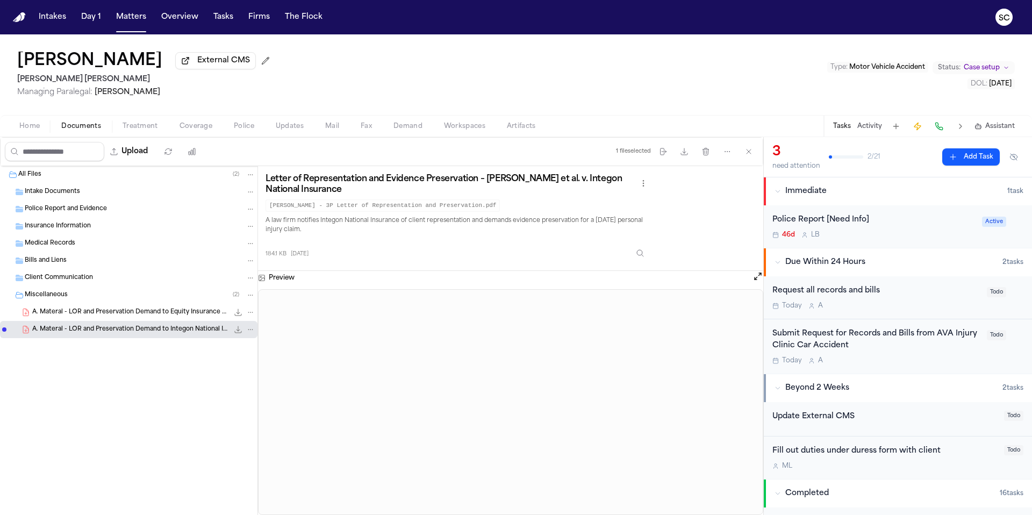
click at [122, 317] on span "A. Materal - LOR and Preservation Demand to Equity Insurance - [DATE]" at bounding box center [130, 312] width 196 height 9
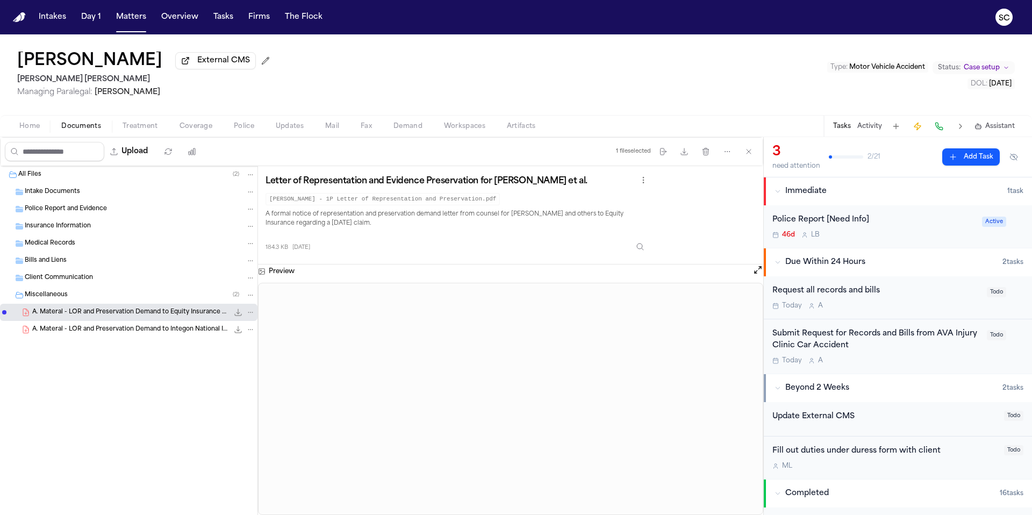
click at [27, 131] on span "Home" at bounding box center [29, 126] width 20 height 9
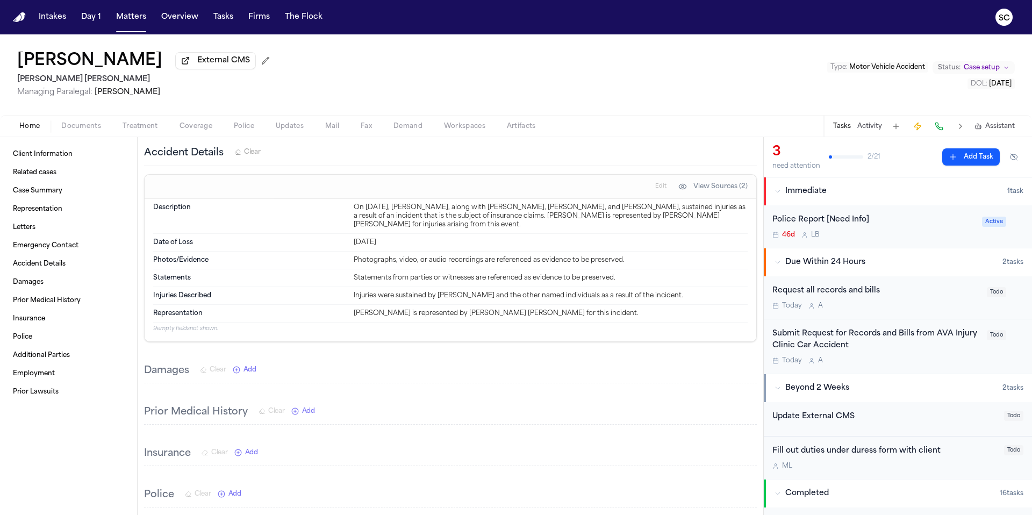
scroll to position [455, 0]
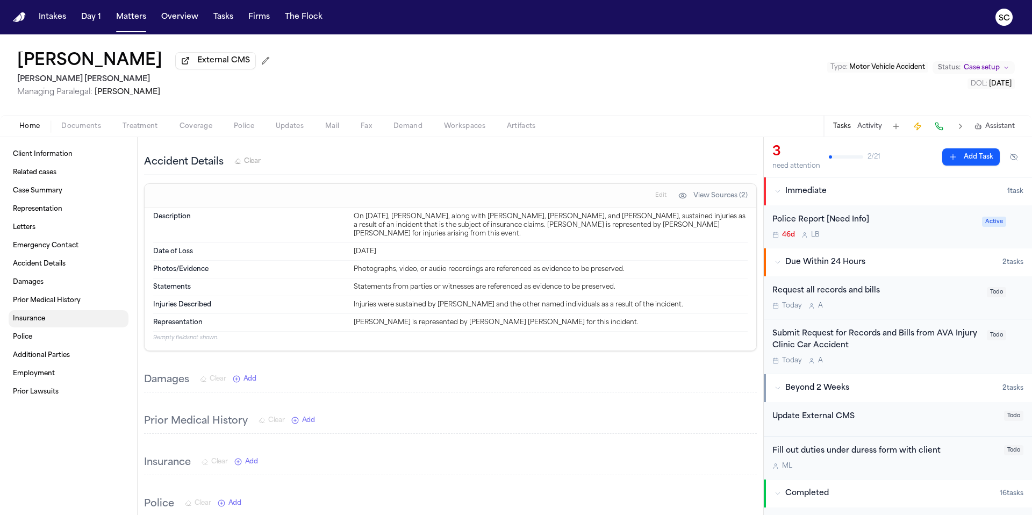
click at [55, 325] on link "Insurance" at bounding box center [69, 318] width 120 height 17
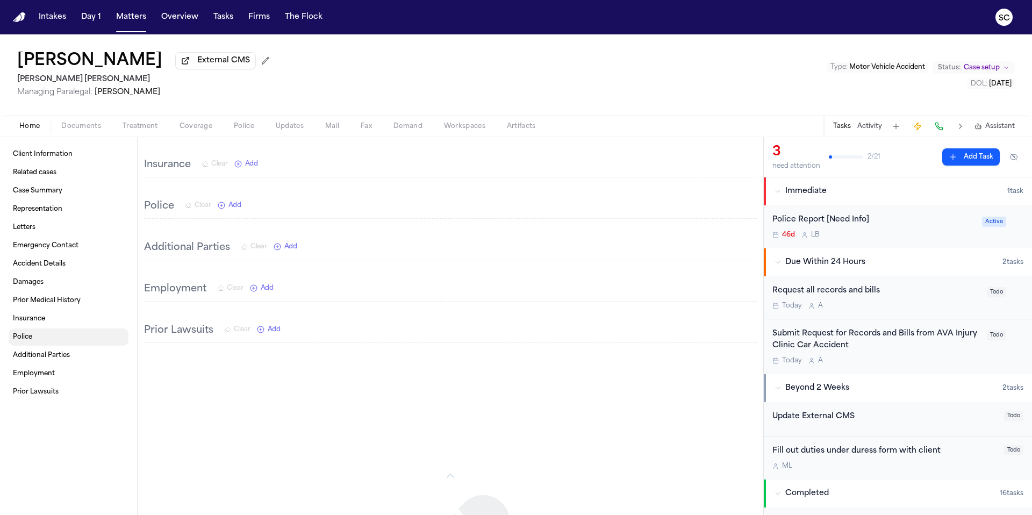
scroll to position [754, 0]
click at [198, 130] on span "Coverage" at bounding box center [196, 126] width 33 height 9
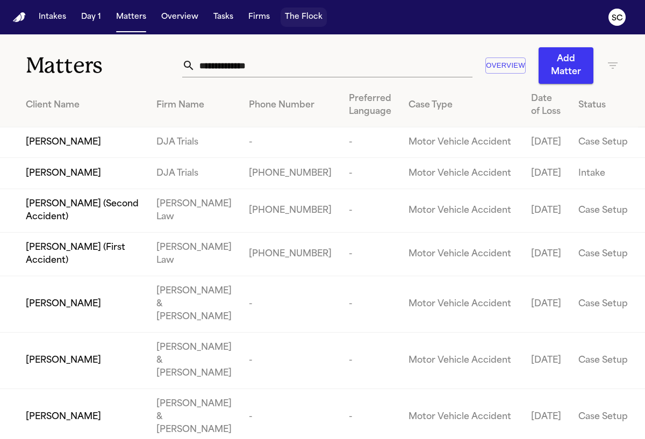
click at [303, 19] on button "The Flock" at bounding box center [304, 17] width 46 height 19
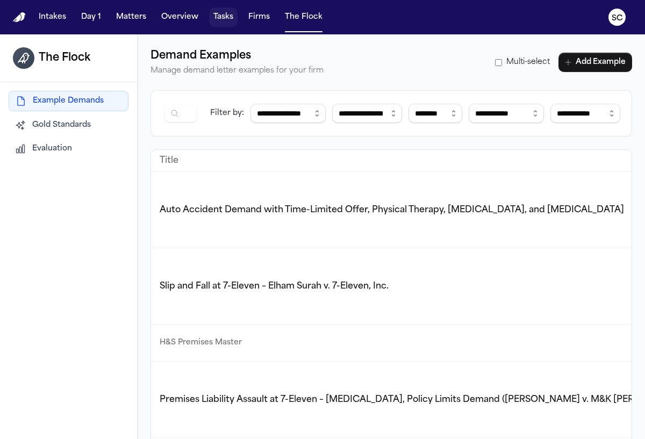
click at [220, 19] on button "Tasks" at bounding box center [223, 17] width 29 height 19
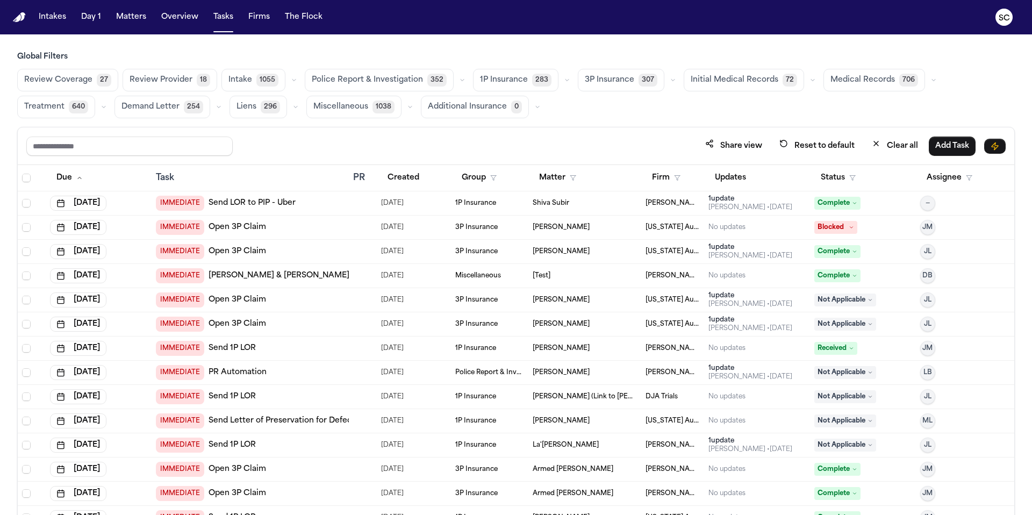
click at [428, 81] on span "352" at bounding box center [437, 80] width 19 height 13
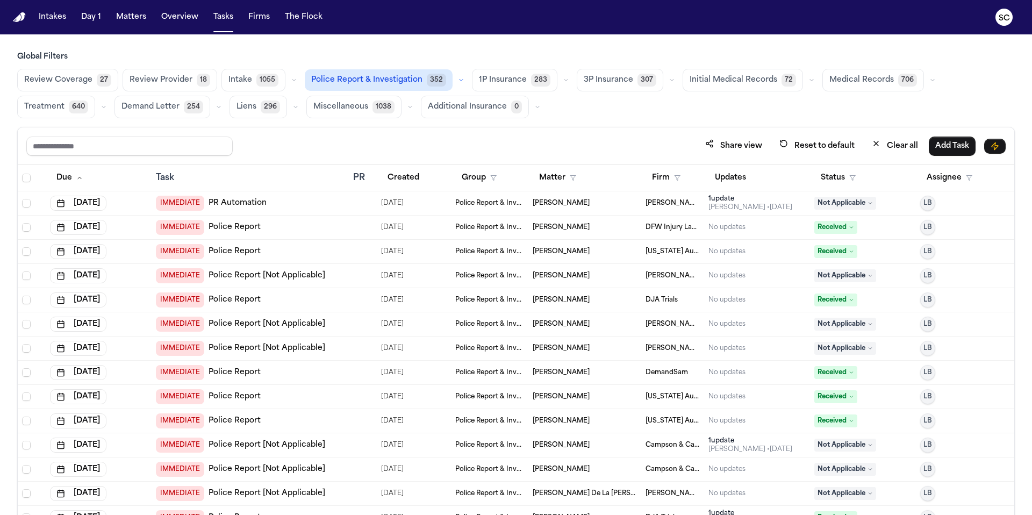
click at [379, 80] on span "Police Report & Investigation" at bounding box center [366, 80] width 111 height 11
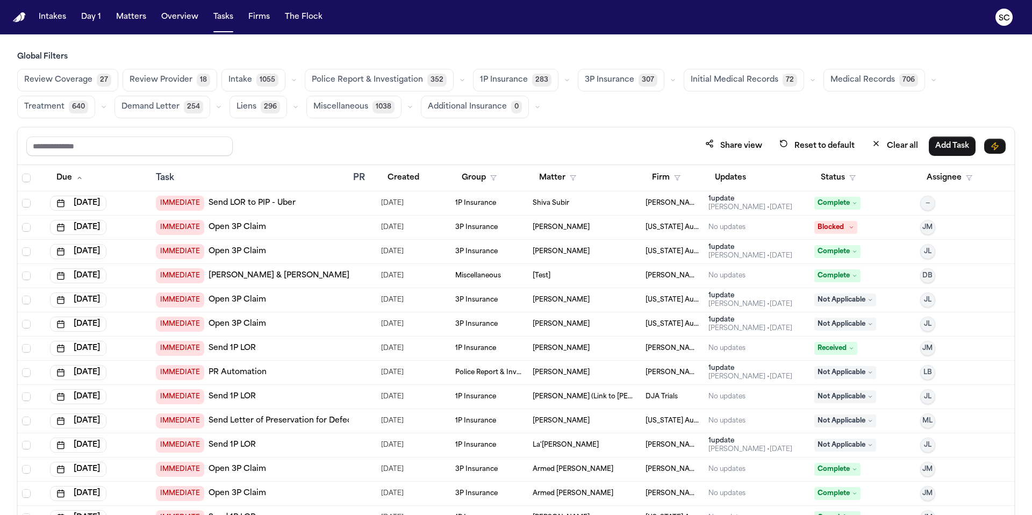
click at [645, 179] on icon "button" at bounding box center [677, 178] width 6 height 6
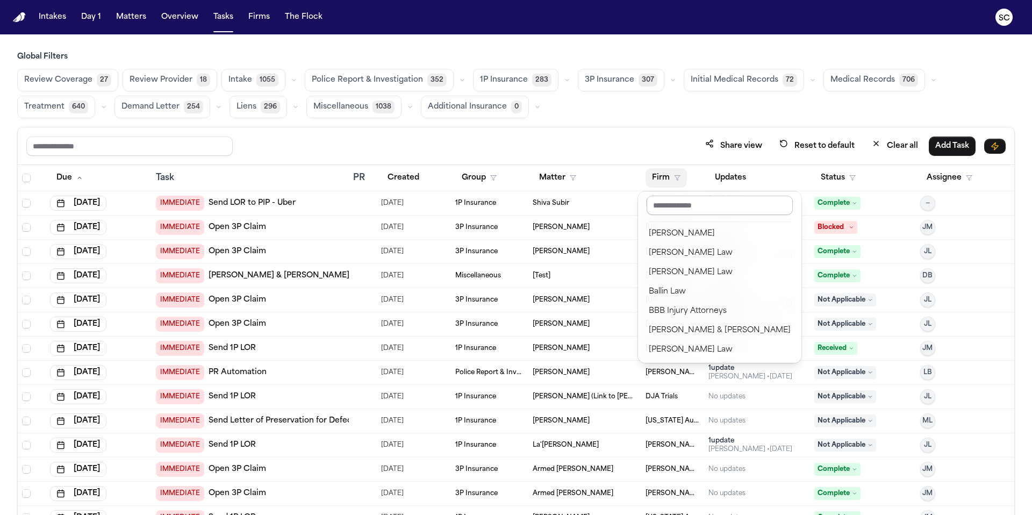
click at [645, 203] on input "text" at bounding box center [720, 205] width 146 height 19
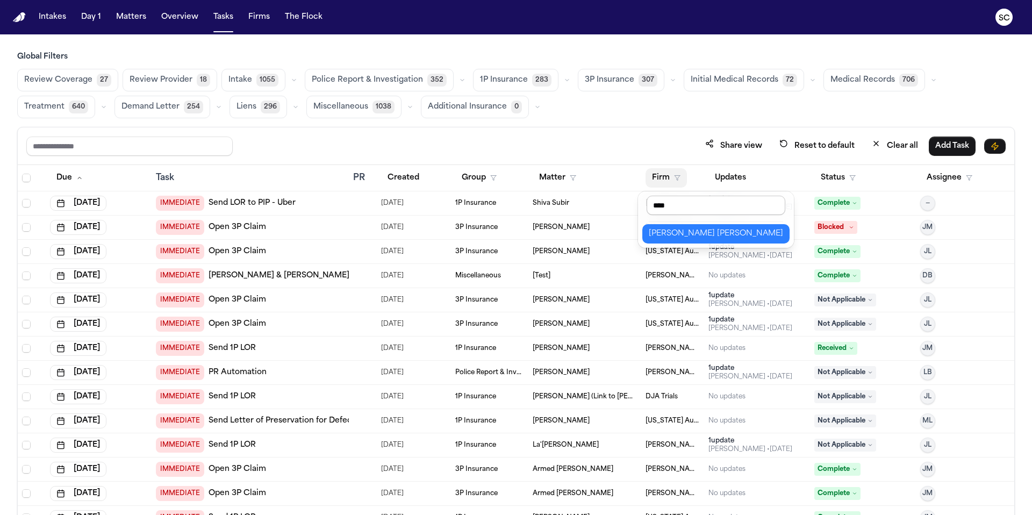
type input "*****"
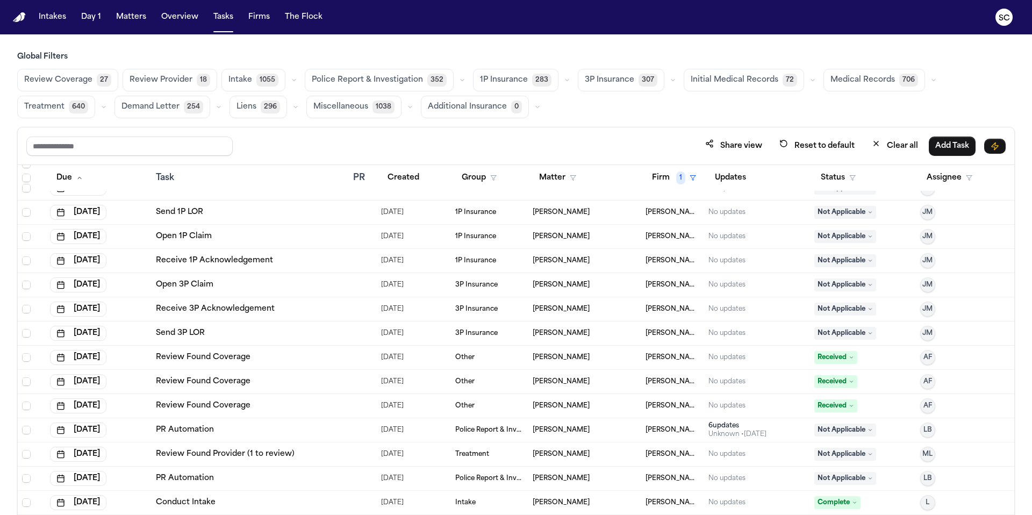
scroll to position [2224, 0]
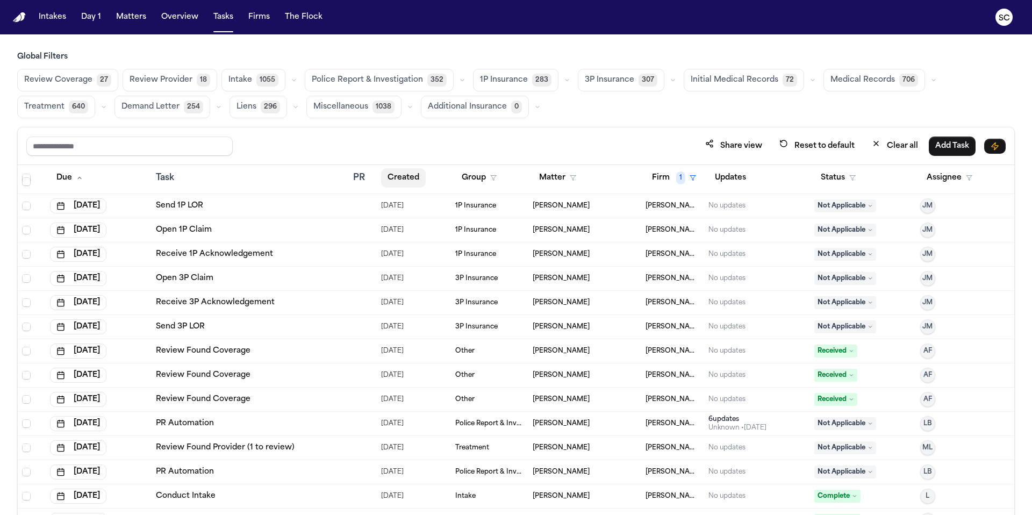
click at [398, 173] on button "Created" at bounding box center [403, 177] width 45 height 19
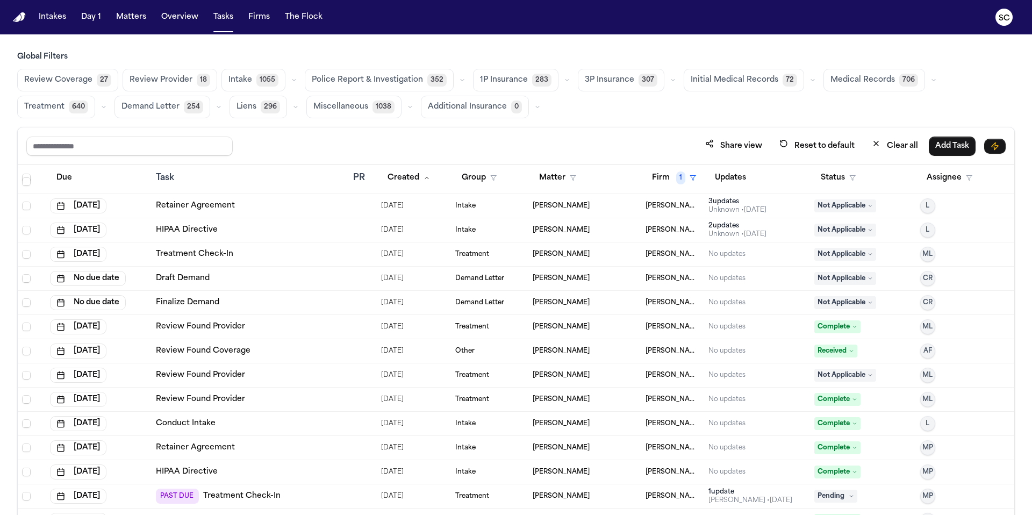
click at [347, 80] on span "Police Report & Investigation" at bounding box center [367, 80] width 111 height 11
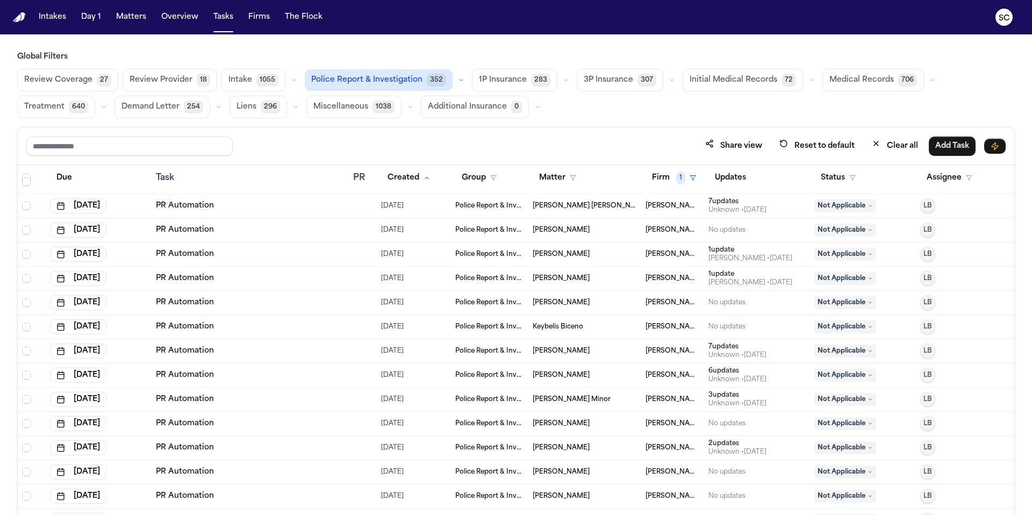
click at [455, 76] on button "button" at bounding box center [461, 80] width 13 height 13
click at [375, 124] on span "Police Report Escalation" at bounding box center [359, 128] width 94 height 11
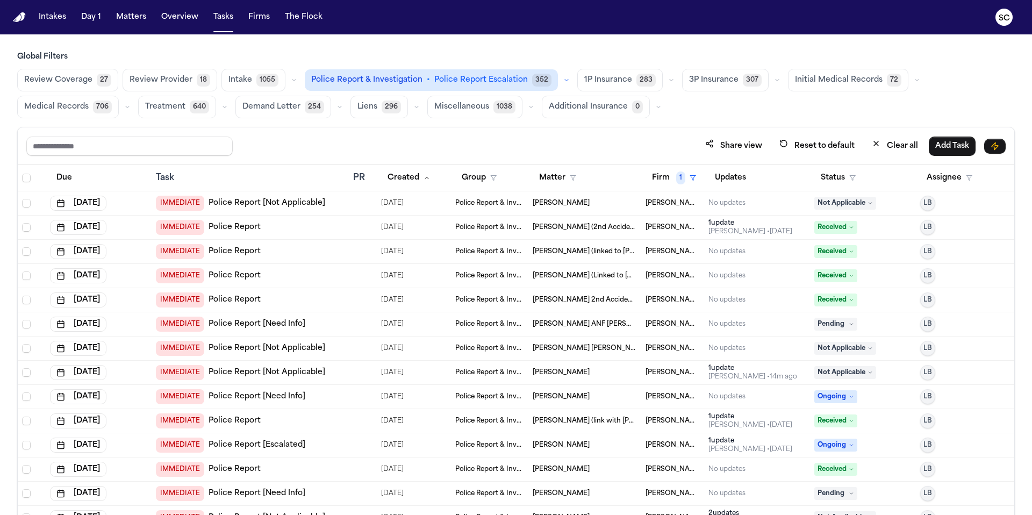
scroll to position [89, 0]
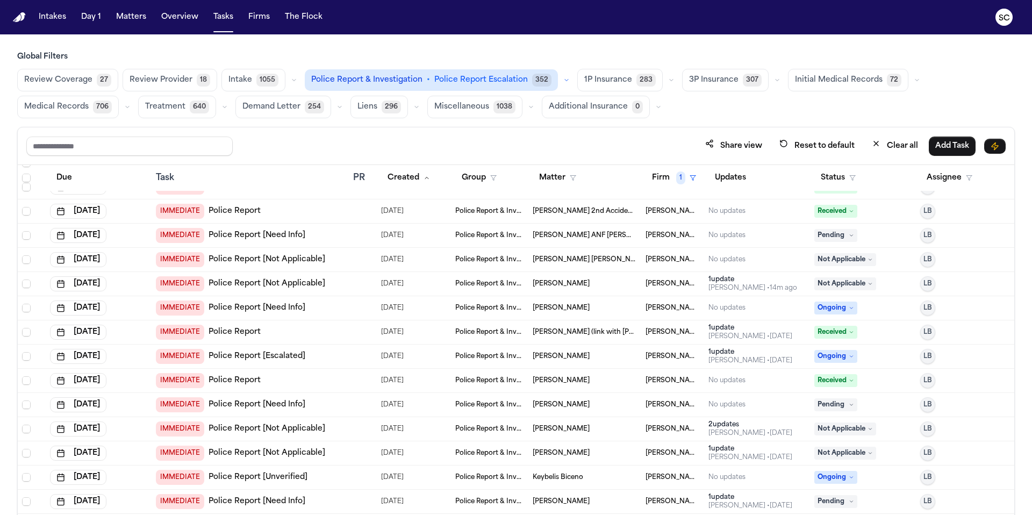
click at [583, 409] on td "[PERSON_NAME]" at bounding box center [585, 405] width 113 height 24
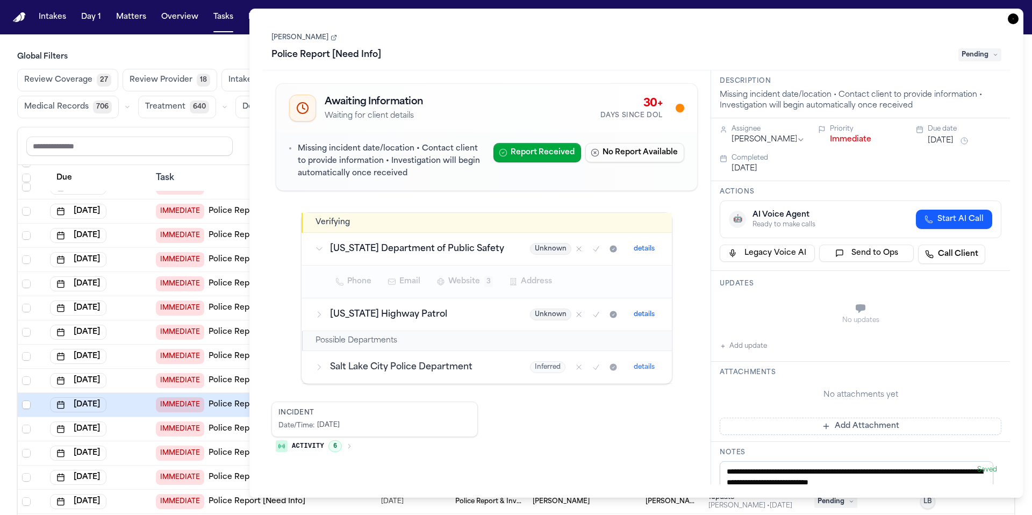
click at [337, 37] on icon at bounding box center [334, 36] width 3 height 3
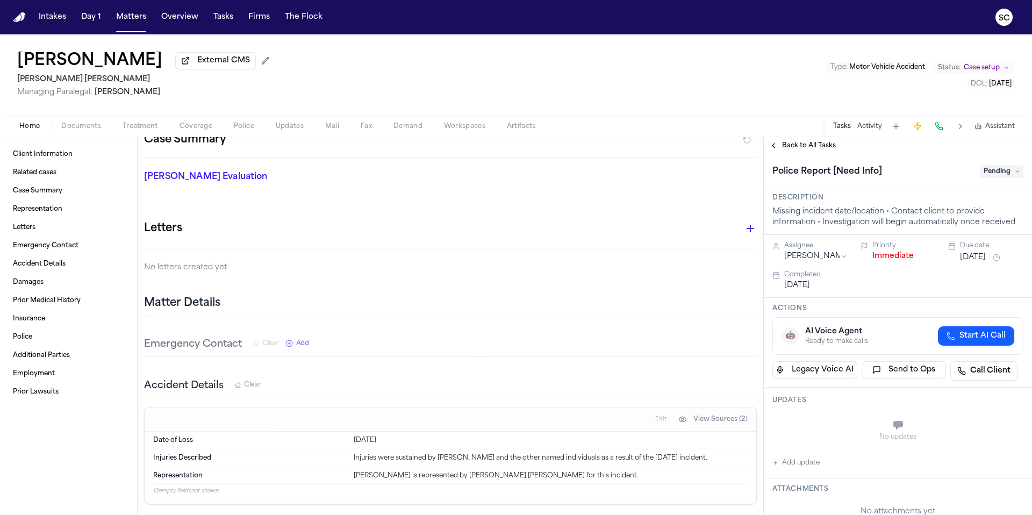
scroll to position [338, 0]
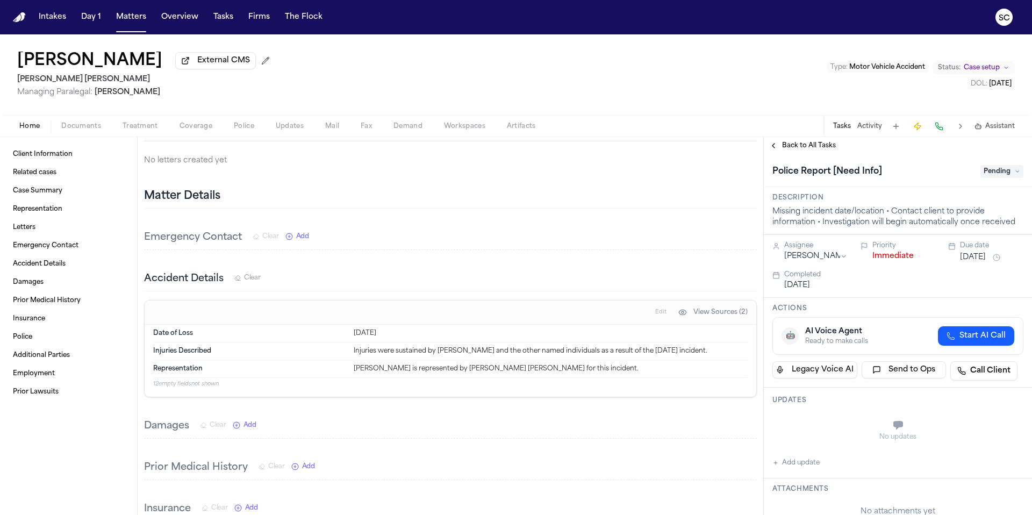
click at [70, 131] on span "Documents" at bounding box center [81, 126] width 40 height 9
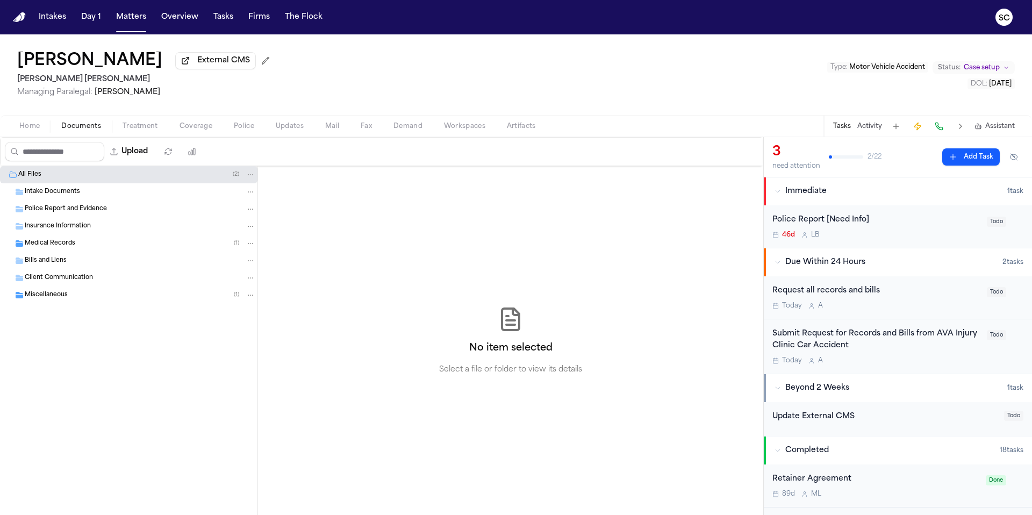
click at [75, 244] on div "Medical Records ( 1 )" at bounding box center [140, 244] width 231 height 10
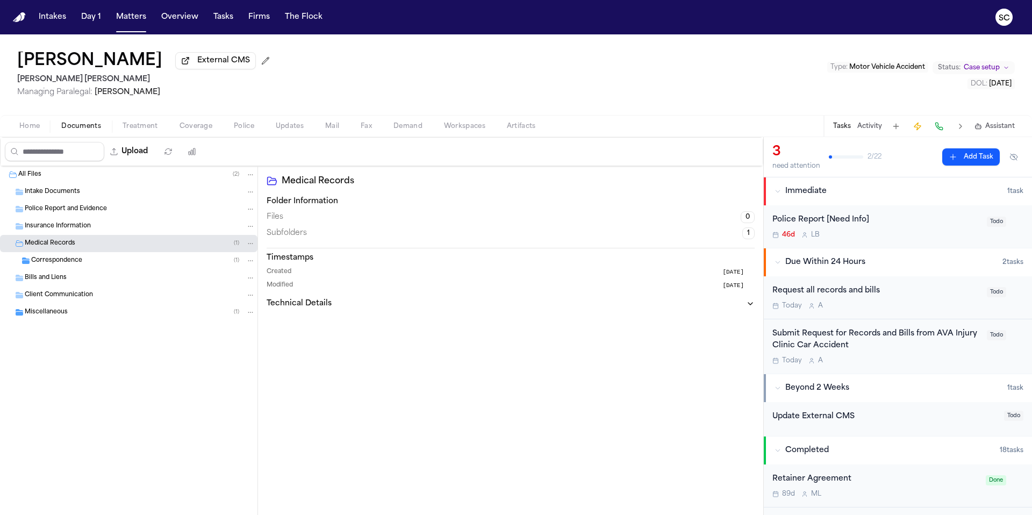
click at [899, 226] on div "Police Report [Need Info]" at bounding box center [877, 220] width 208 height 12
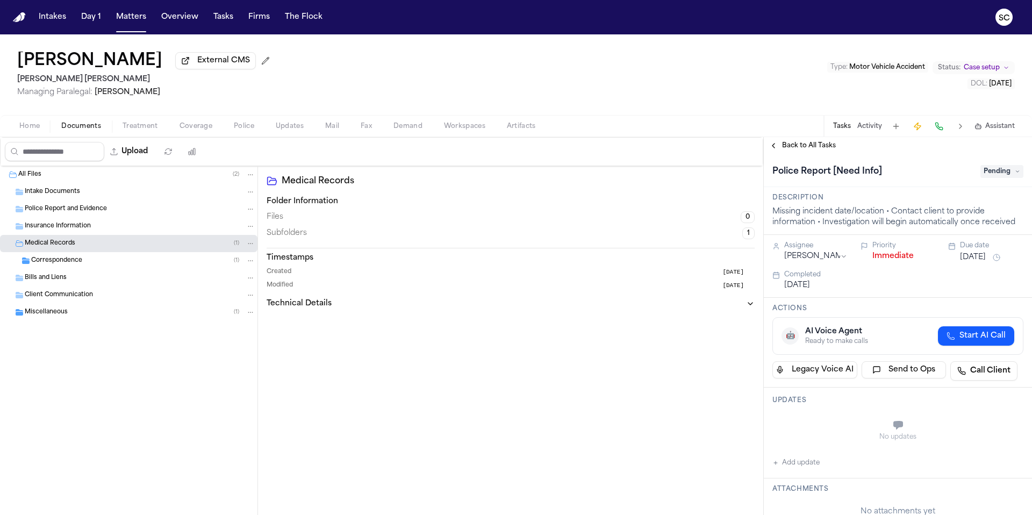
click at [34, 130] on span "Home" at bounding box center [29, 126] width 20 height 9
click at [34, 131] on span "Home" at bounding box center [29, 126] width 20 height 9
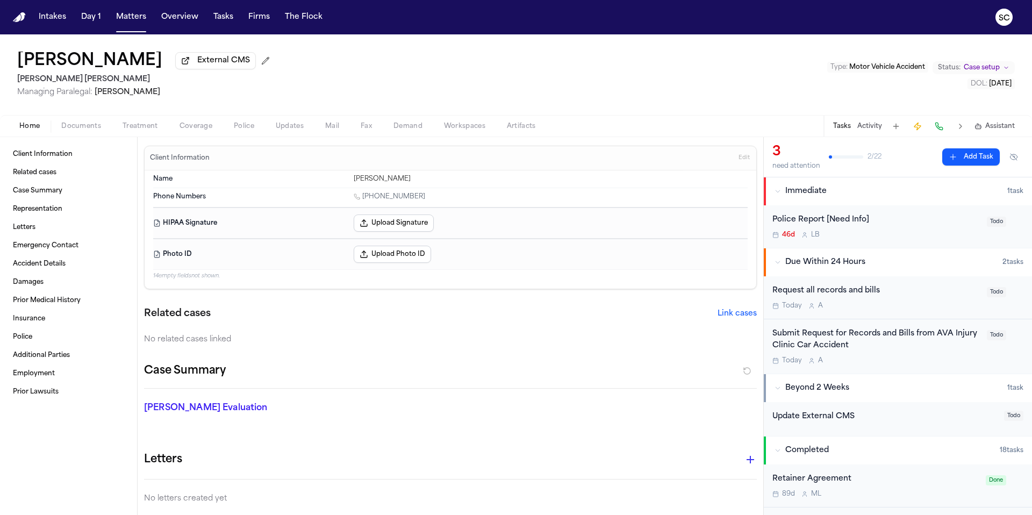
click at [896, 225] on div "Police Report [Need Info]" at bounding box center [877, 220] width 208 height 12
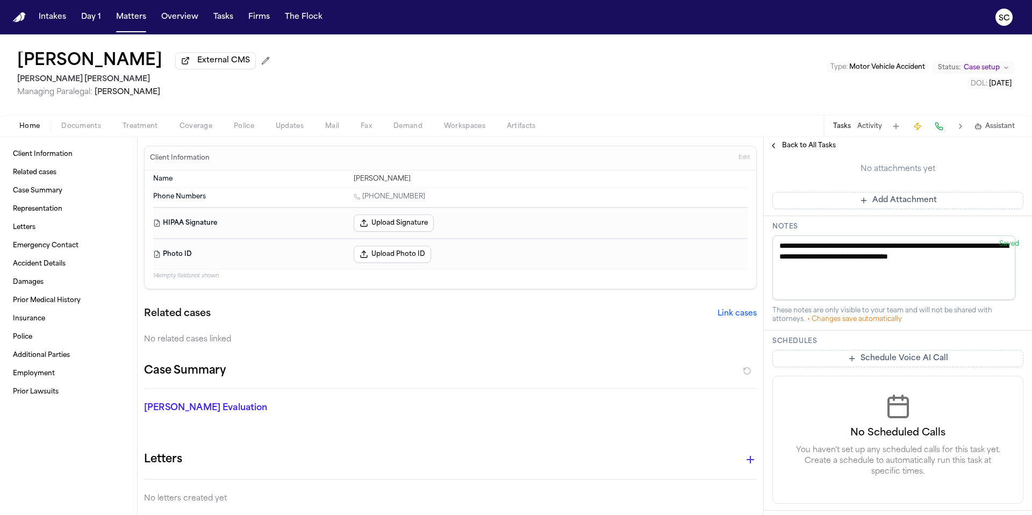
scroll to position [182, 0]
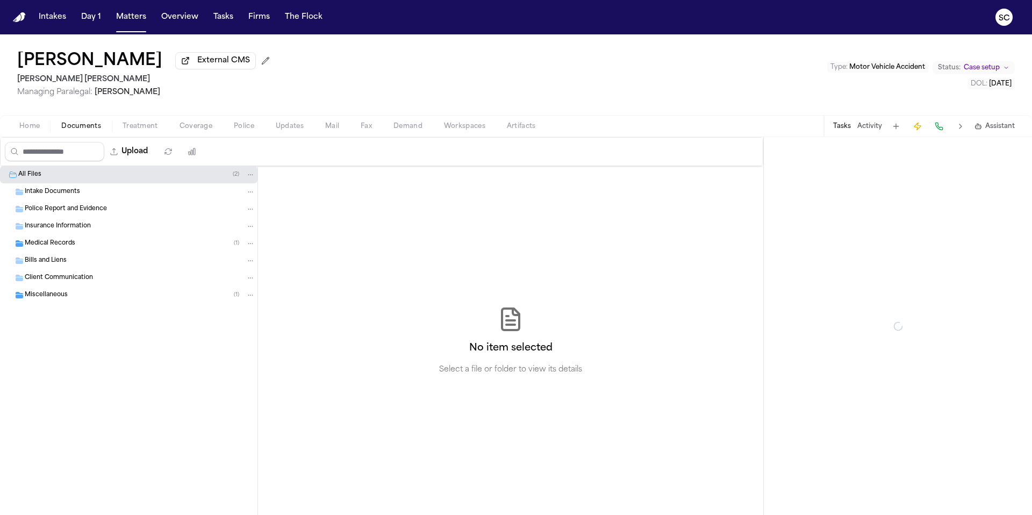
click at [91, 129] on span "Documents" at bounding box center [81, 126] width 40 height 9
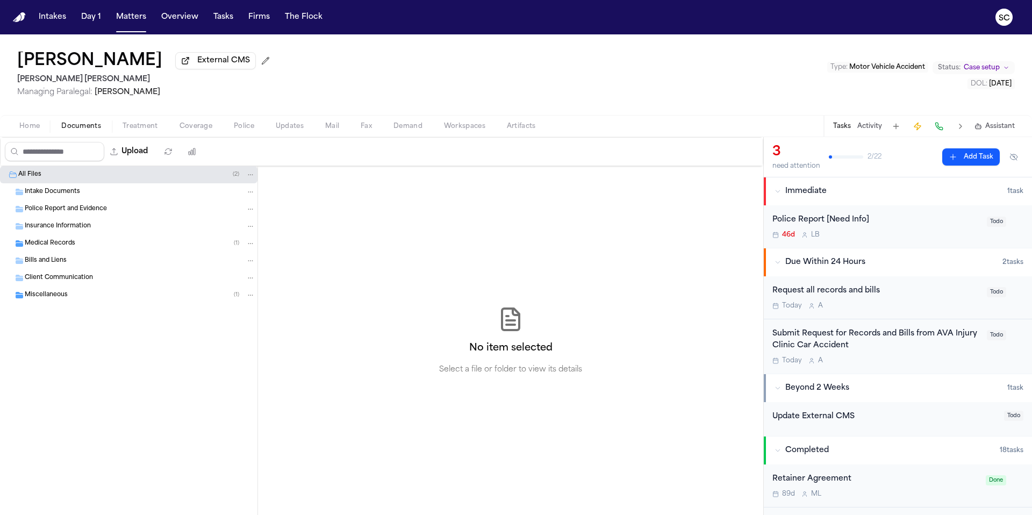
click at [81, 280] on span "Client Communication" at bounding box center [59, 278] width 68 height 9
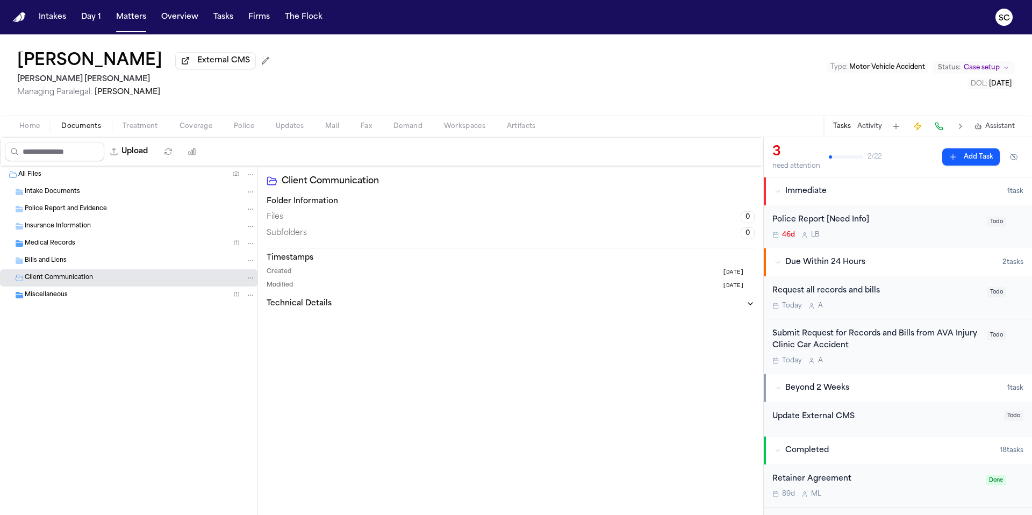
click at [63, 248] on span "Medical Records" at bounding box center [50, 243] width 51 height 9
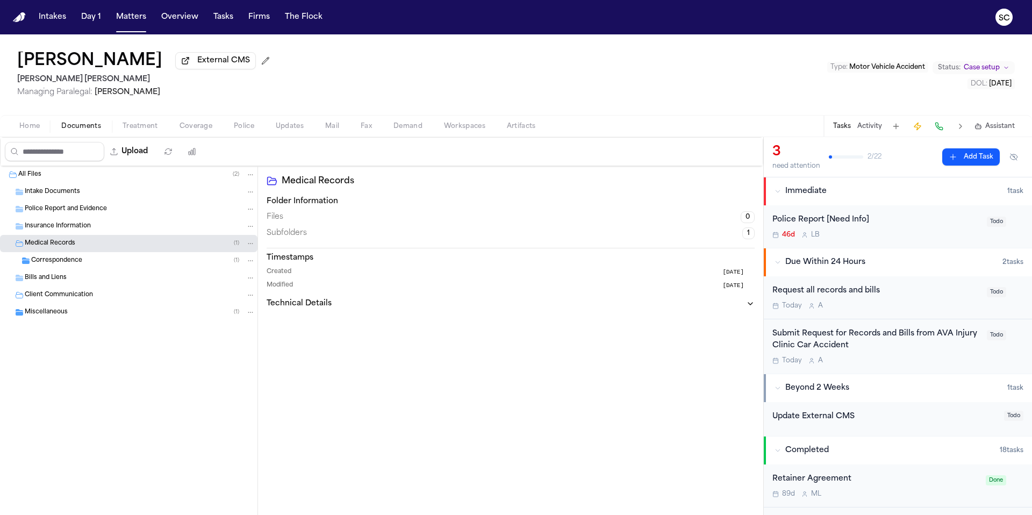
click at [54, 320] on div "Miscellaneous ( 1 )" at bounding box center [129, 312] width 258 height 17
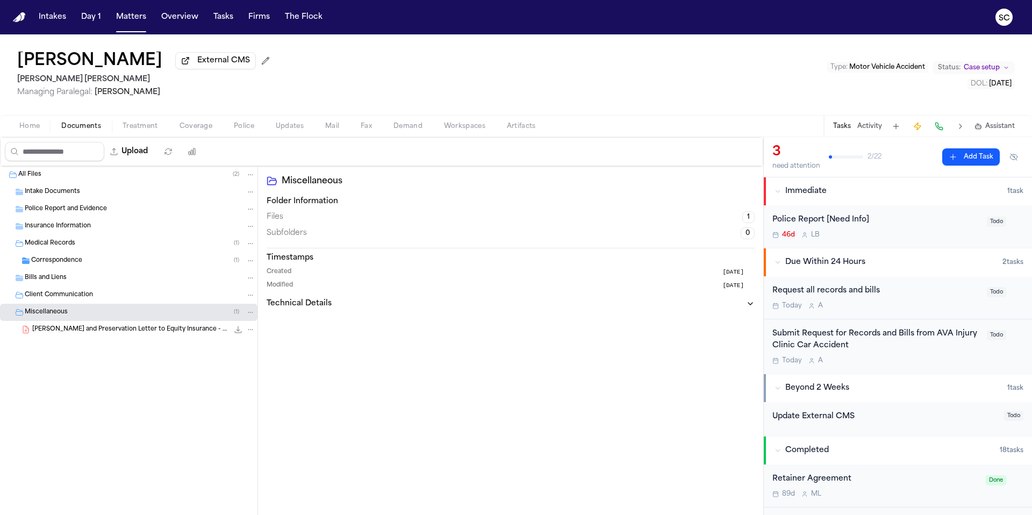
click at [122, 332] on span "M. Castellano - LOR and Preservation Letter to Equity Insurance - 7.12.25" at bounding box center [130, 329] width 196 height 9
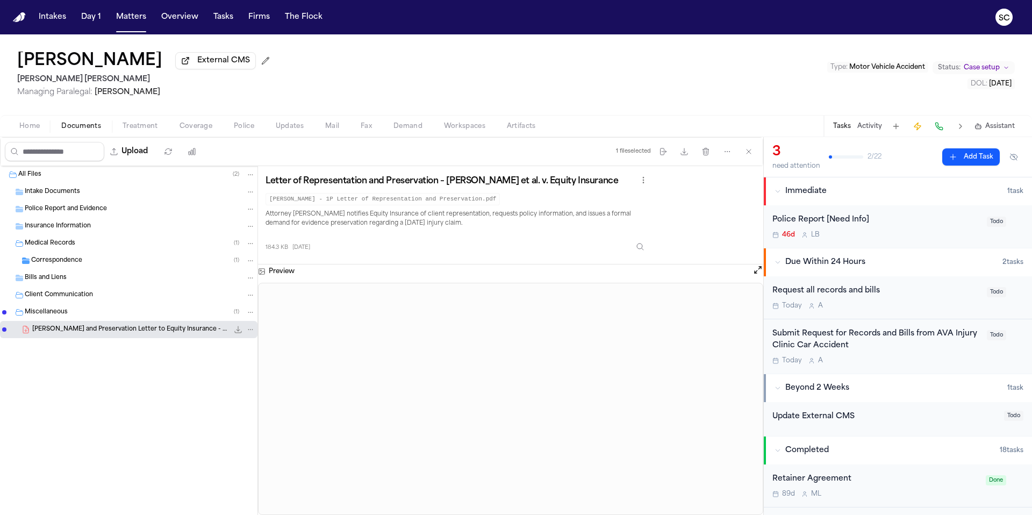
click at [77, 262] on span "Correspondence" at bounding box center [56, 261] width 51 height 9
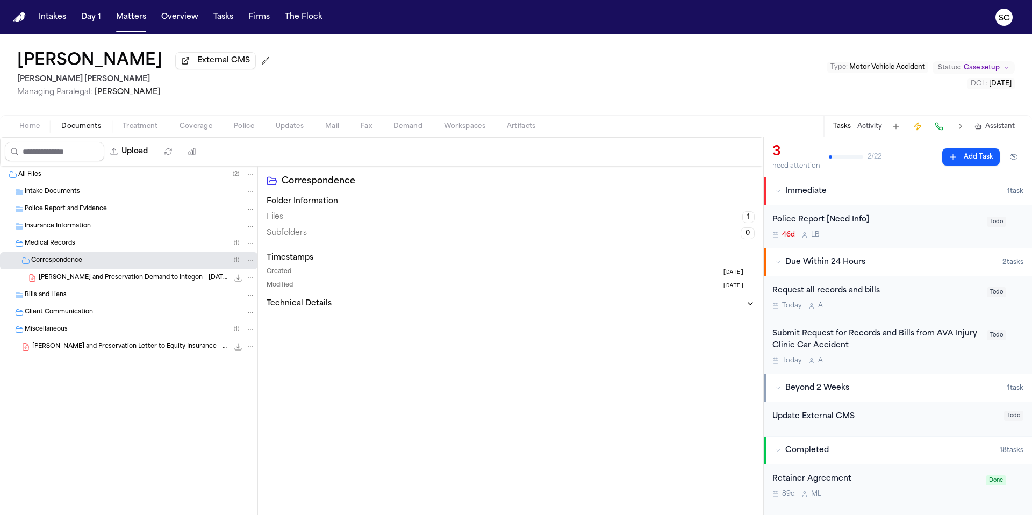
click at [163, 282] on span "M. Castellano - LOR and Preservation Demand to Integon - 7.12.25" at bounding box center [134, 278] width 190 height 9
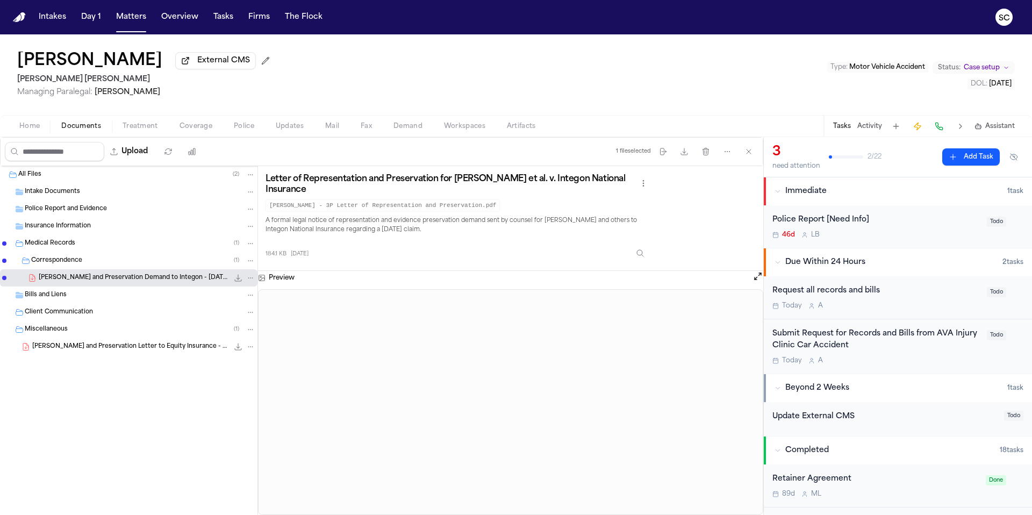
click at [31, 131] on span "Home" at bounding box center [29, 126] width 20 height 9
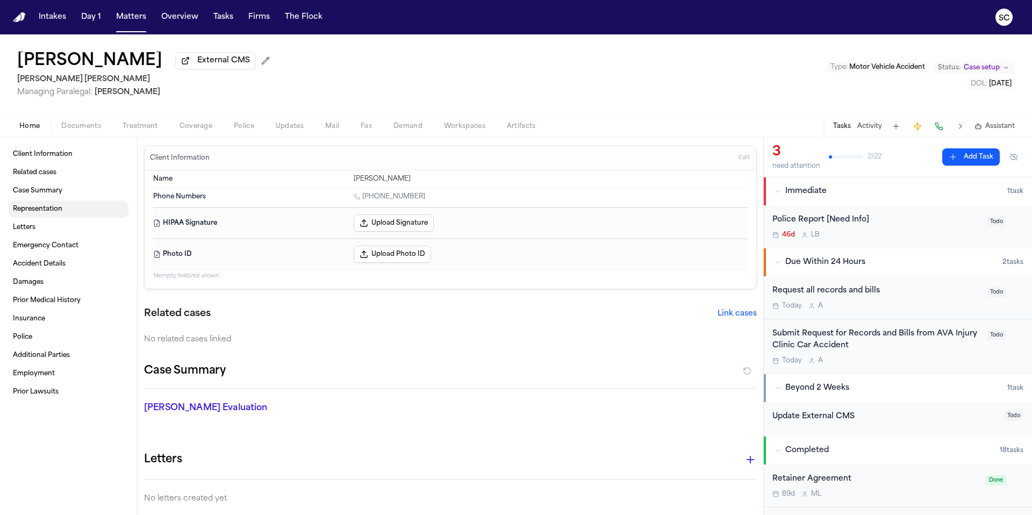
click at [45, 211] on span "Representation" at bounding box center [37, 209] width 49 height 9
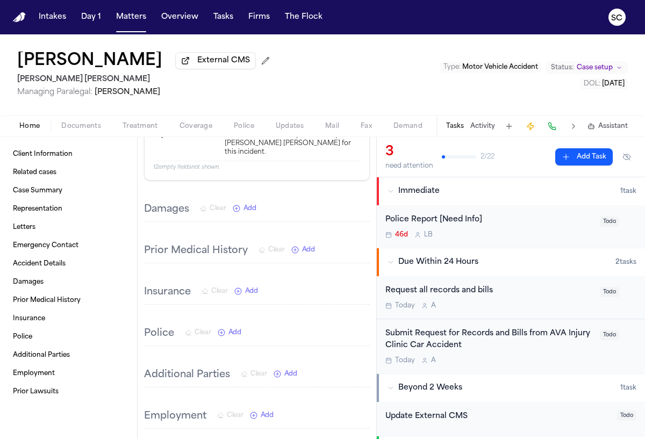
scroll to position [658, 0]
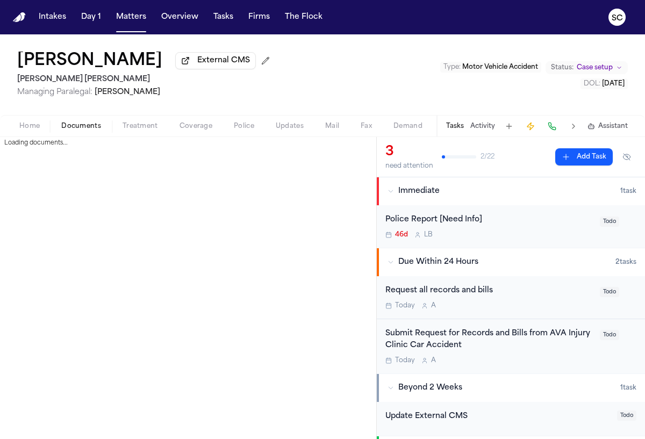
click at [96, 131] on span "Documents" at bounding box center [81, 126] width 40 height 9
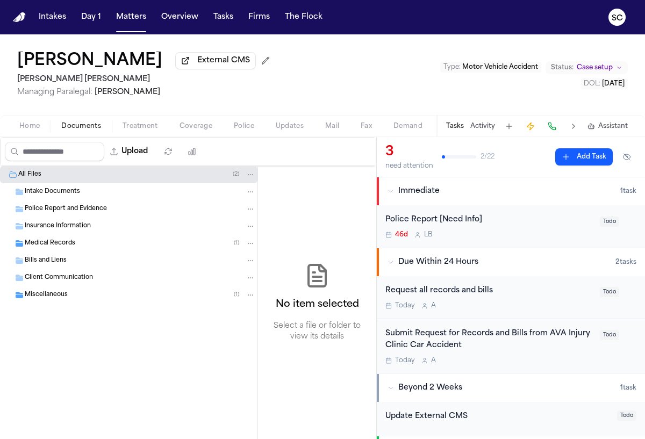
click at [143, 214] on div "Police Report and Evidence" at bounding box center [140, 209] width 231 height 10
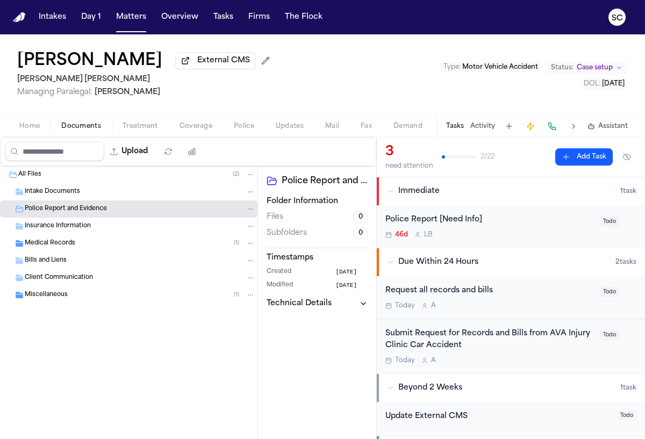
click at [476, 128] on button "Activity" at bounding box center [483, 126] width 25 height 9
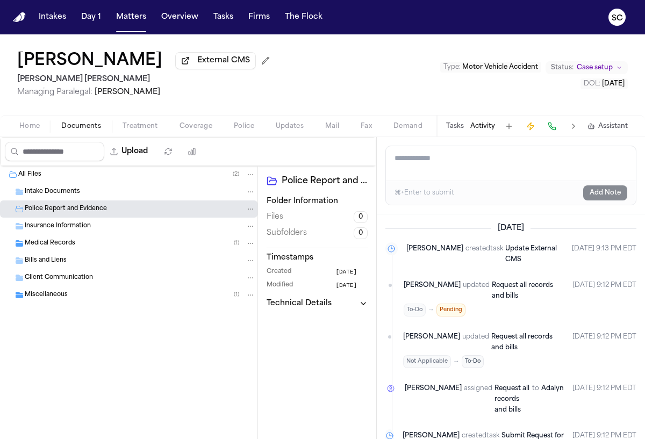
click at [480, 128] on button "Activity" at bounding box center [483, 126] width 25 height 9
click at [455, 129] on button "Tasks" at bounding box center [455, 126] width 18 height 9
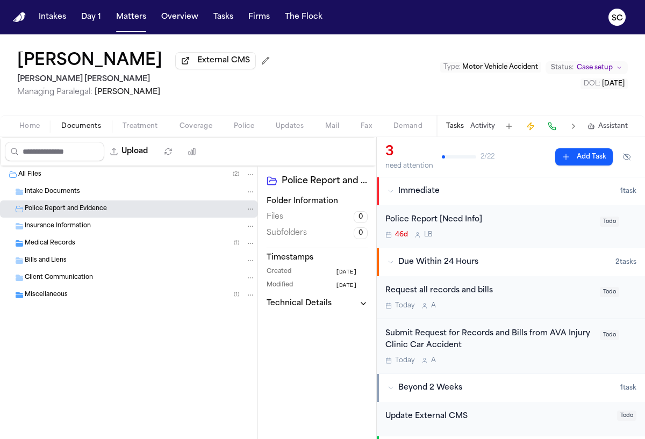
click at [508, 233] on div "46d L B" at bounding box center [490, 235] width 208 height 9
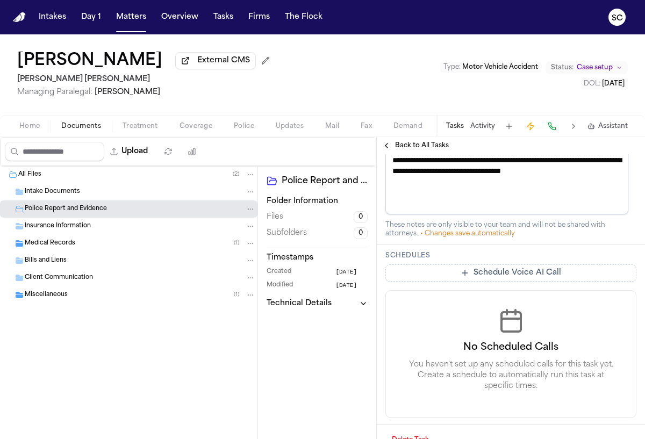
scroll to position [325, 0]
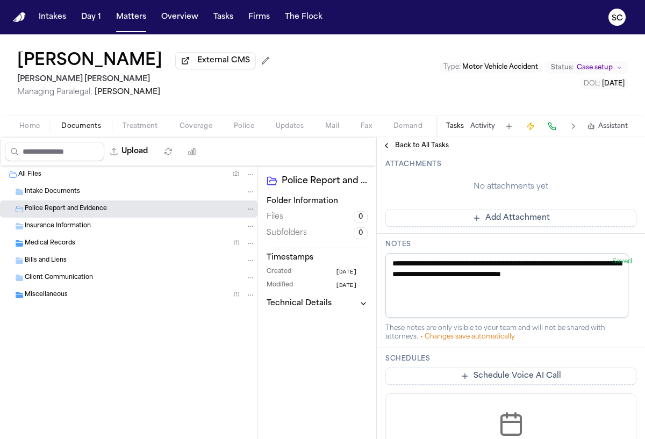
click at [498, 223] on button "Add Attachment" at bounding box center [511, 218] width 251 height 17
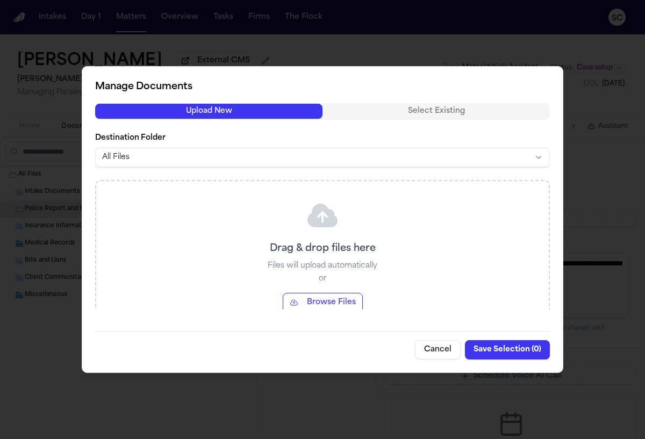
click at [332, 161] on body "Intakes Day 1 Matters Overview Tasks Firms The Flock SC Maikel E Castellano Ext…" at bounding box center [322, 219] width 645 height 439
click at [327, 303] on button "Browse Files" at bounding box center [323, 302] width 80 height 19
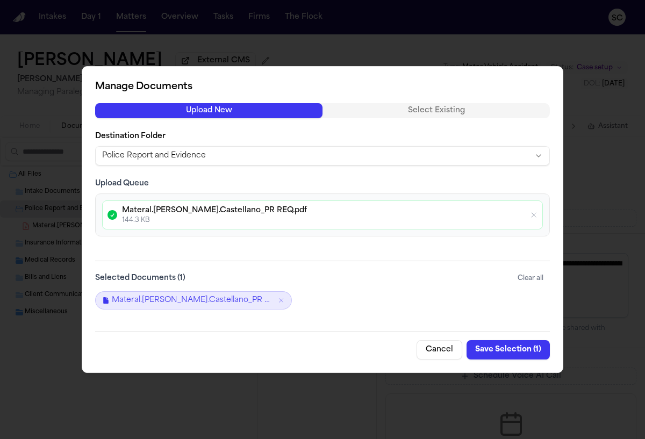
click at [517, 352] on button "Save Selection ( 1 )" at bounding box center [508, 349] width 83 height 19
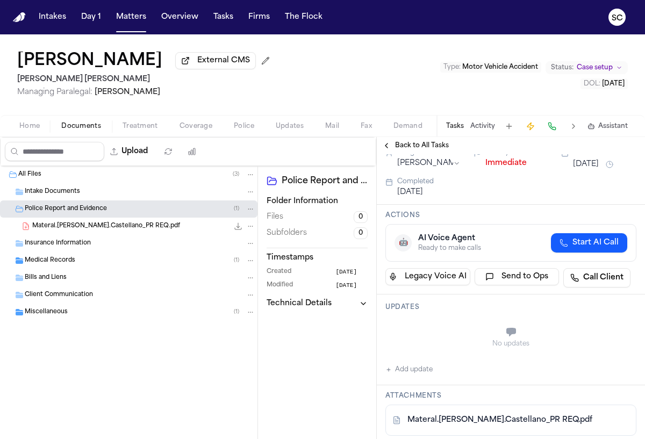
scroll to position [149, 0]
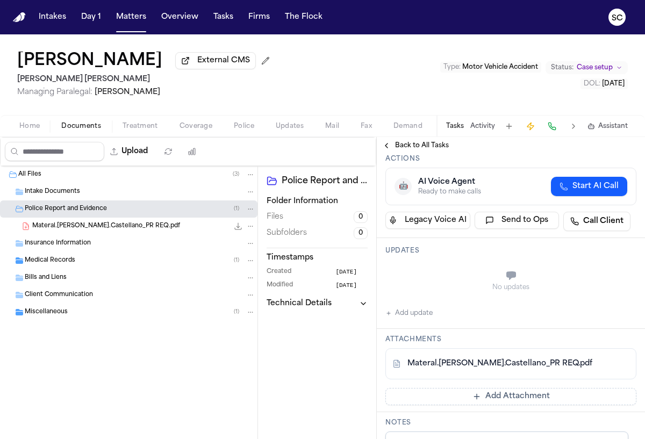
click at [418, 315] on button "Add update" at bounding box center [409, 313] width 47 height 13
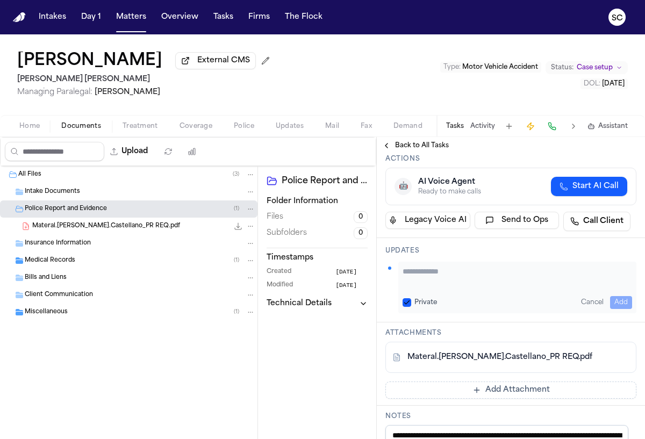
click at [424, 275] on textarea "Add your update" at bounding box center [518, 277] width 230 height 22
type textarea "*"
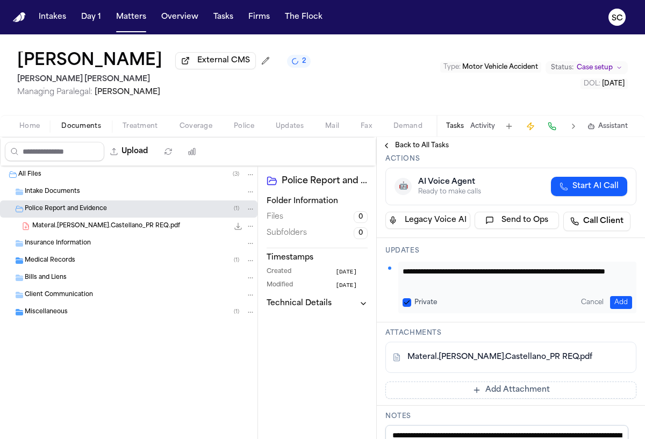
click at [471, 273] on textarea "**********" at bounding box center [514, 277] width 222 height 22
type textarea "**********"
click at [611, 302] on button "Add" at bounding box center [621, 302] width 22 height 13
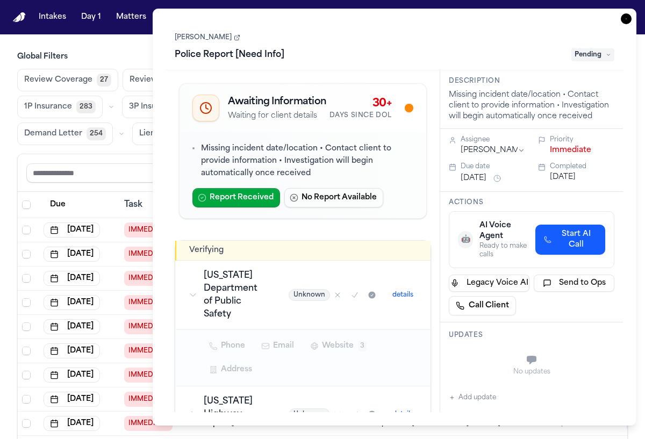
scroll to position [89, 0]
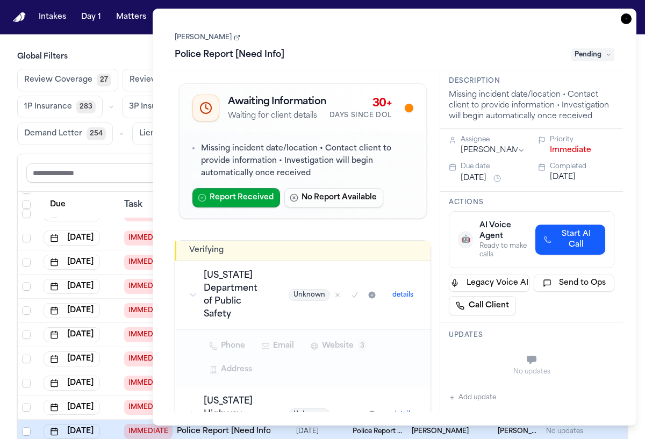
click at [596, 56] on span "Pending" at bounding box center [593, 54] width 43 height 13
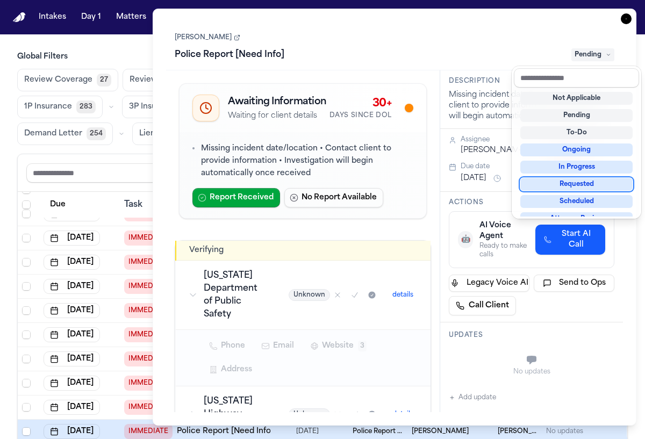
click at [594, 186] on div "Requested" at bounding box center [577, 184] width 112 height 13
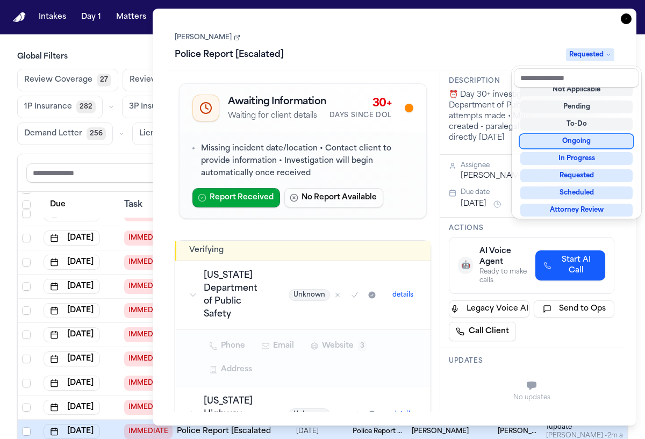
scroll to position [4, 0]
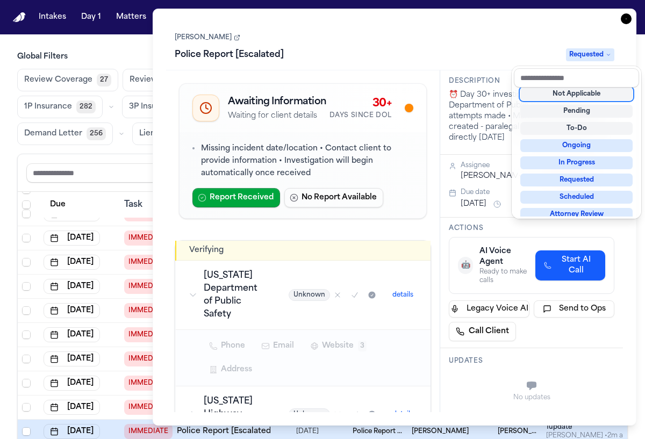
click at [626, 19] on div "Task Details [PERSON_NAME] Police Report [Escalated] Requested Awaiting Informa…" at bounding box center [395, 217] width 484 height 417
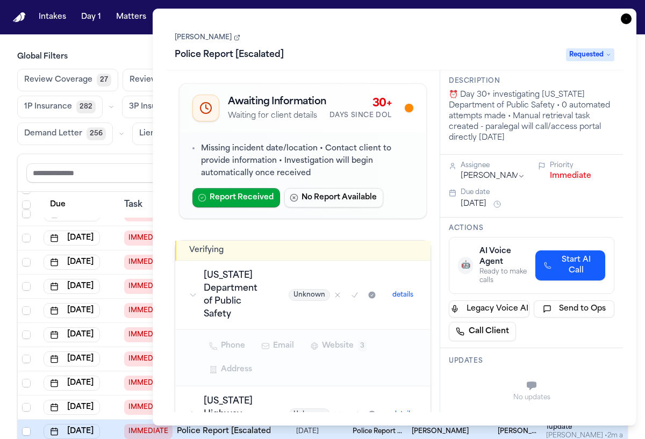
click at [629, 16] on icon "button" at bounding box center [626, 18] width 11 height 11
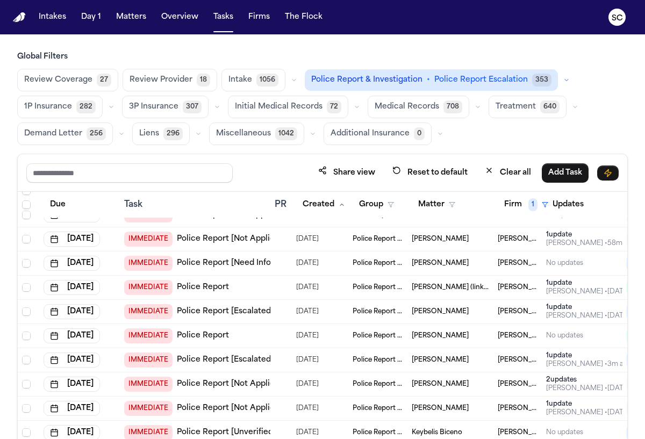
scroll to position [160, 0]
click at [434, 263] on span "[PERSON_NAME]" at bounding box center [440, 264] width 57 height 9
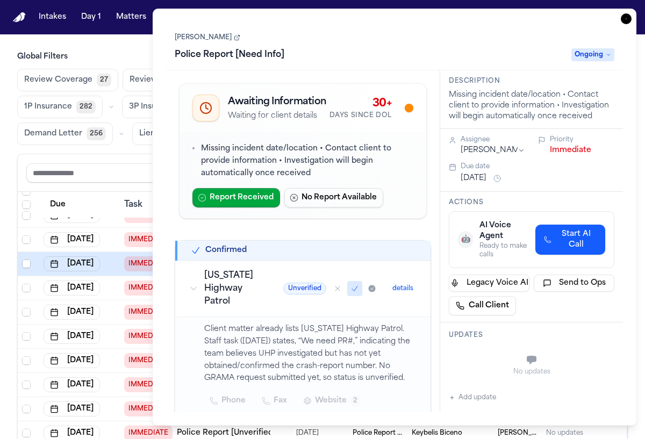
click at [588, 55] on span "Ongoing" at bounding box center [593, 54] width 43 height 13
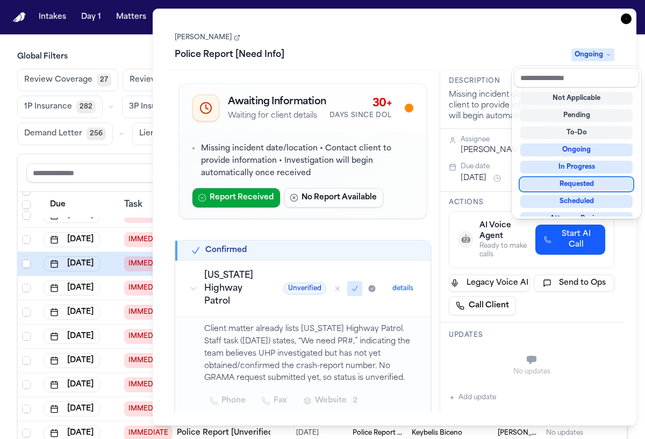
click at [587, 187] on div "Requested" at bounding box center [577, 184] width 112 height 13
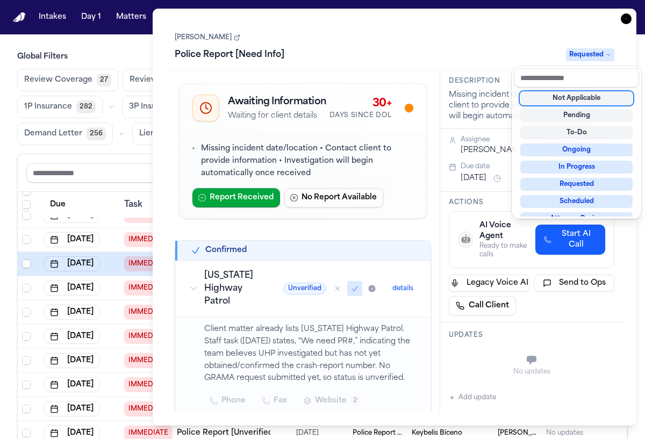
click at [229, 37] on div "[PERSON_NAME] Police Report [Need Info] Requested" at bounding box center [395, 47] width 440 height 33
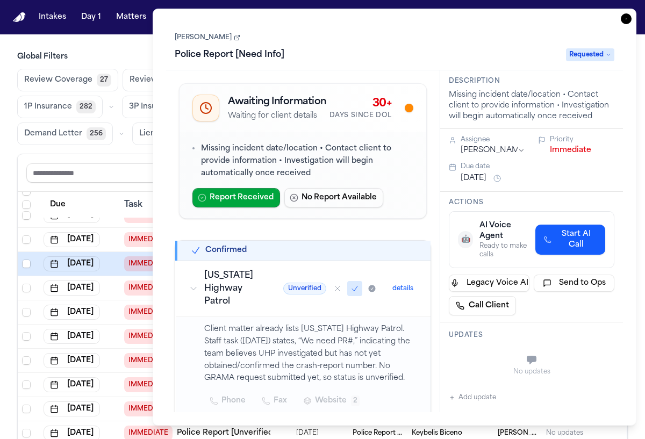
click at [234, 38] on icon at bounding box center [237, 37] width 6 height 6
click at [623, 19] on icon "button" at bounding box center [626, 18] width 11 height 11
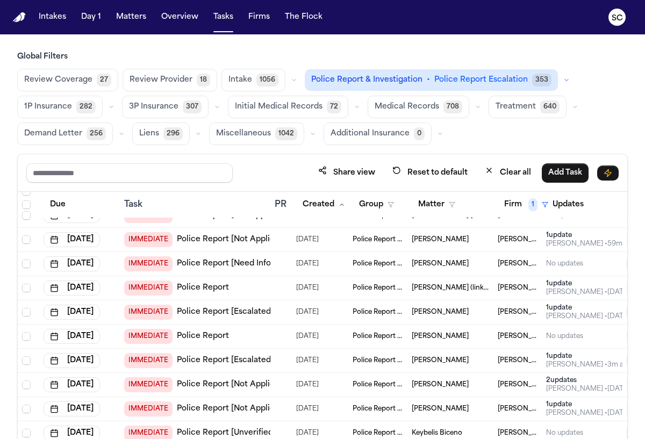
click at [445, 316] on td "[PERSON_NAME]" at bounding box center [451, 313] width 86 height 24
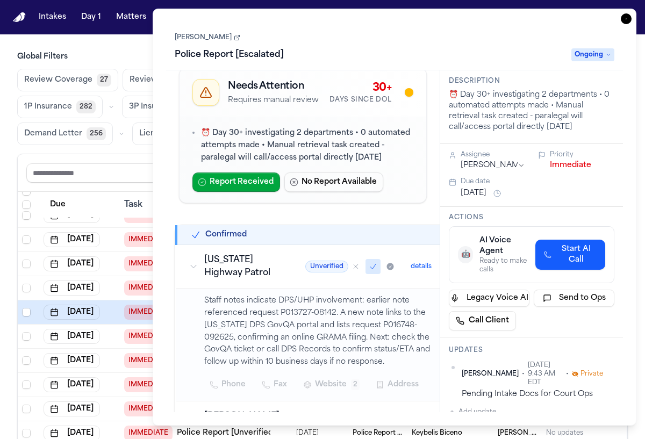
click at [234, 36] on icon at bounding box center [237, 37] width 6 height 6
click at [626, 19] on icon "button" at bounding box center [626, 18] width 11 height 11
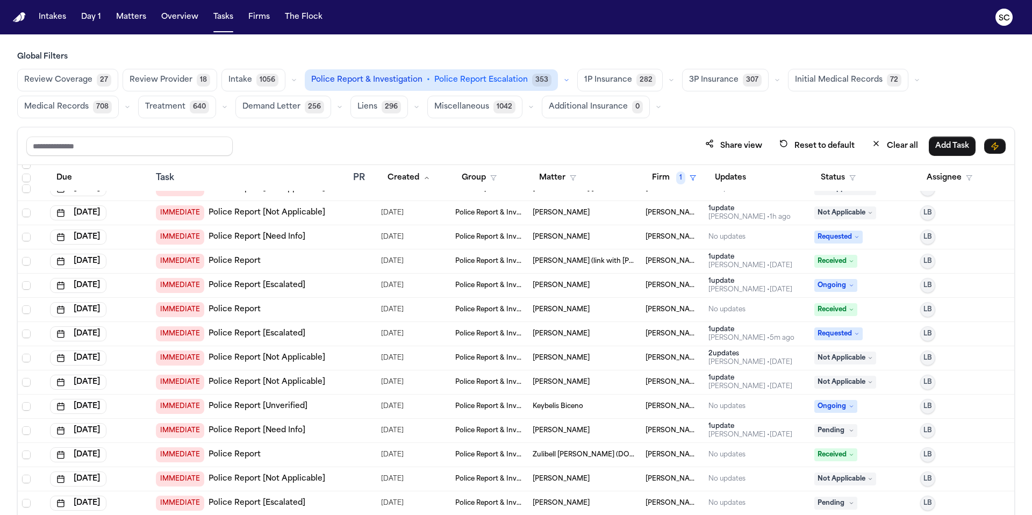
click at [645, 288] on span "Ongoing" at bounding box center [836, 285] width 43 height 13
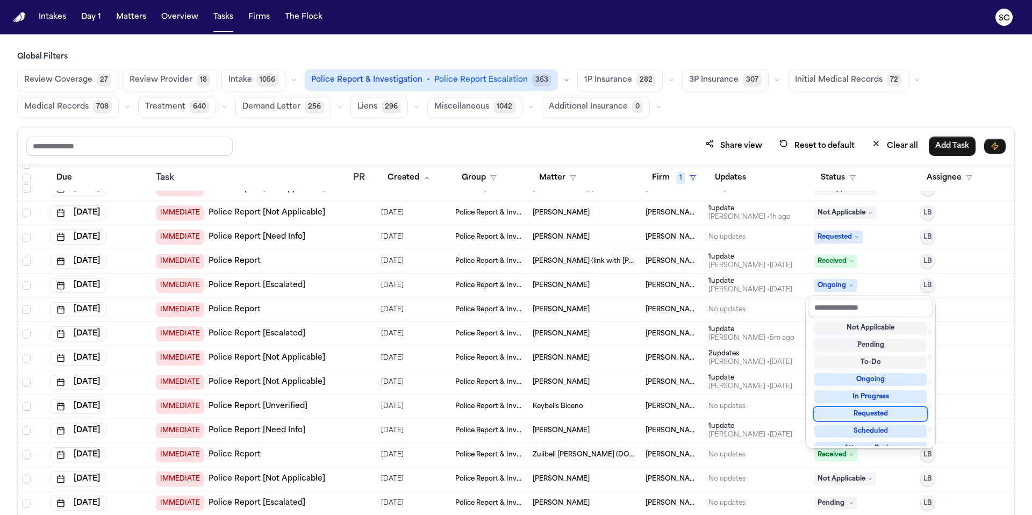
click at [645, 417] on div "Requested" at bounding box center [871, 414] width 112 height 13
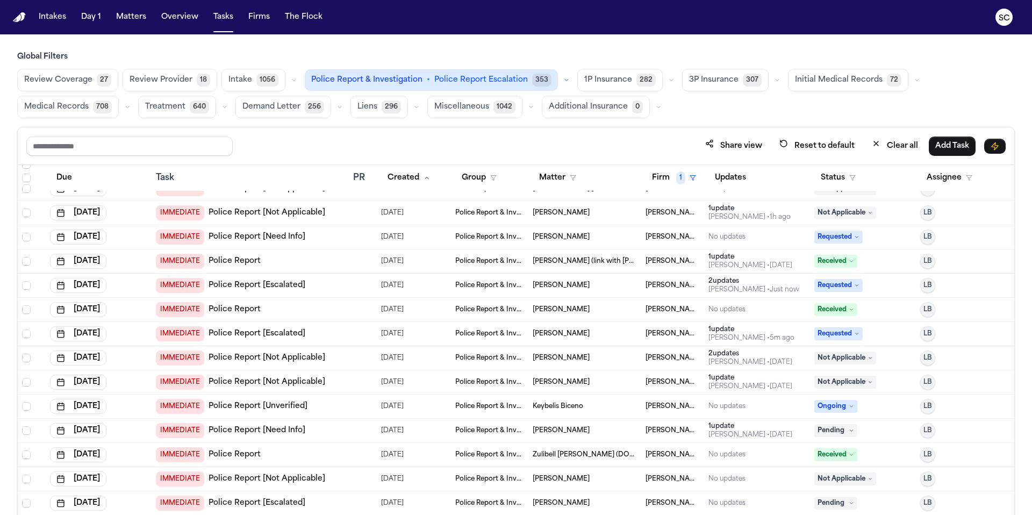
click at [577, 405] on span "Keybelis Biceno" at bounding box center [558, 406] width 51 height 9
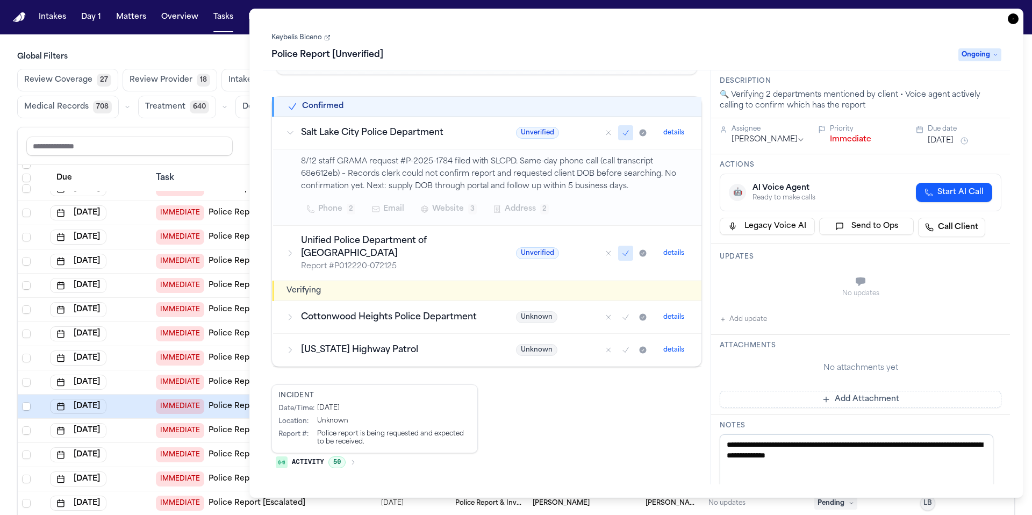
scroll to position [127, 0]
click at [328, 38] on icon at bounding box center [327, 37] width 6 height 6
click at [645, 18] on icon "button" at bounding box center [1013, 18] width 11 height 11
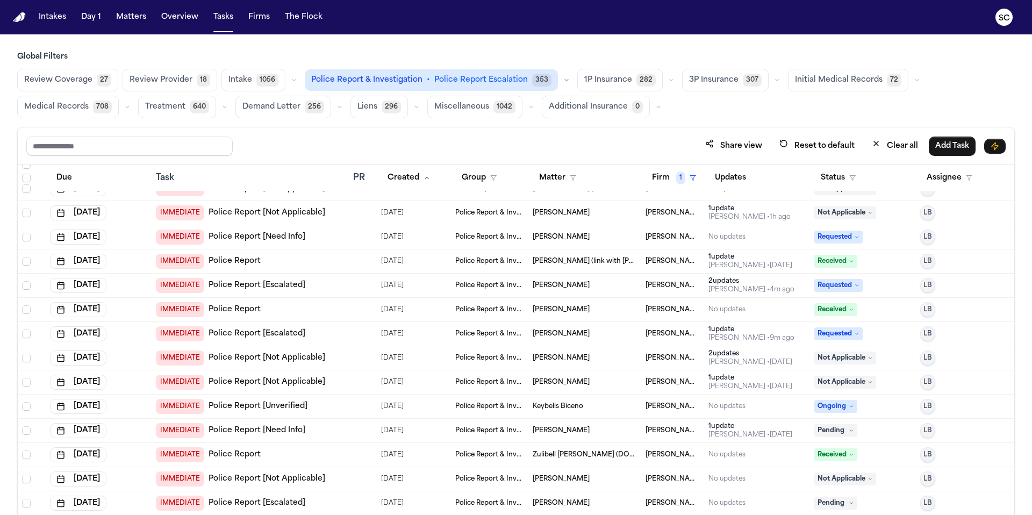
click at [645, 404] on icon at bounding box center [851, 406] width 5 height 5
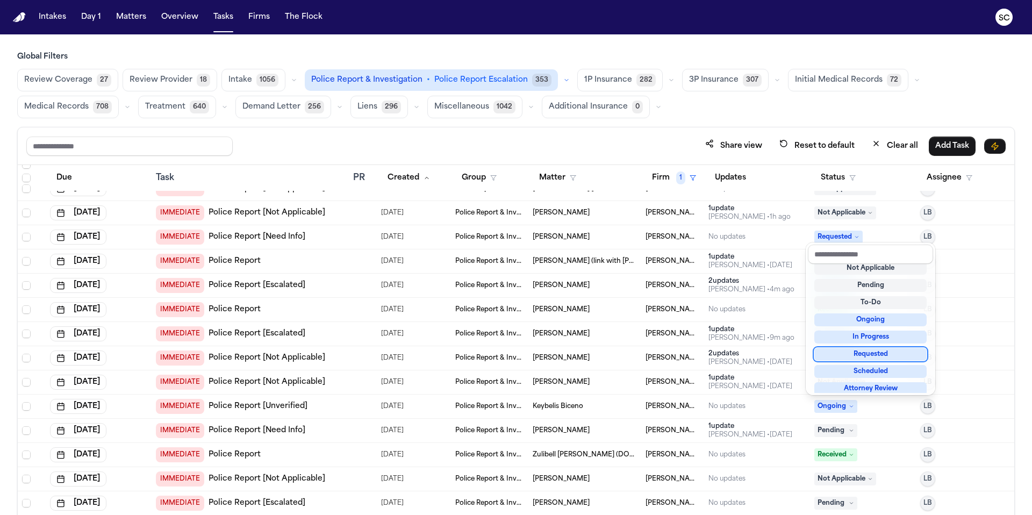
click at [645, 356] on div "Requested" at bounding box center [871, 354] width 112 height 13
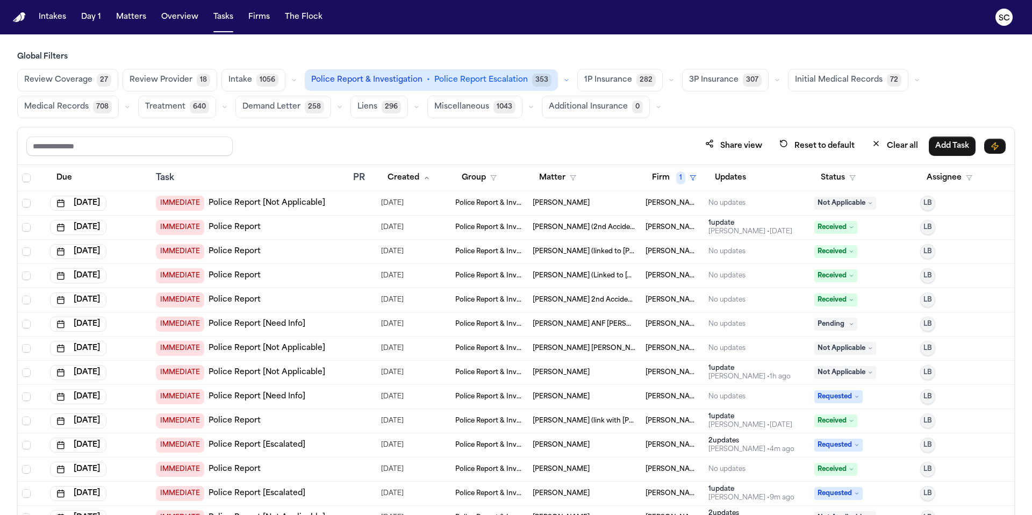
click at [303, 350] on link "Police Report [Not Applicable]" at bounding box center [267, 348] width 117 height 11
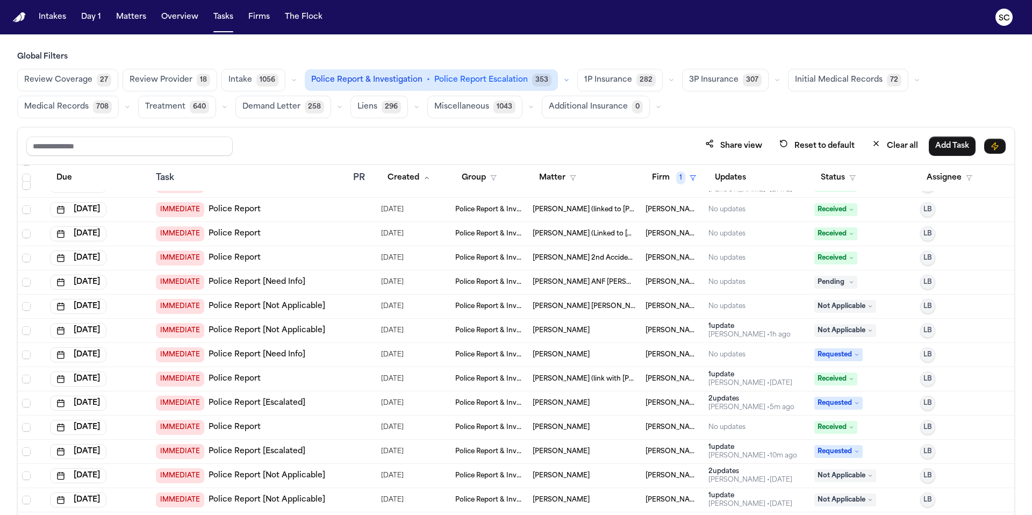
scroll to position [42, 0]
click at [245, 424] on link "Police Report" at bounding box center [235, 427] width 52 height 11
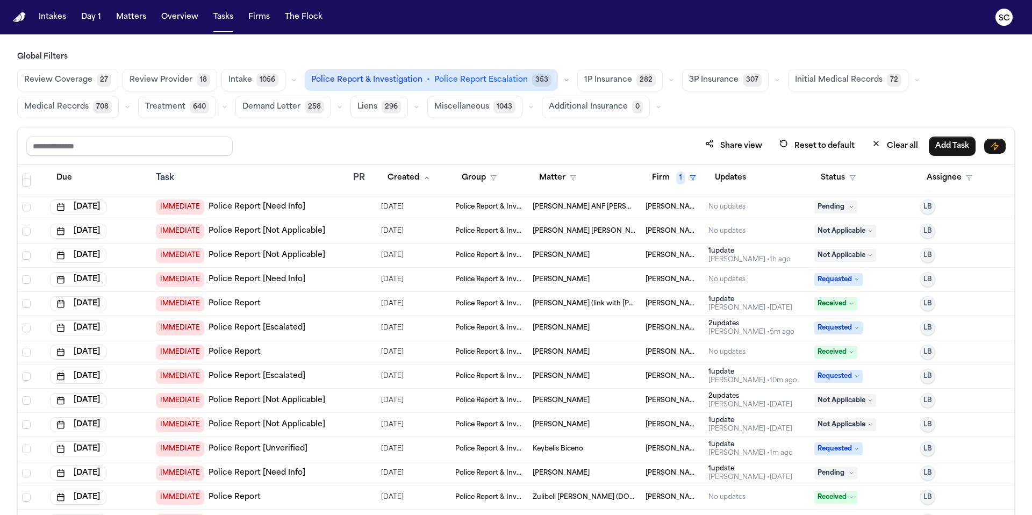
scroll to position [118, 0]
click at [562, 403] on span "[PERSON_NAME]" at bounding box center [561, 400] width 57 height 9
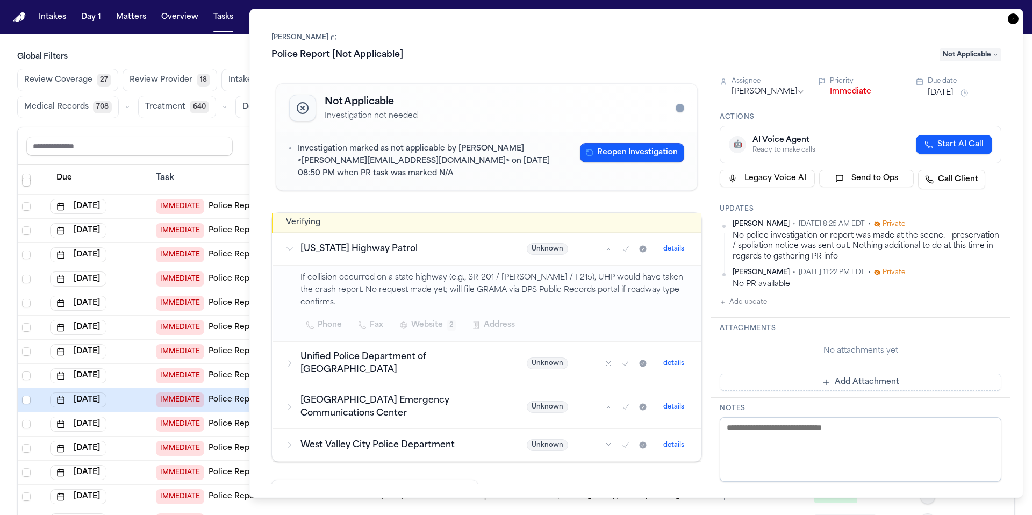
click at [645, 19] on icon "button" at bounding box center [1013, 18] width 11 height 11
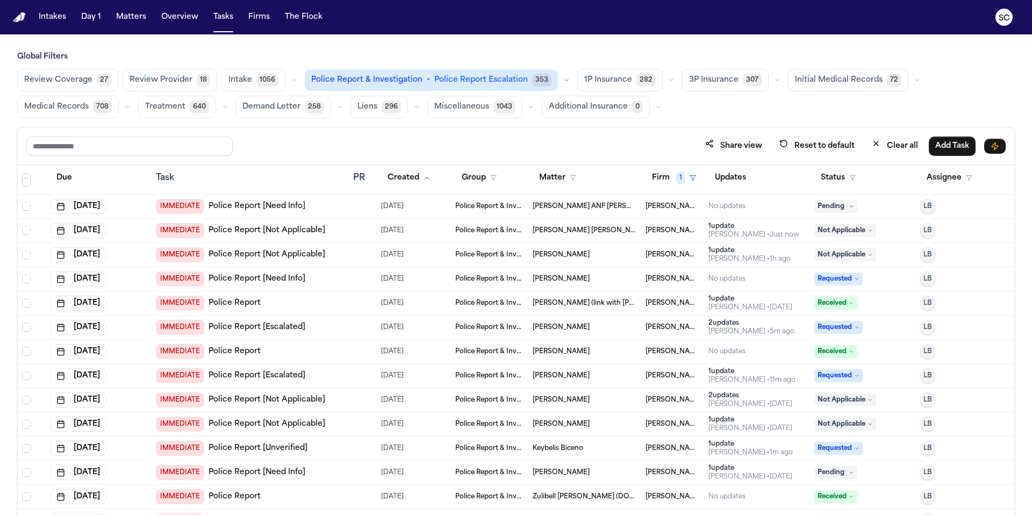
click at [474, 425] on span "Police Report & Investigation" at bounding box center [489, 424] width 69 height 9
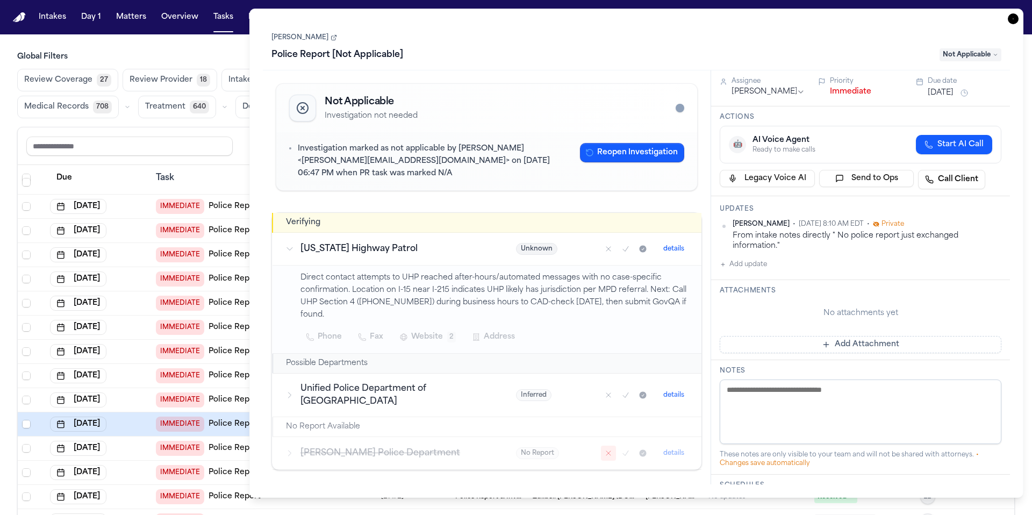
click at [332, 39] on icon at bounding box center [334, 38] width 4 height 4
click at [645, 19] on icon "button" at bounding box center [1013, 18] width 11 height 11
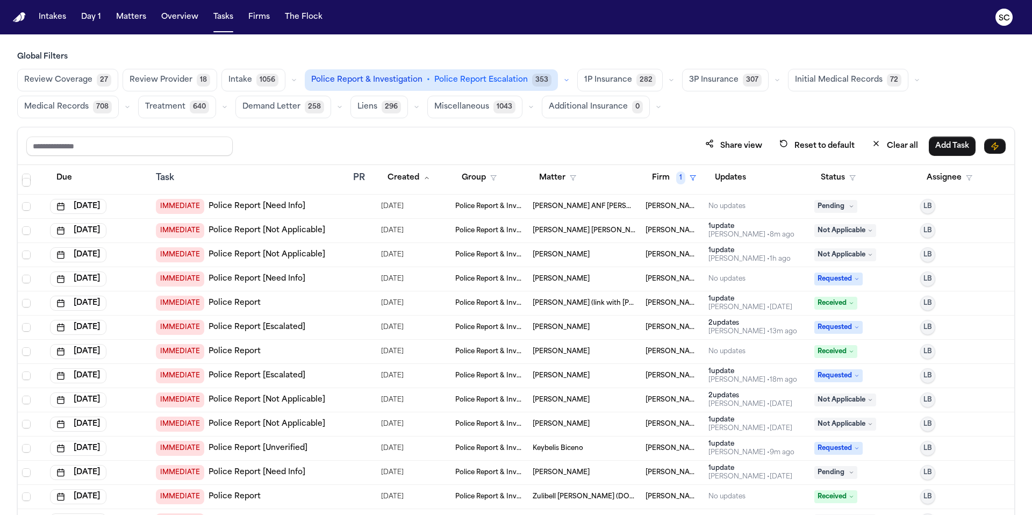
click at [645, 424] on span "Not Applicable" at bounding box center [846, 424] width 62 height 13
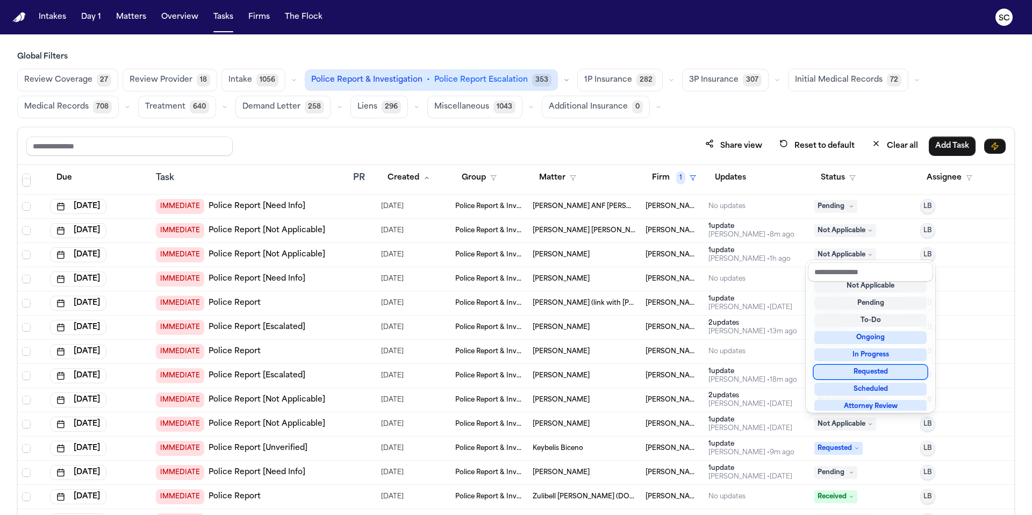
click at [645, 372] on div "Requested" at bounding box center [871, 372] width 112 height 13
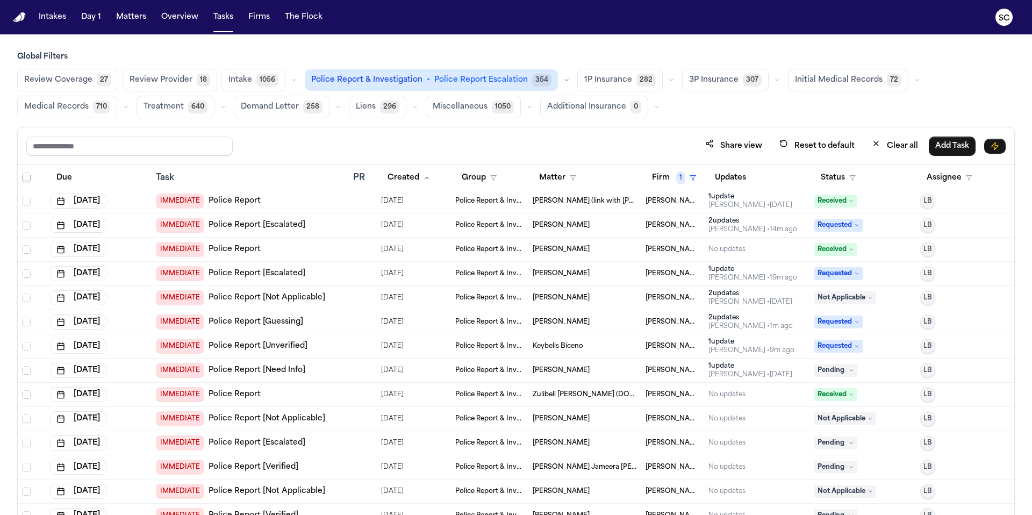
scroll to position [230, 0]
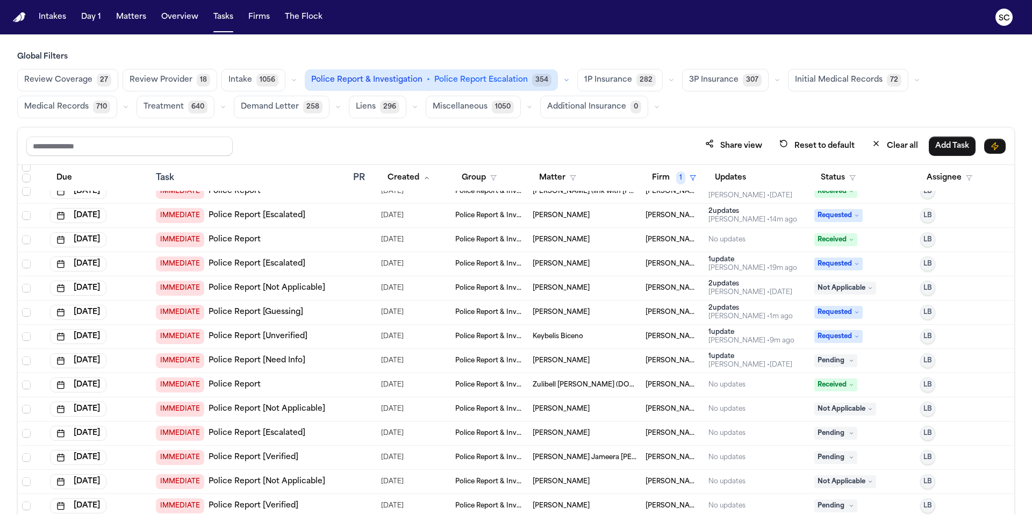
click at [264, 361] on link "Police Report [Need Info]" at bounding box center [257, 360] width 97 height 11
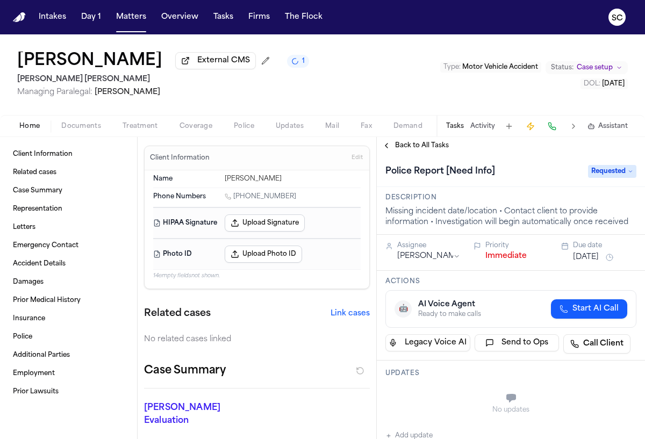
scroll to position [209, 0]
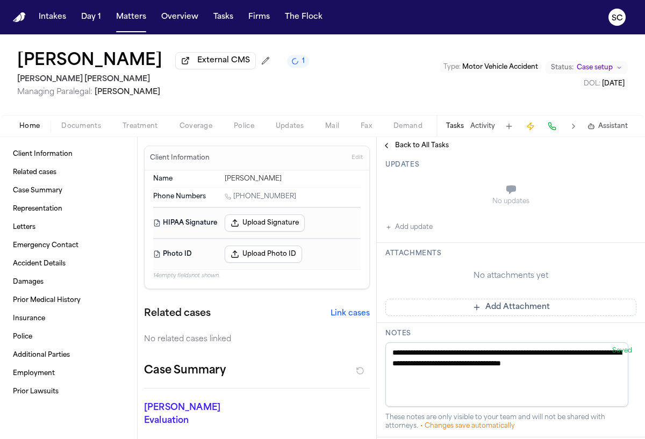
click at [511, 310] on button "Add Attachment" at bounding box center [511, 307] width 251 height 17
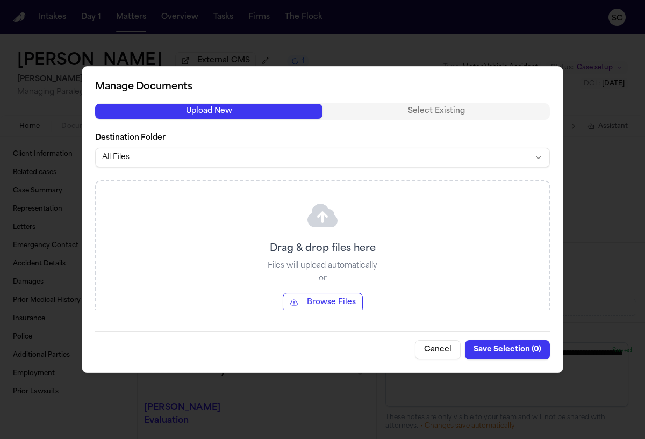
click at [317, 301] on button "Browse Files" at bounding box center [323, 302] width 80 height 19
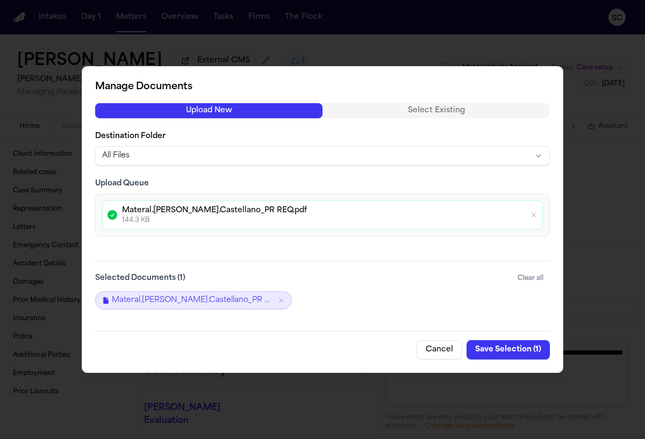
click at [525, 351] on button "Save Selection ( 1 )" at bounding box center [508, 349] width 83 height 19
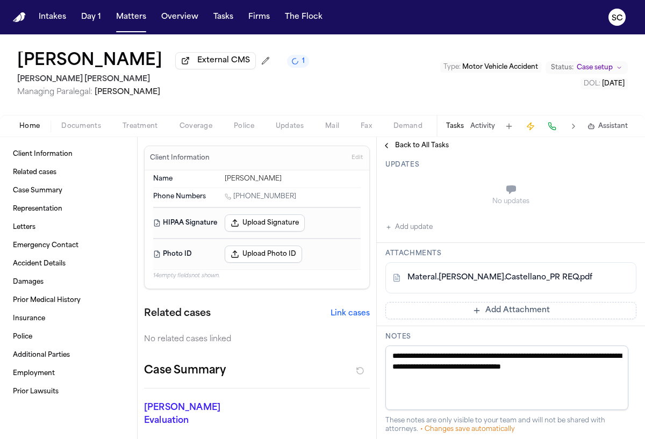
click at [73, 131] on span "Documents" at bounding box center [81, 126] width 40 height 9
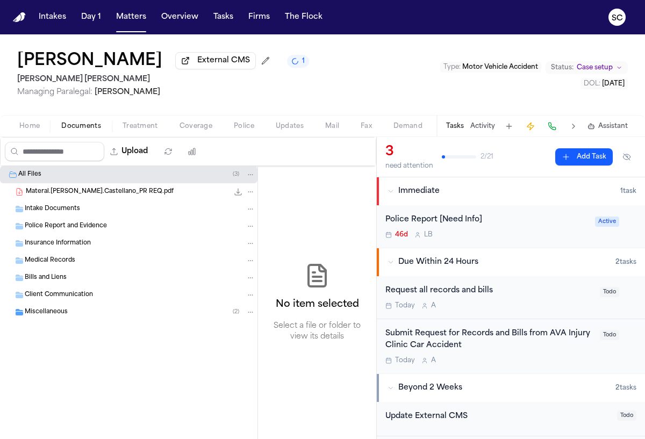
click at [249, 193] on icon "File: Materal.Briceno.Castellano_PR REQ.pdf" at bounding box center [251, 192] width 8 height 8
click at [255, 237] on button "Move" at bounding box center [251, 234] width 74 height 19
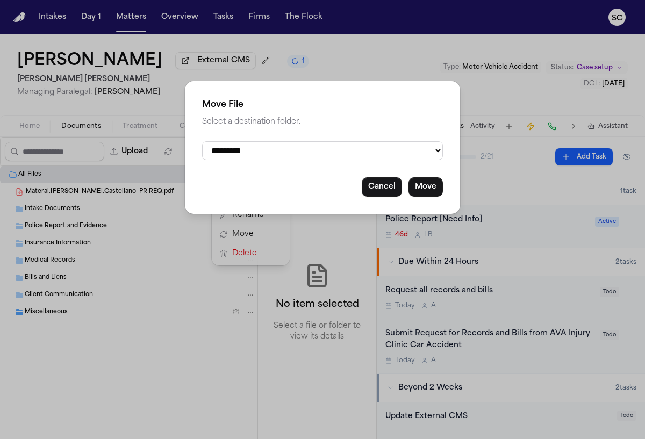
click at [255, 152] on select "**********" at bounding box center [322, 150] width 241 height 19
select select "**********"
click at [202, 141] on select "**********" at bounding box center [322, 150] width 241 height 19
click at [427, 192] on button "Move" at bounding box center [426, 186] width 34 height 19
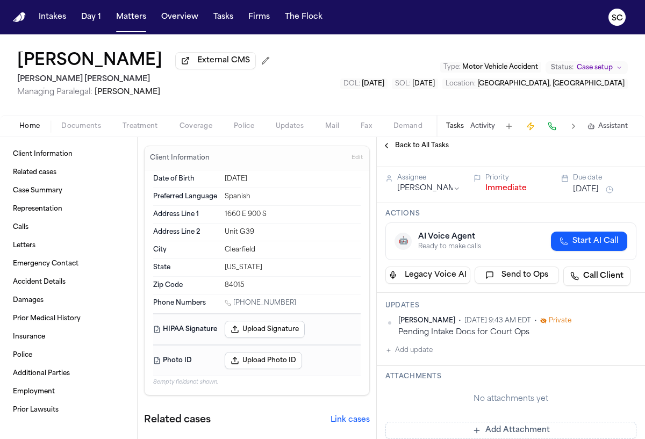
scroll to position [82, 0]
click at [70, 131] on span "Documents" at bounding box center [81, 126] width 40 height 9
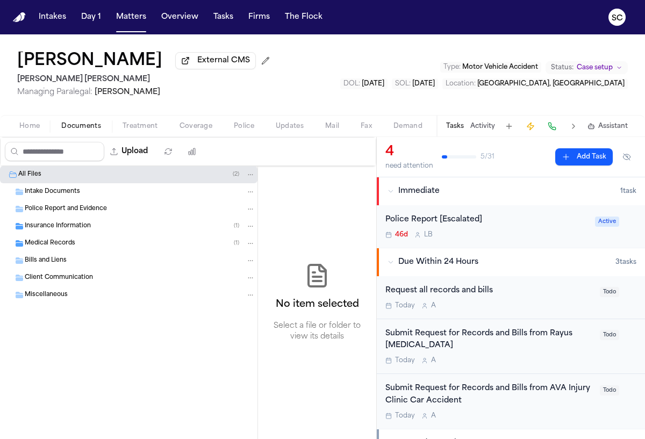
click at [516, 222] on div "Police Report [Escalated]" at bounding box center [487, 220] width 203 height 12
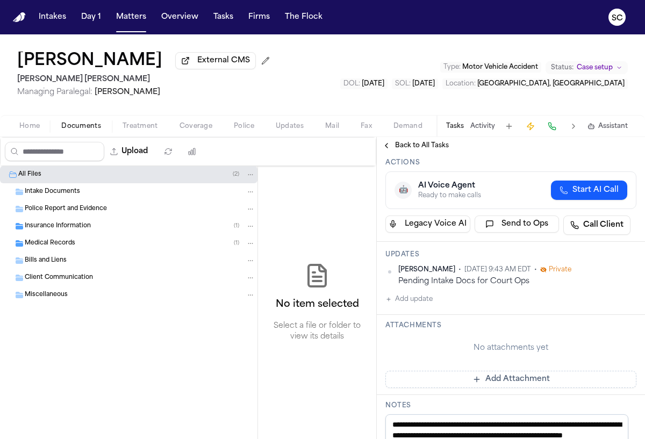
scroll to position [200, 0]
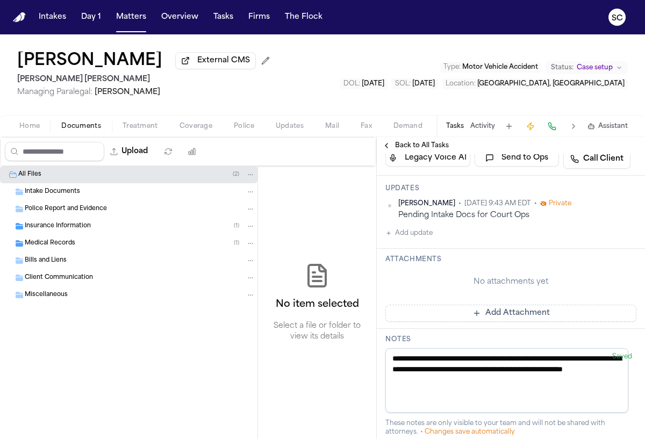
click at [517, 316] on button "Add Attachment" at bounding box center [511, 313] width 251 height 17
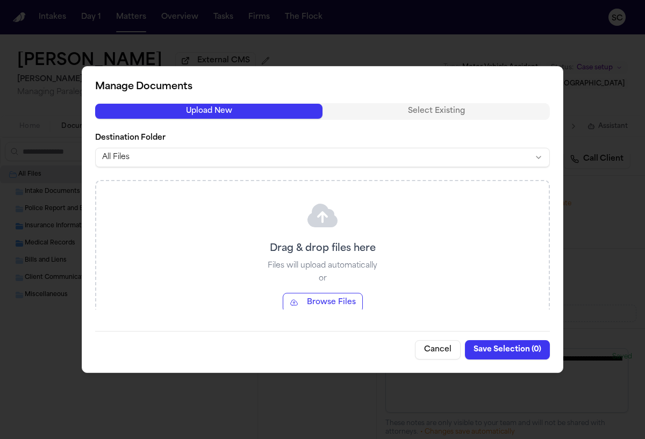
click at [294, 157] on body "Intakes Day 1 Matters Overview Tasks Firms The Flock SC Arianna Briceno Externa…" at bounding box center [322, 219] width 645 height 439
click at [324, 304] on button "Browse Files" at bounding box center [323, 302] width 80 height 19
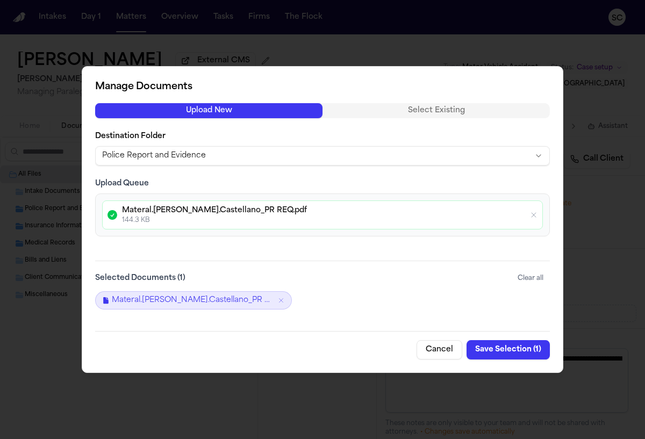
click at [516, 351] on button "Save Selection ( 1 )" at bounding box center [508, 349] width 83 height 19
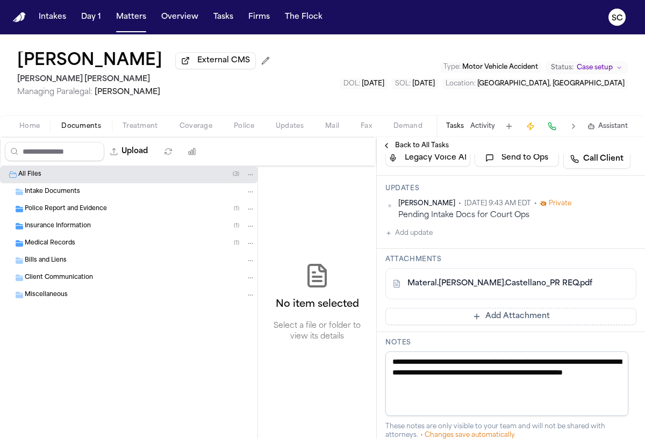
click at [421, 235] on button "Add update" at bounding box center [409, 233] width 47 height 13
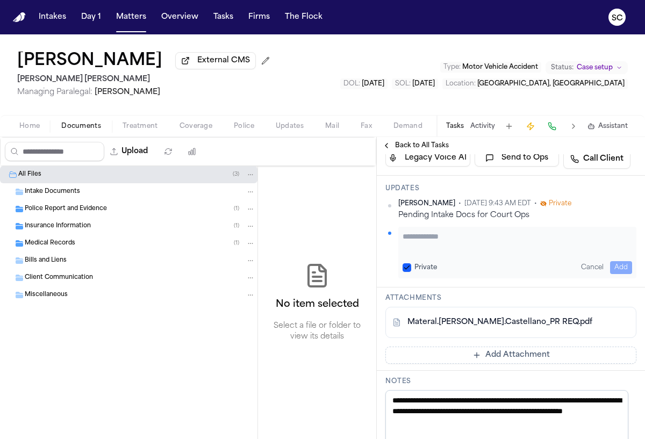
click at [474, 241] on textarea "Add your update" at bounding box center [518, 242] width 230 height 22
type textarea "**********"
click at [612, 266] on button "Add" at bounding box center [621, 267] width 22 height 13
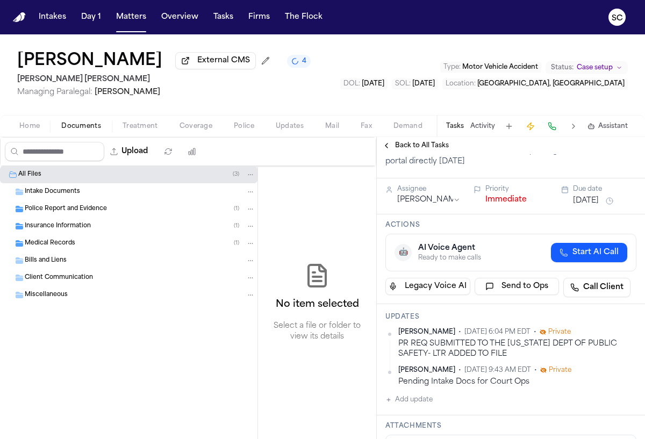
scroll to position [0, 0]
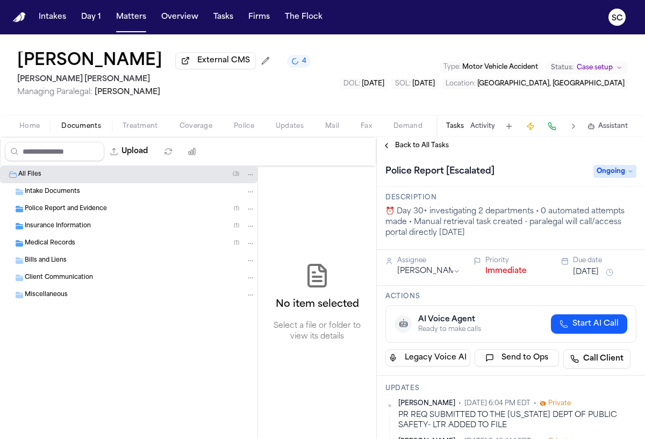
click at [603, 174] on span "Ongoing" at bounding box center [615, 171] width 43 height 13
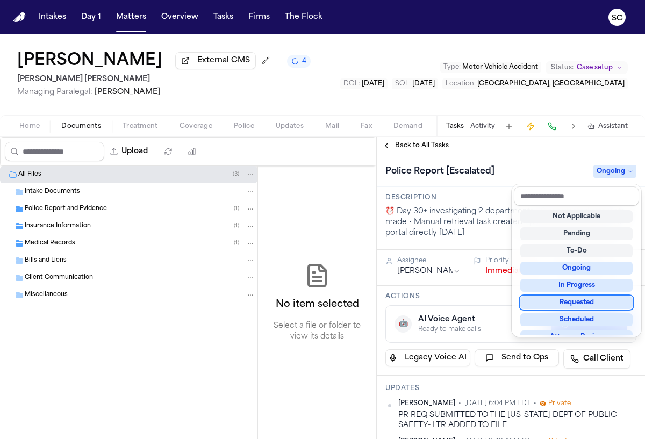
click at [576, 305] on div "Requested" at bounding box center [577, 302] width 112 height 13
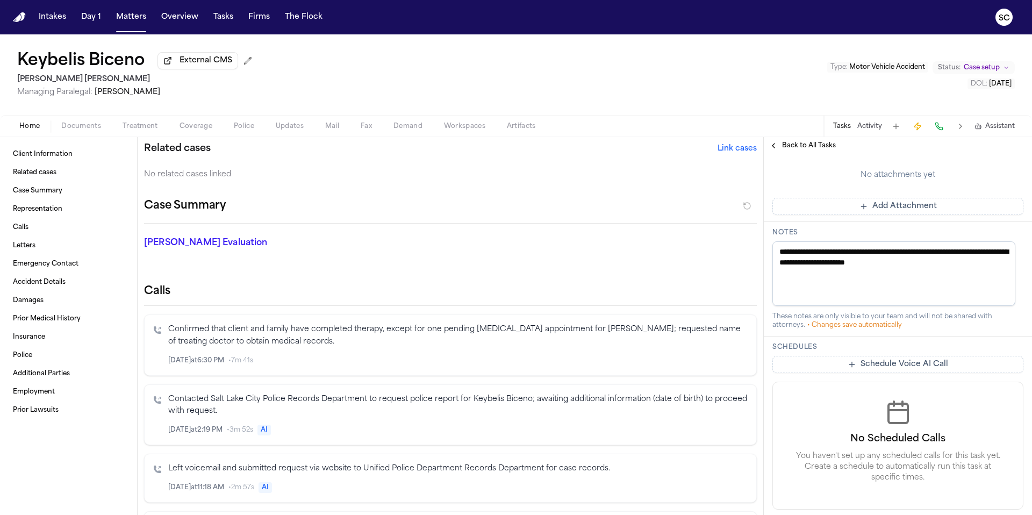
scroll to position [166, 0]
click at [69, 131] on span "Documents" at bounding box center [81, 126] width 40 height 9
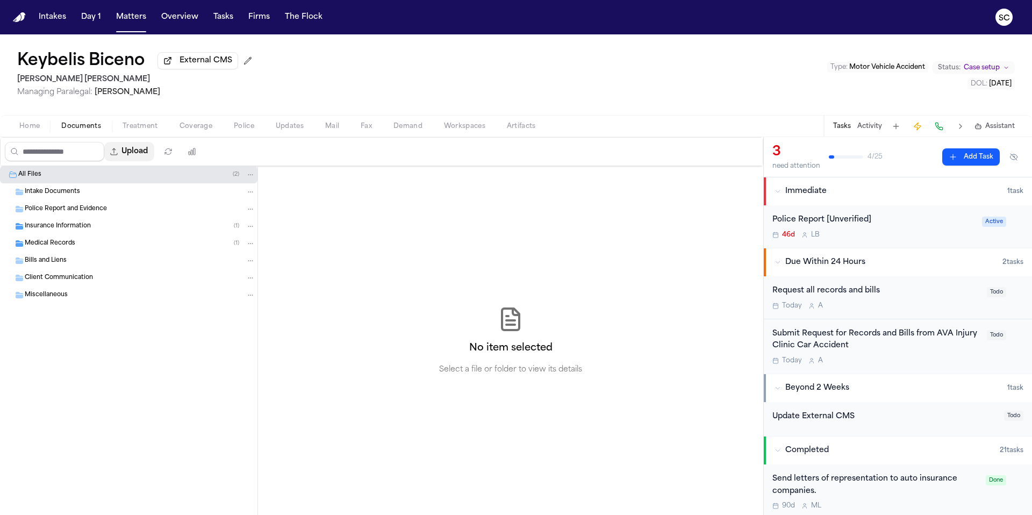
click at [133, 153] on button "Upload" at bounding box center [129, 151] width 50 height 19
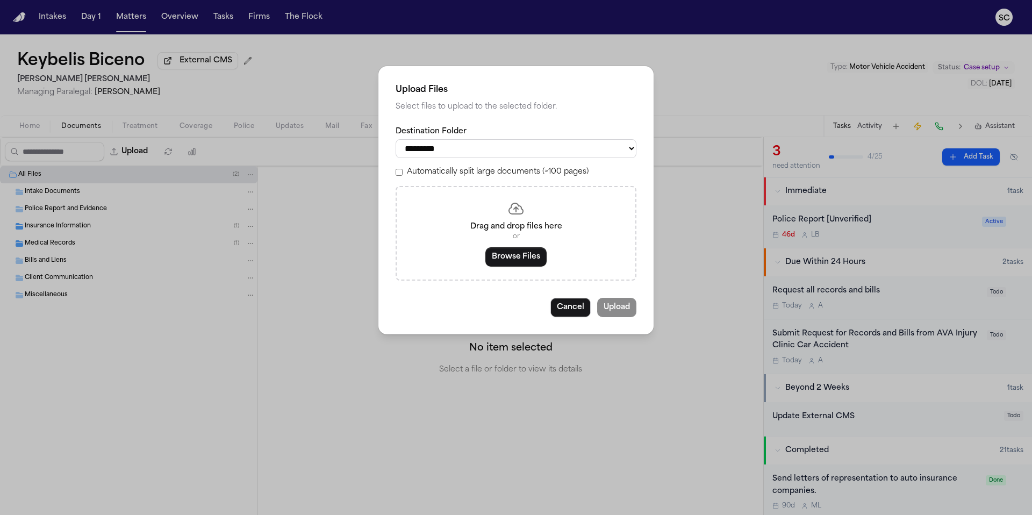
drag, startPoint x: 660, startPoint y: 279, endPoint x: 675, endPoint y: 272, distance: 16.6
click at [660, 279] on div "**********" at bounding box center [516, 257] width 1032 height 515
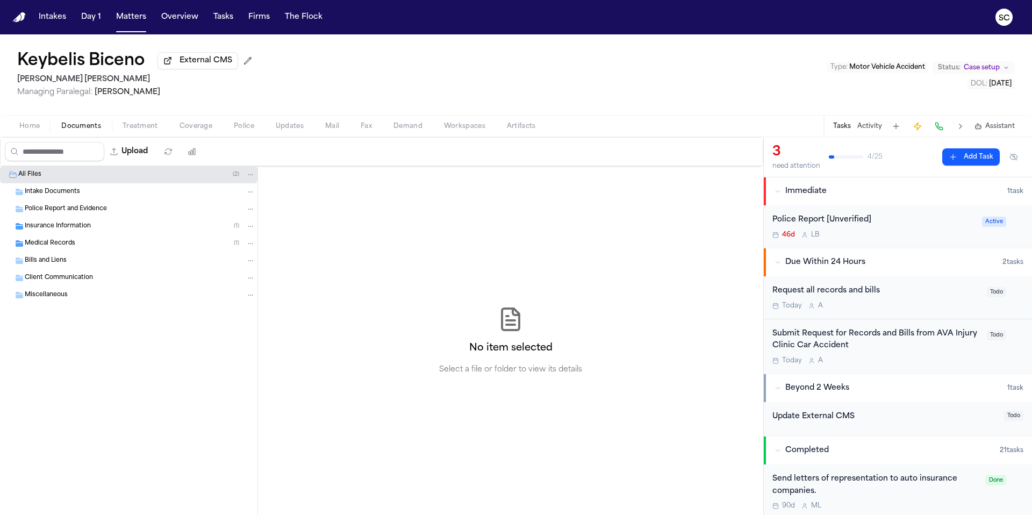
click at [903, 239] on div "46d L B" at bounding box center [874, 235] width 203 height 9
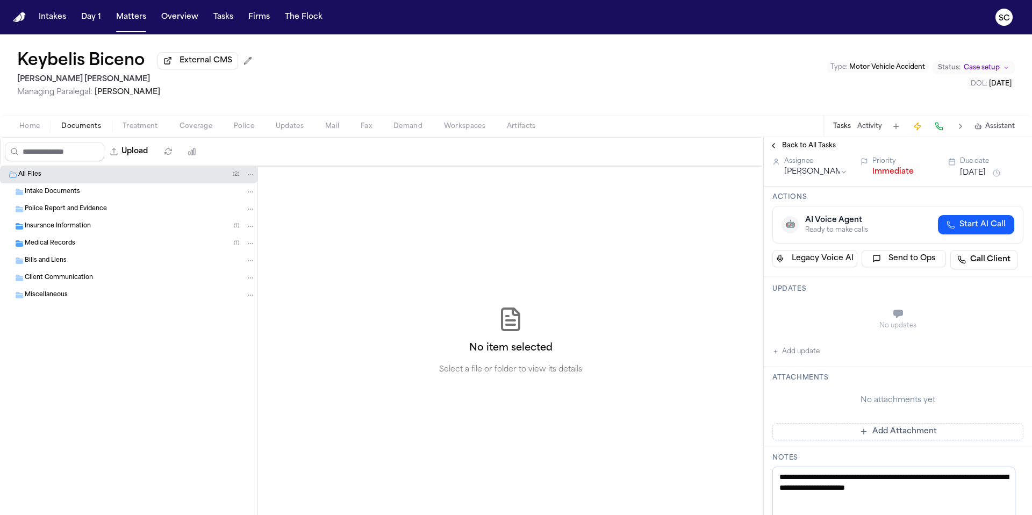
scroll to position [95, 0]
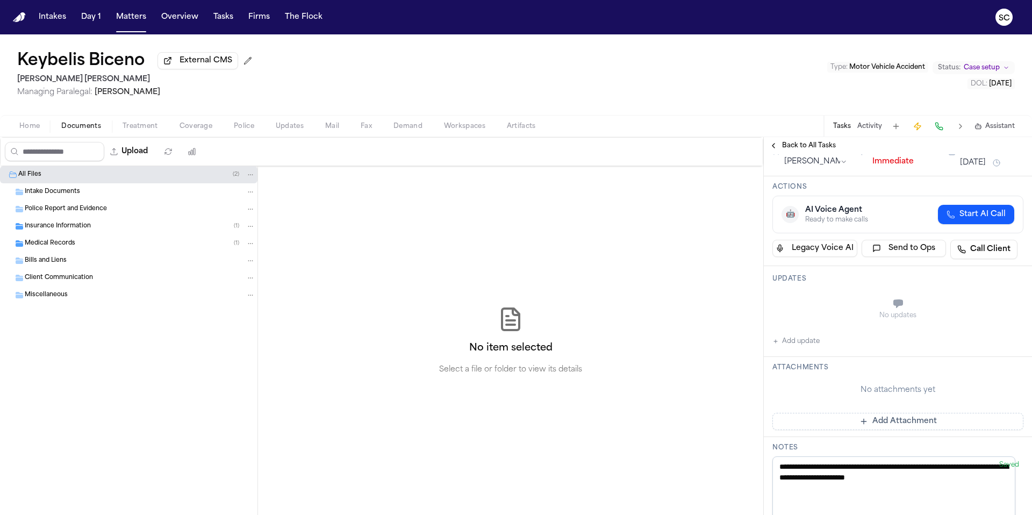
click at [885, 423] on button "Add Attachment" at bounding box center [898, 421] width 251 height 17
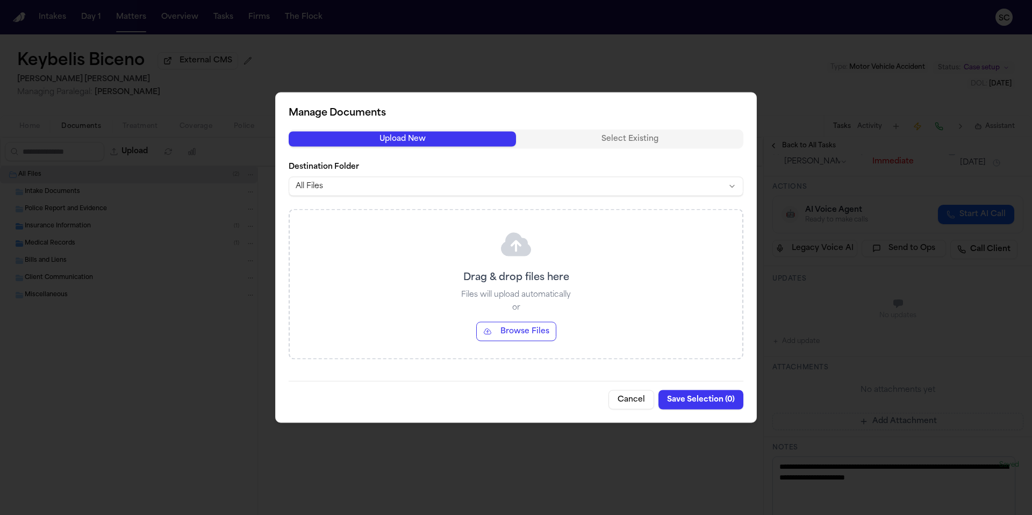
click at [514, 332] on button "Browse Files" at bounding box center [516, 331] width 80 height 19
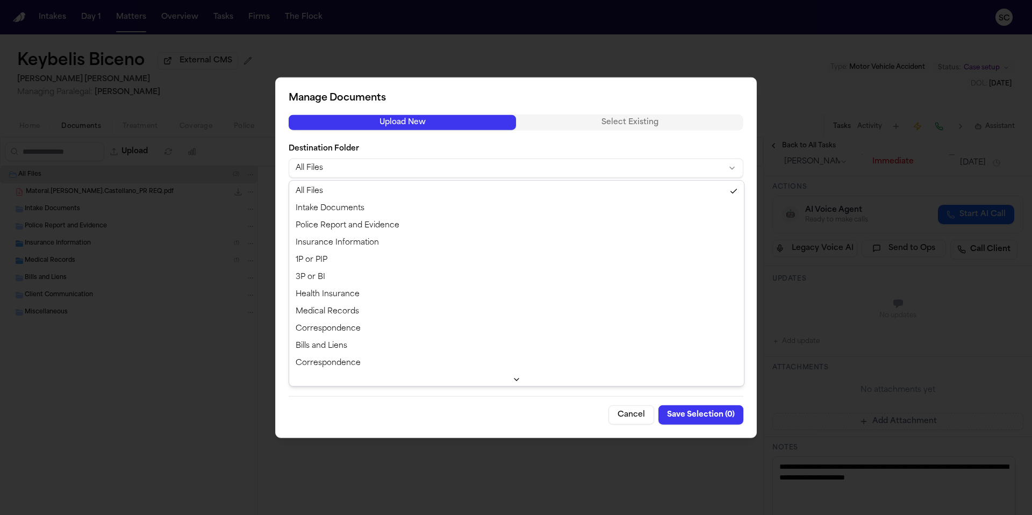
click at [331, 172] on body "Intakes Day 1 Matters Overview Tasks Firms The Flock SC Keybelis Biceno Externa…" at bounding box center [516, 257] width 1032 height 515
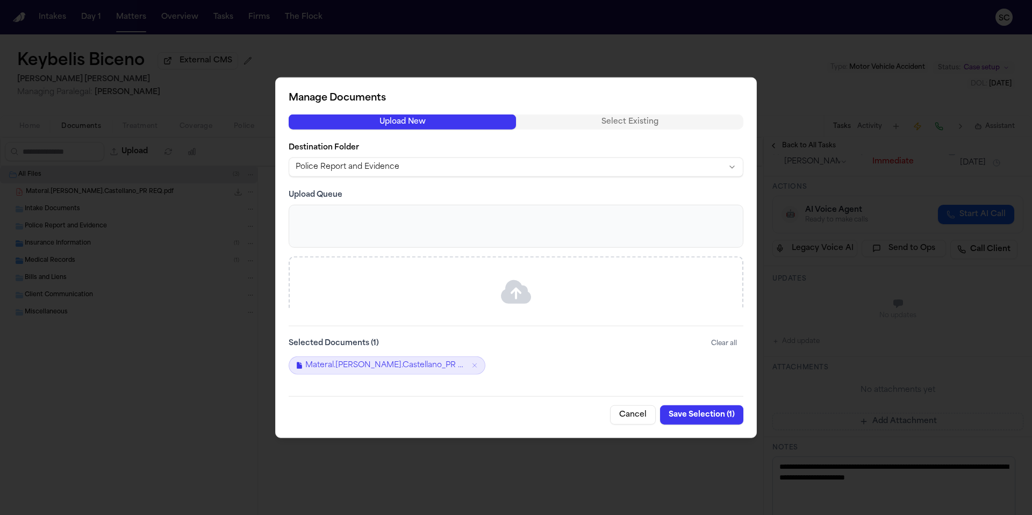
click at [694, 419] on button "Save Selection ( 1 )" at bounding box center [701, 414] width 83 height 19
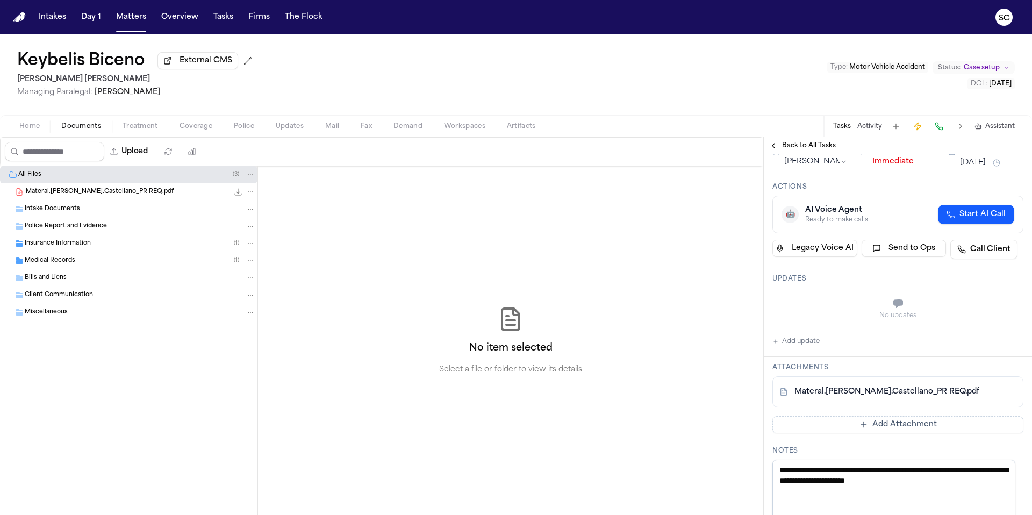
click at [808, 341] on button "Add update" at bounding box center [796, 341] width 47 height 13
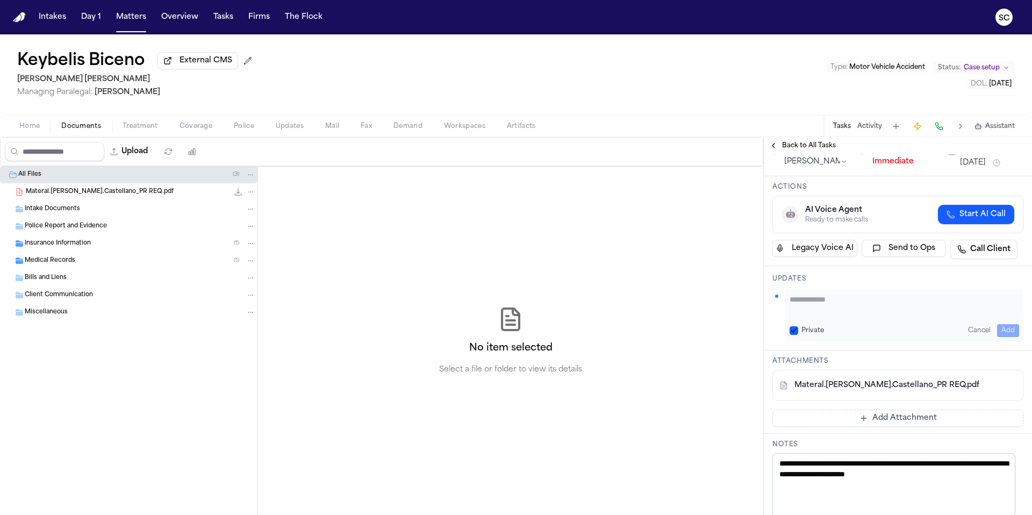
click at [816, 304] on textarea "Add your update" at bounding box center [905, 305] width 230 height 22
type textarea "**********"
click at [1008, 330] on button "Add" at bounding box center [1009, 330] width 22 height 13
click at [280, 65] on icon "1 active task" at bounding box center [277, 61] width 6 height 6
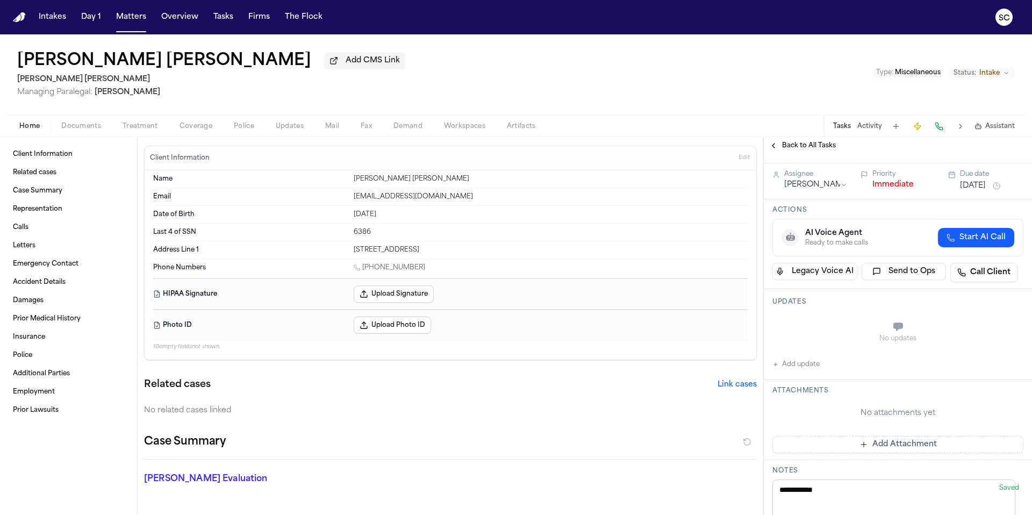
scroll to position [112, 0]
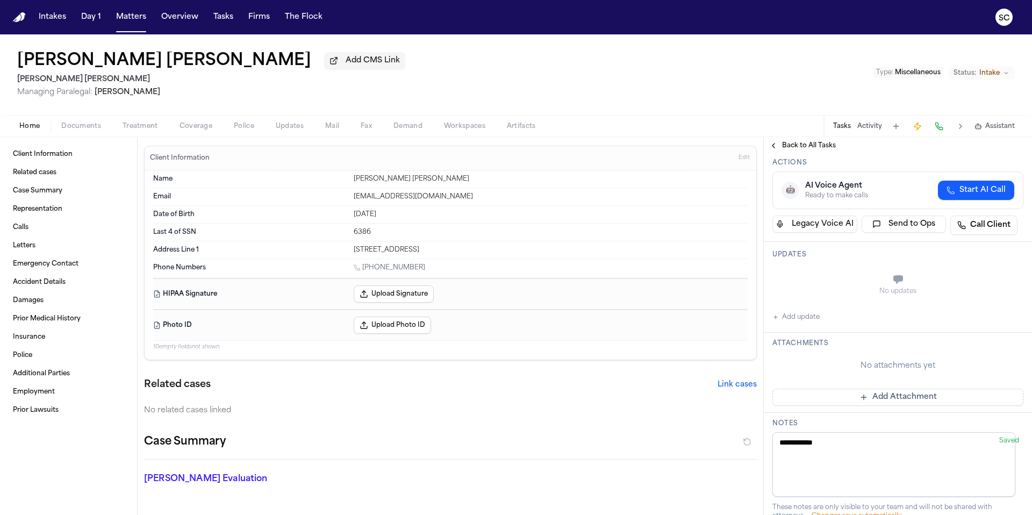
click at [803, 319] on button "Add update" at bounding box center [796, 317] width 47 height 13
click at [823, 273] on textarea "Add your update" at bounding box center [905, 281] width 230 height 22
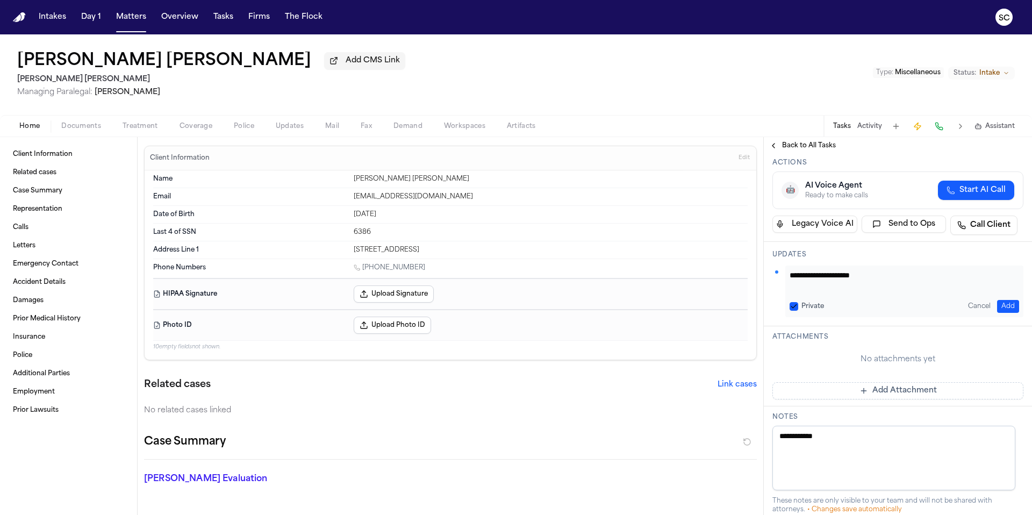
type textarea "**********"
click at [1003, 304] on button "Add" at bounding box center [1009, 306] width 22 height 13
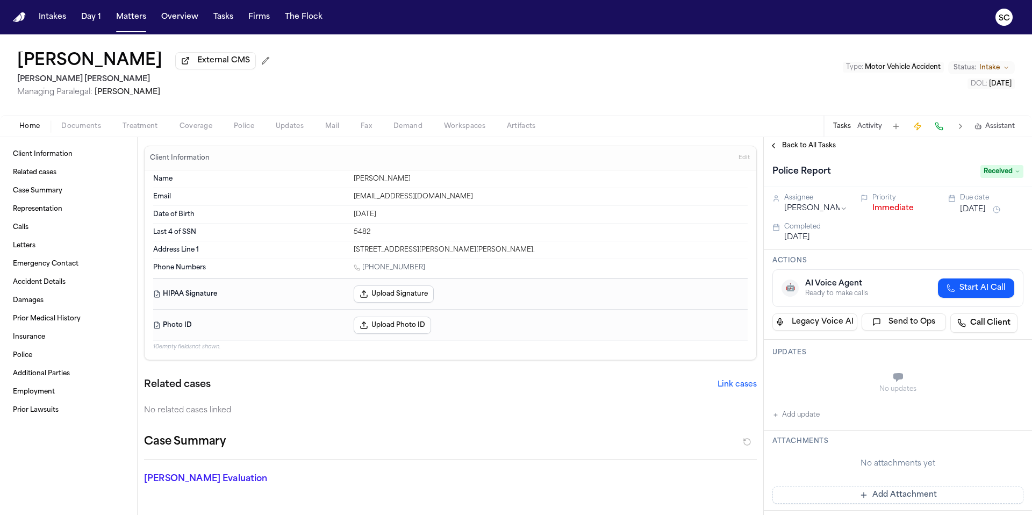
click at [97, 129] on span "Documents" at bounding box center [81, 126] width 40 height 9
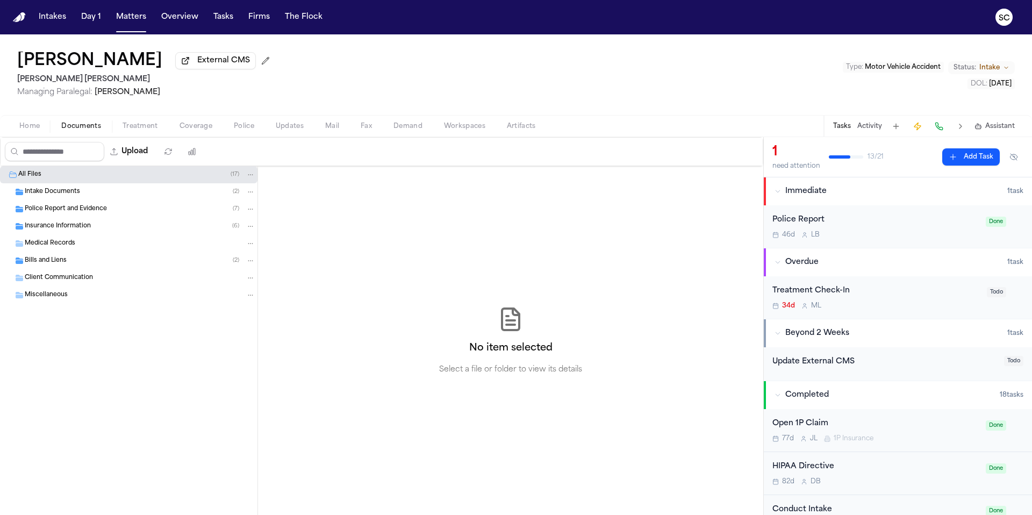
click at [91, 214] on span "Police Report and Evidence" at bounding box center [66, 209] width 82 height 9
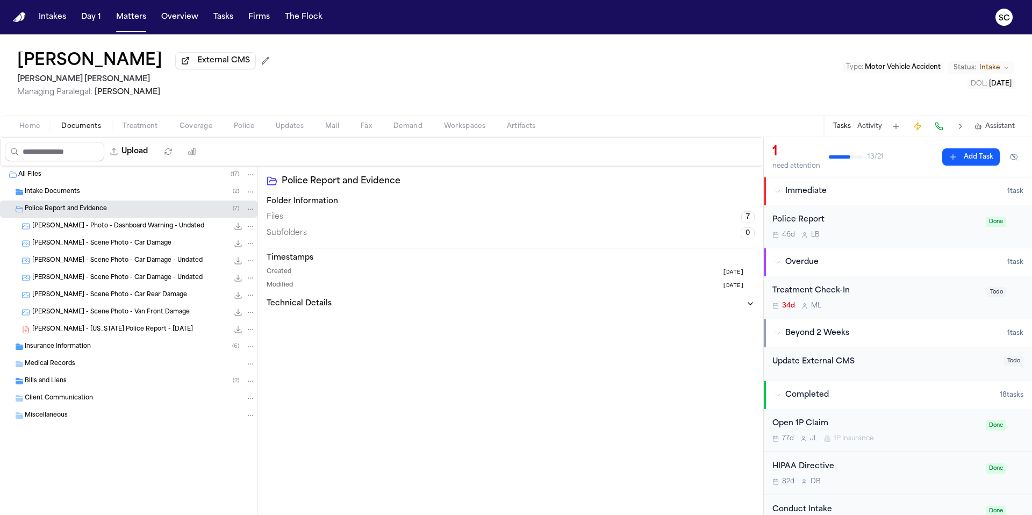
click at [131, 333] on span "S. Warner - Utah Police Report - 7.12.25" at bounding box center [112, 329] width 161 height 9
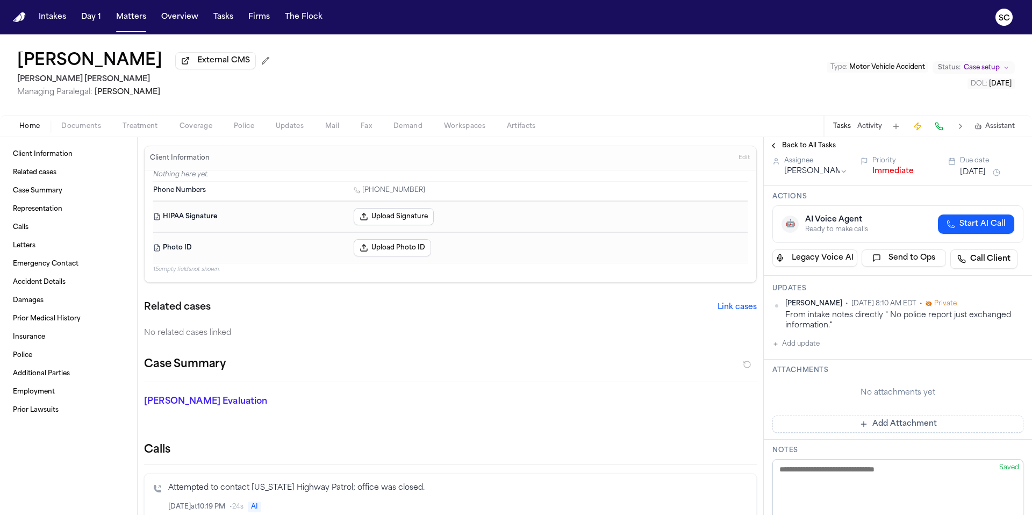
scroll to position [110, 0]
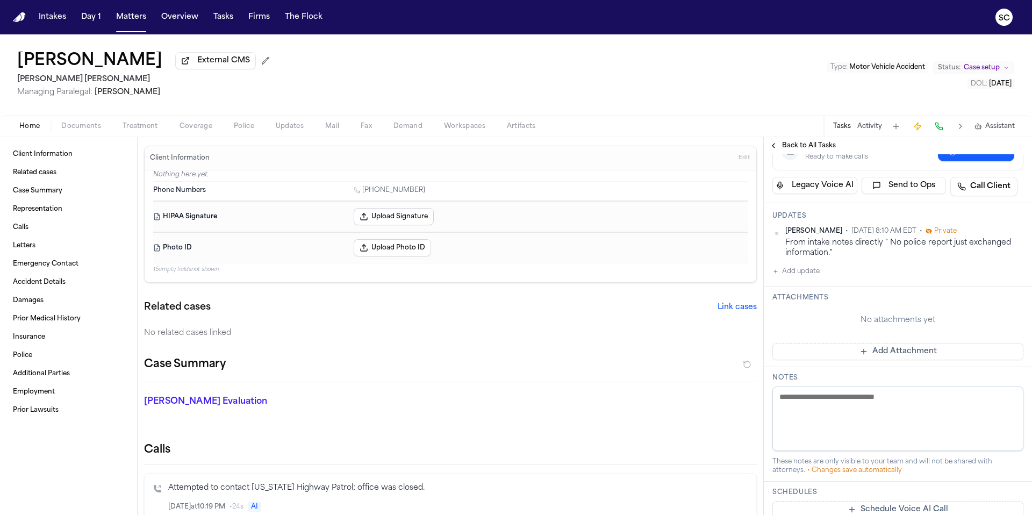
click at [846, 402] on textarea at bounding box center [898, 419] width 251 height 65
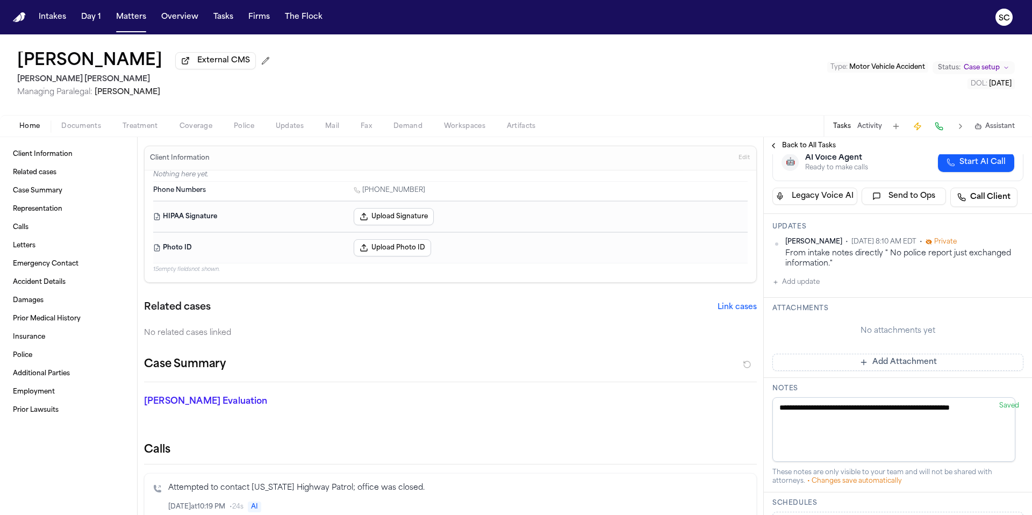
click at [1000, 403] on span "Saved" at bounding box center [1010, 406] width 20 height 6
click at [989, 400] on textarea "**********" at bounding box center [894, 429] width 243 height 65
type textarea "**********"
click at [690, 396] on div "[PERSON_NAME] Evaluation * ​" at bounding box center [444, 403] width 626 height 43
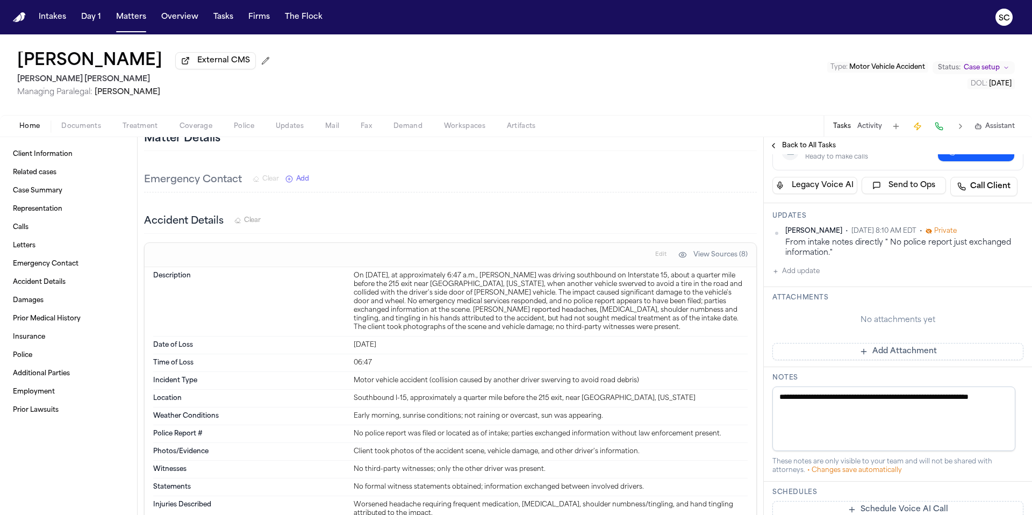
scroll to position [1572, 0]
drag, startPoint x: 352, startPoint y: 399, endPoint x: 600, endPoint y: 403, distance: 247.9
click at [602, 406] on div "Location Southbound I-15, approximately a quarter mile before the 215 exit, nea…" at bounding box center [450, 398] width 595 height 18
copy div "Southbound I-15, approximately a quarter mile before the 215 exit, near [GEOGRA…"
click at [557, 515] on div "Worsened headache requiring frequent medication, [MEDICAL_DATA], shoulder numbn…" at bounding box center [551, 508] width 394 height 17
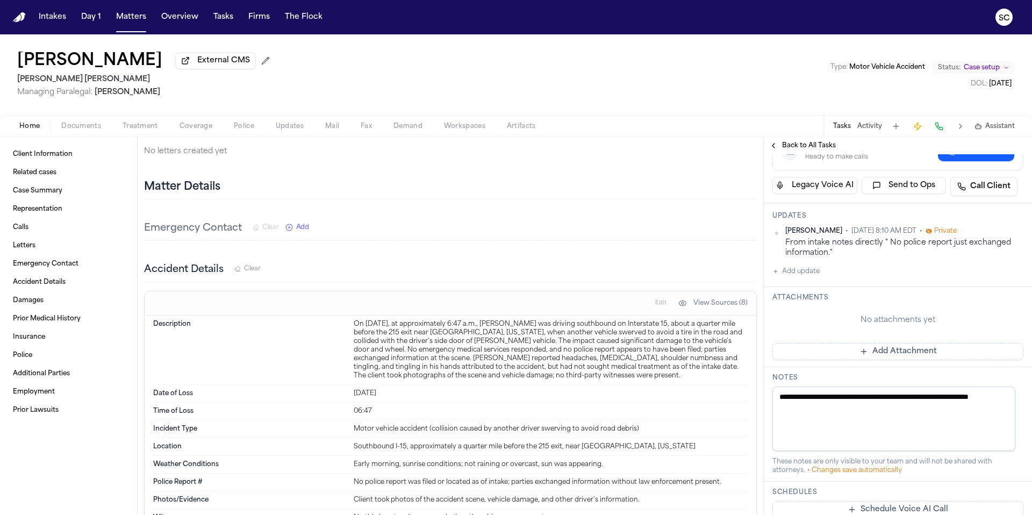
scroll to position [1754, 0]
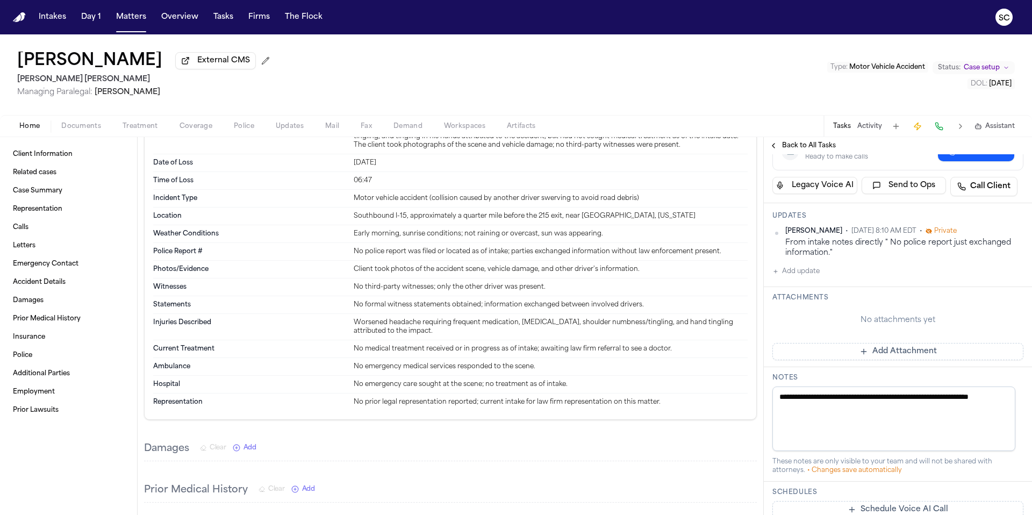
click at [87, 130] on span "Documents" at bounding box center [81, 126] width 40 height 9
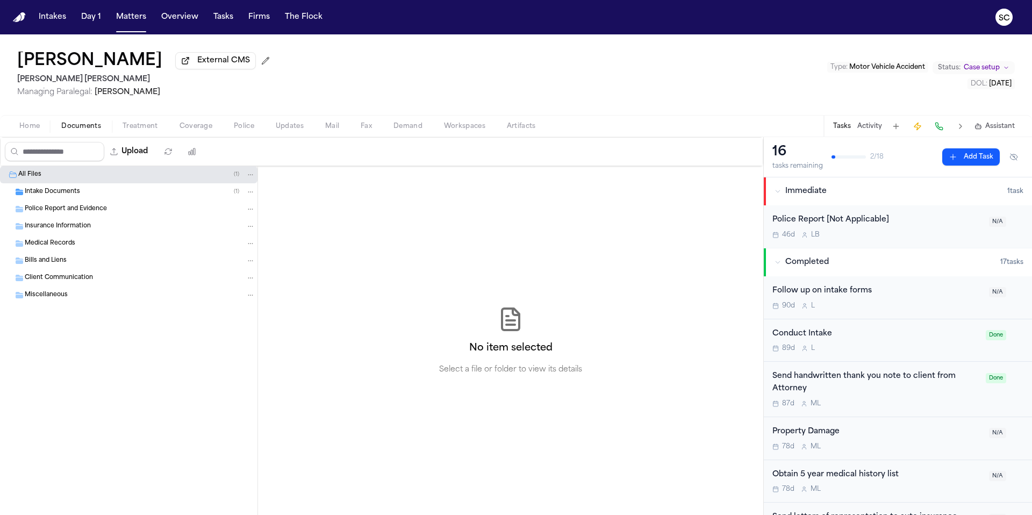
click at [78, 210] on span "Police Report and Evidence" at bounding box center [66, 209] width 82 height 9
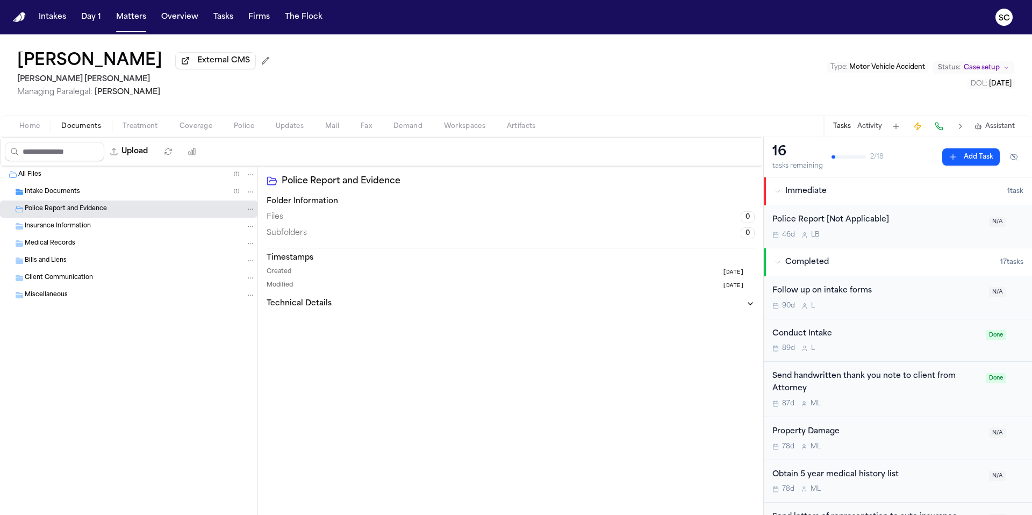
click at [922, 234] on div "46d L B" at bounding box center [878, 235] width 210 height 9
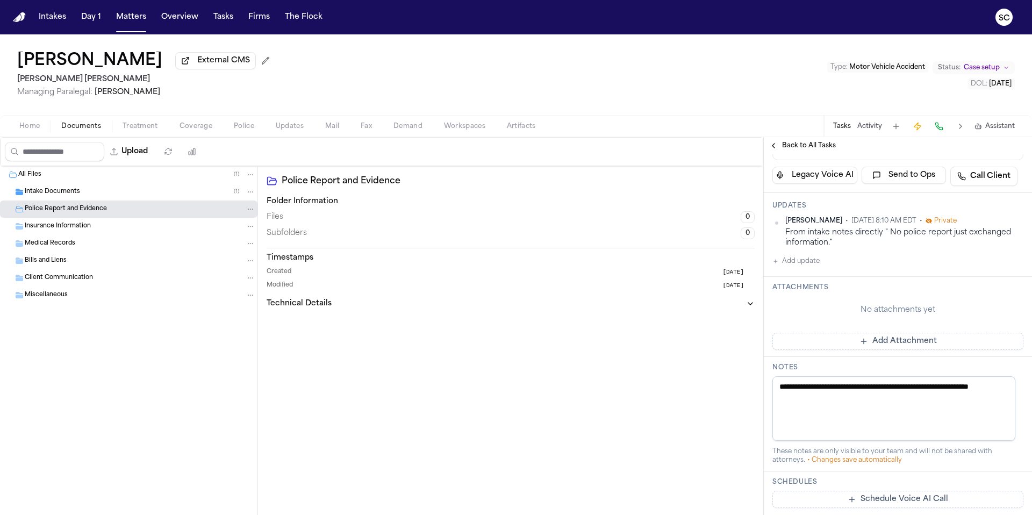
scroll to position [181, 0]
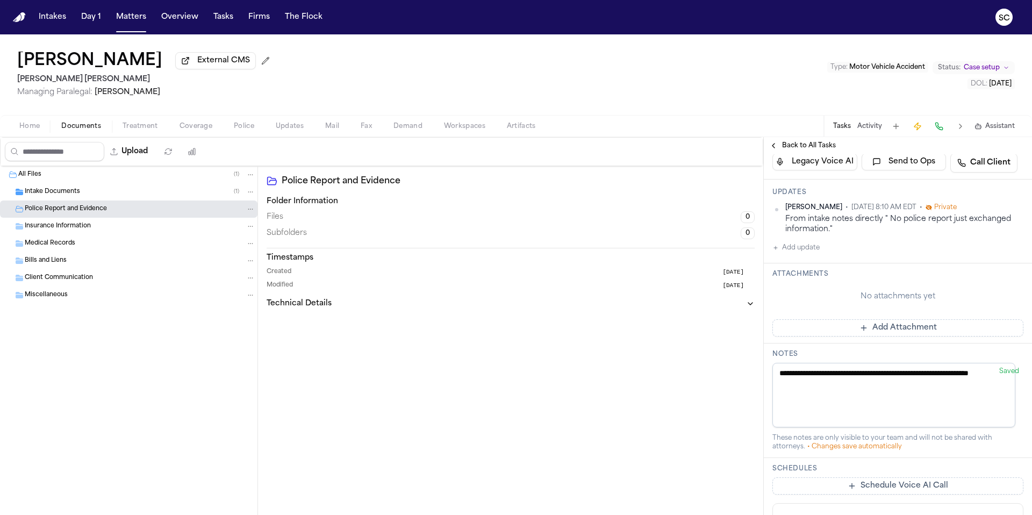
click at [900, 332] on button "Add Attachment" at bounding box center [898, 327] width 251 height 17
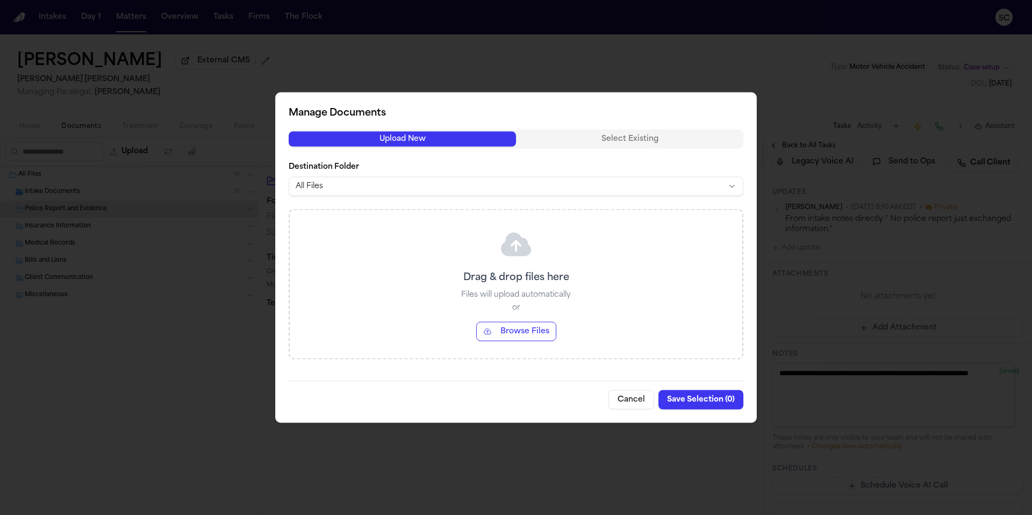
click at [507, 330] on button "Browse Files" at bounding box center [516, 331] width 80 height 19
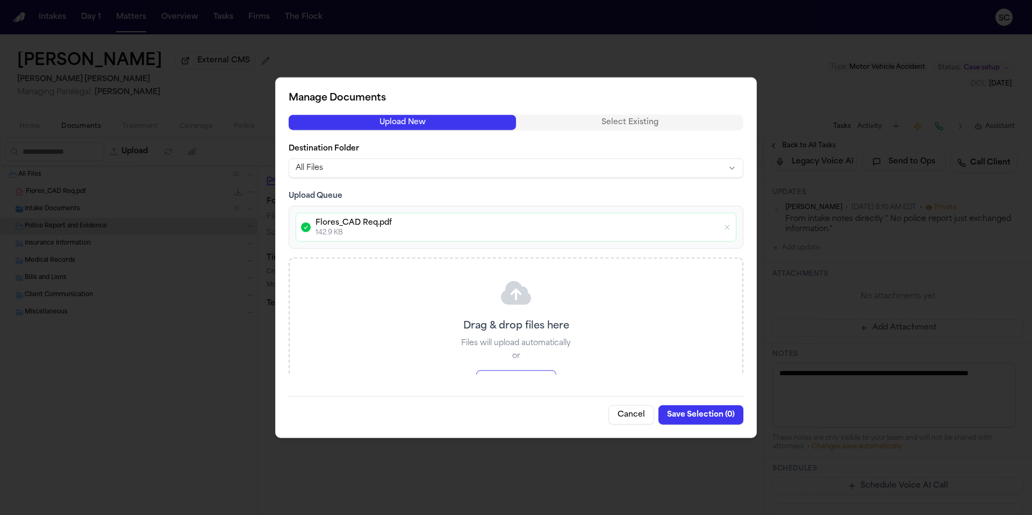
click at [352, 166] on body "Intakes Day 1 Matters Overview Tasks Firms The Flock SC [PERSON_NAME] External …" at bounding box center [516, 257] width 1032 height 515
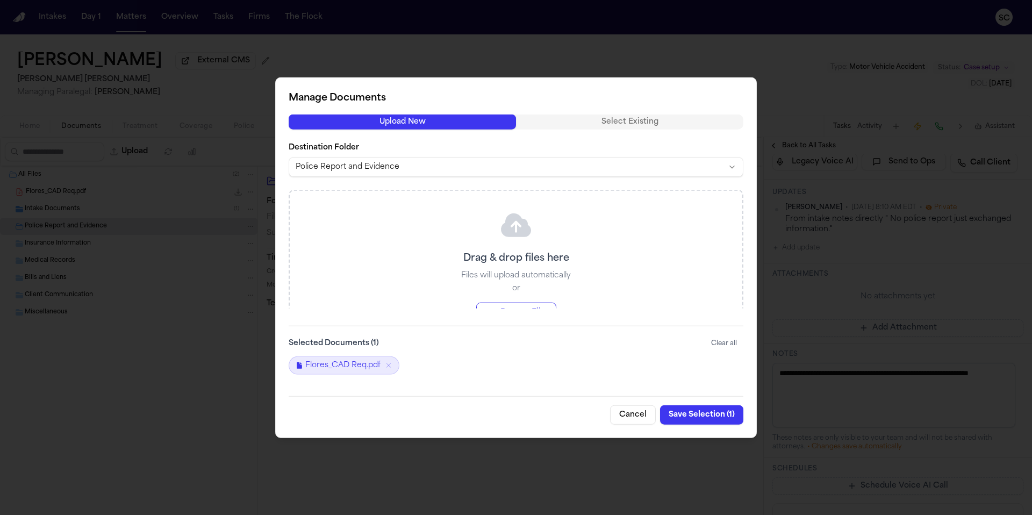
click at [694, 415] on button "Save Selection ( 1 )" at bounding box center [701, 414] width 83 height 19
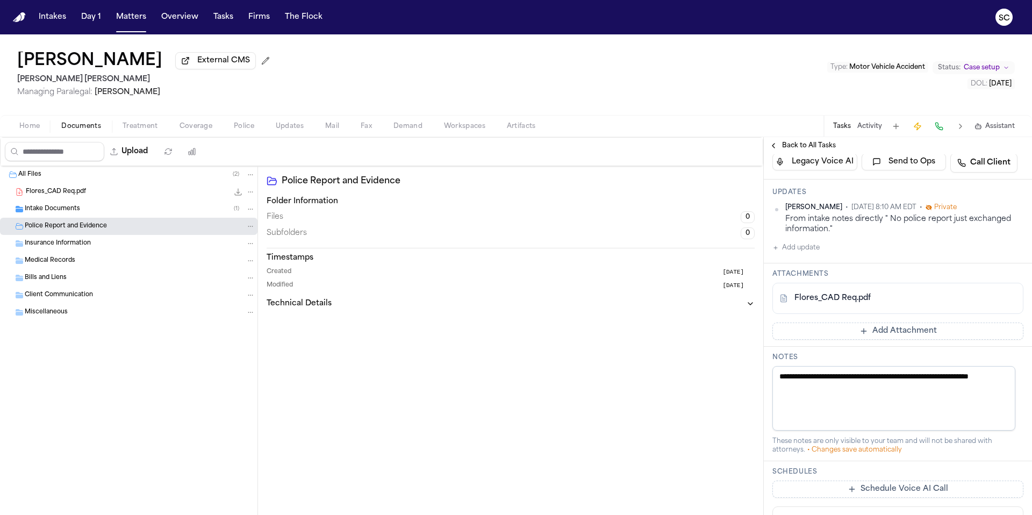
drag, startPoint x: 835, startPoint y: 394, endPoint x: 779, endPoint y: 379, distance: 57.9
click at [779, 379] on textarea "**********" at bounding box center [894, 398] width 243 height 65
click at [814, 252] on button "Add update" at bounding box center [796, 247] width 47 height 13
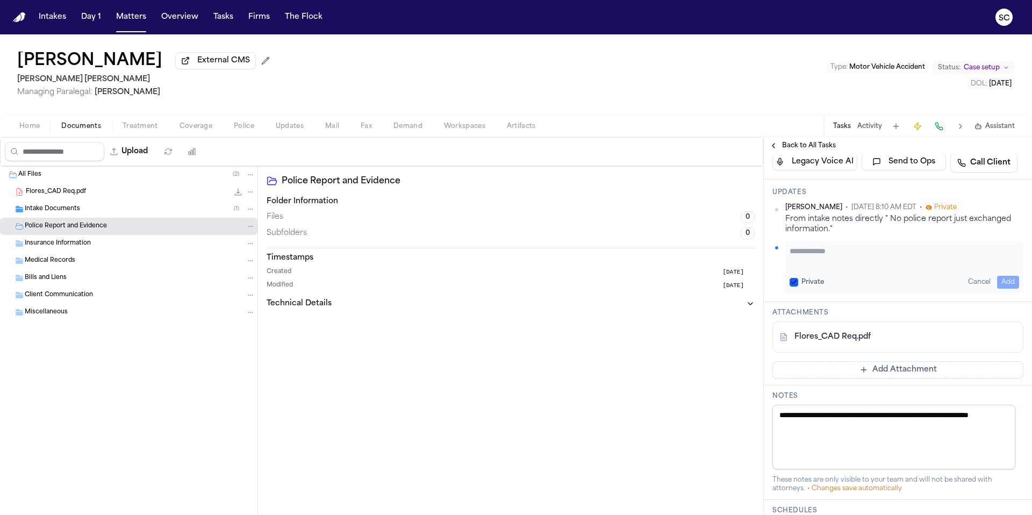
click at [829, 260] on textarea "Add your update" at bounding box center [905, 257] width 230 height 22
paste textarea "**********"
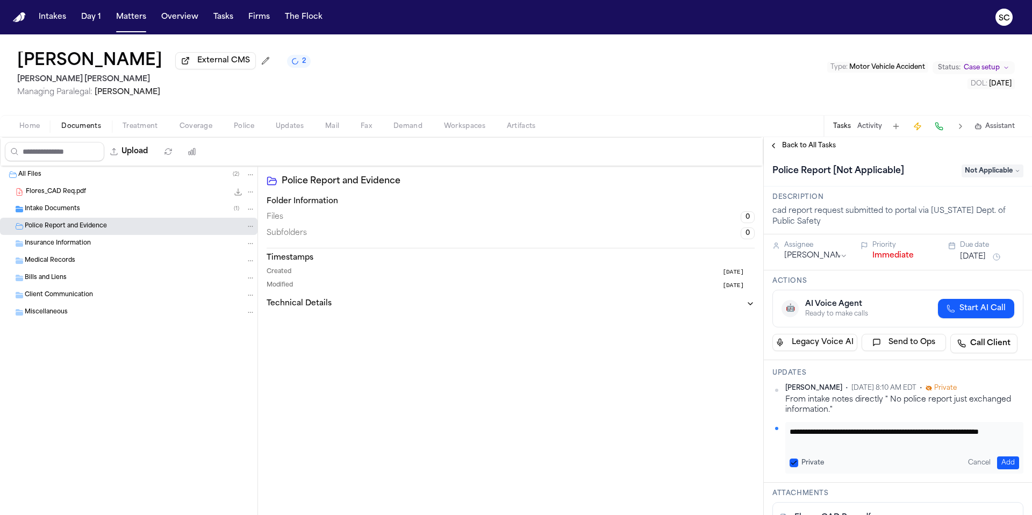
scroll to position [0, 0]
type textarea "**********"
click at [984, 170] on span "Not Applicable" at bounding box center [993, 171] width 62 height 13
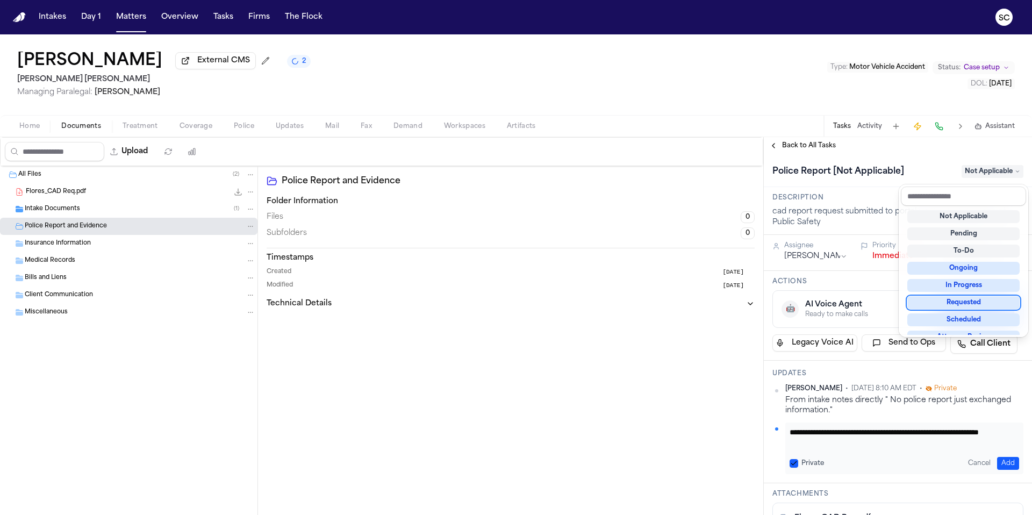
click at [970, 302] on div "Requested" at bounding box center [964, 302] width 112 height 13
click at [925, 165] on div "Police Report [Not Applicable] Requested" at bounding box center [898, 171] width 251 height 17
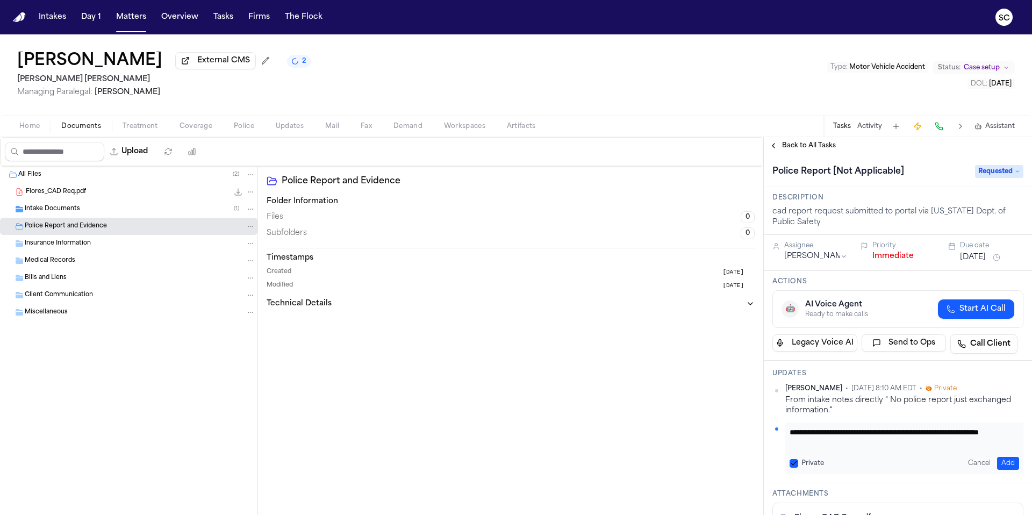
click at [1002, 466] on button "Add" at bounding box center [1009, 463] width 22 height 13
type textarea "**********"
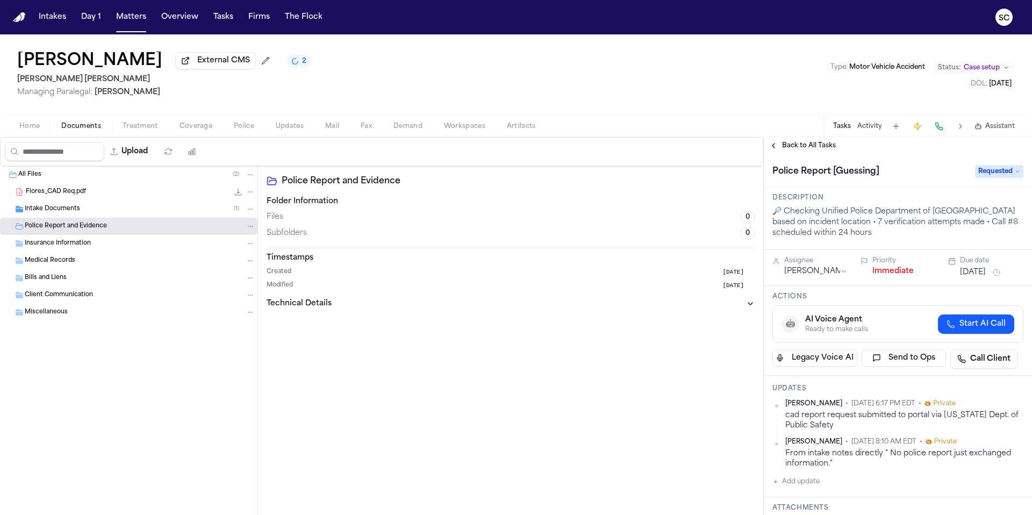
click at [290, 62] on icon "2 active tasks" at bounding box center [295, 61] width 10 height 10
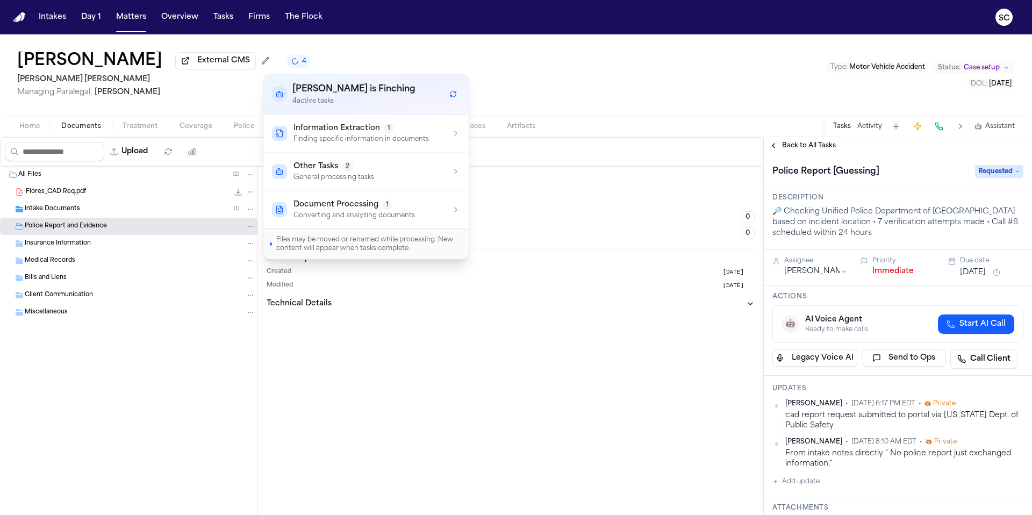
click at [400, 182] on button "Other Tasks 2 General processing tasks" at bounding box center [365, 172] width 205 height 38
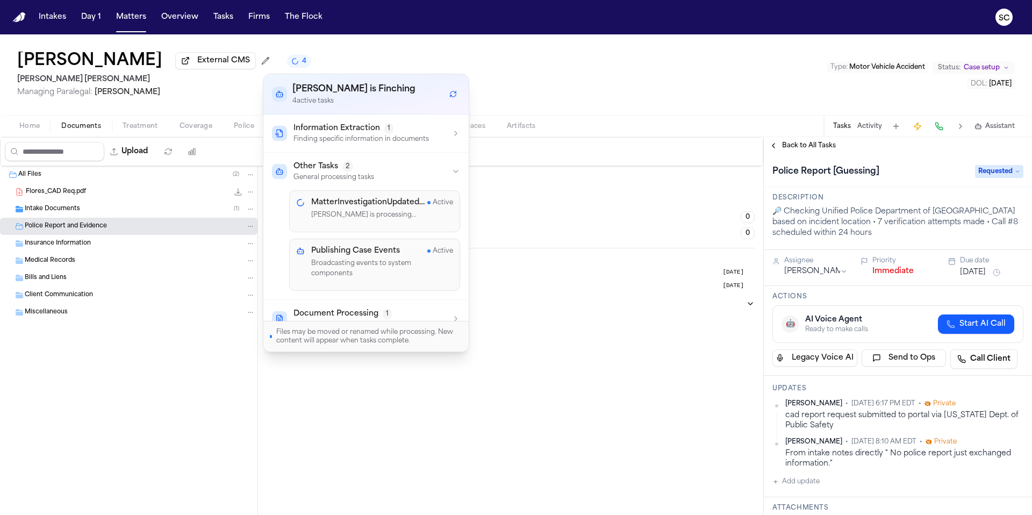
click at [561, 337] on div "Police Report and Evidence Folder Information Files 0 Subfolders 0 Timestamps C…" at bounding box center [510, 340] width 505 height 349
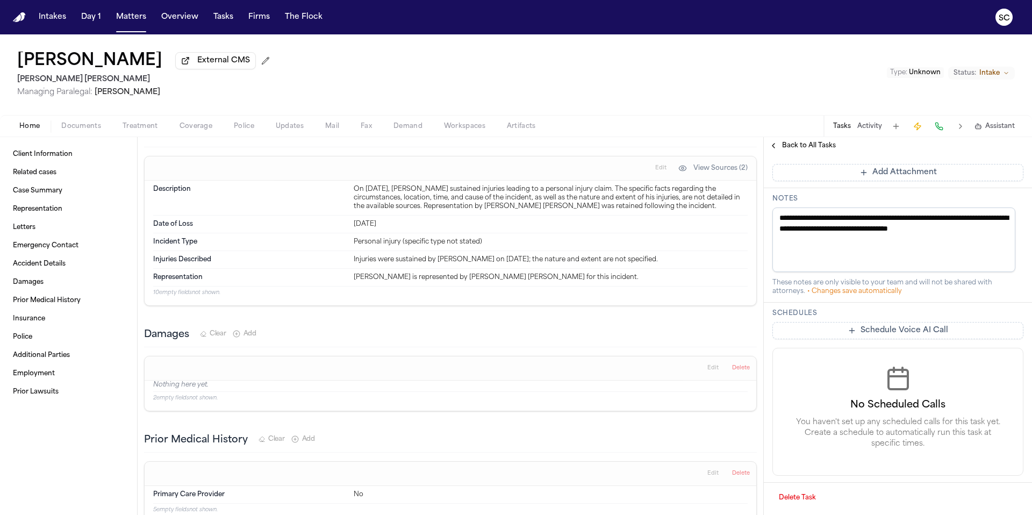
scroll to position [622, 0]
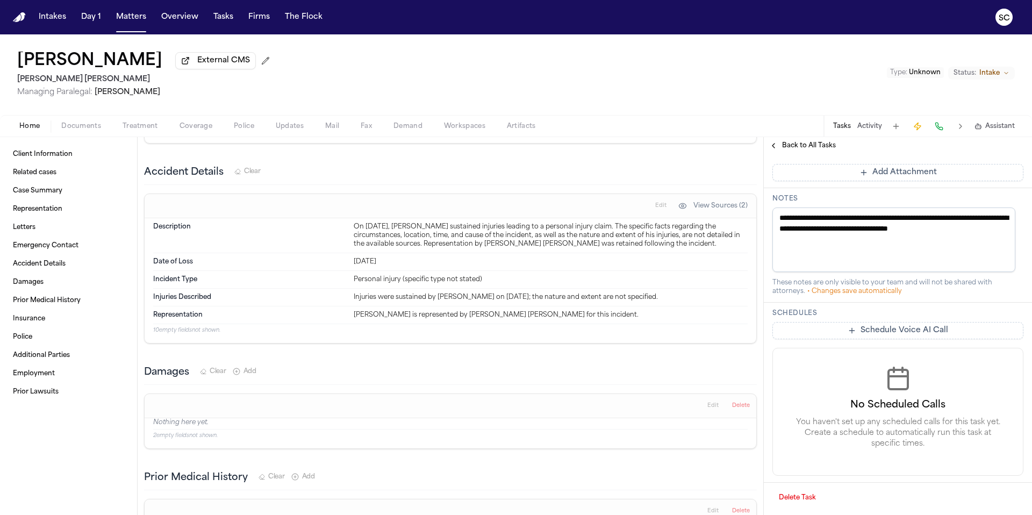
click at [64, 130] on span "Documents" at bounding box center [81, 126] width 40 height 9
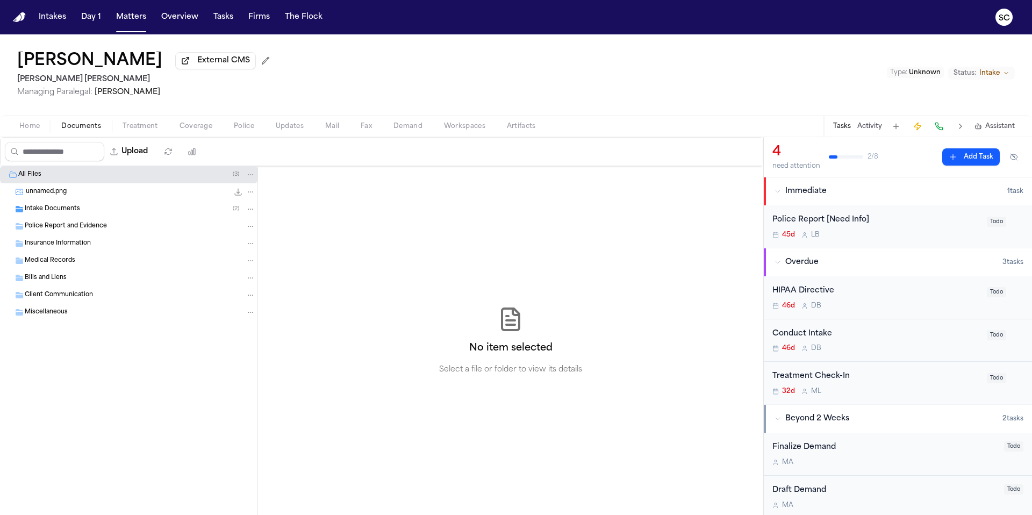
click at [68, 197] on div "unnamed.png 30.1 KB • PNG" at bounding box center [141, 192] width 230 height 11
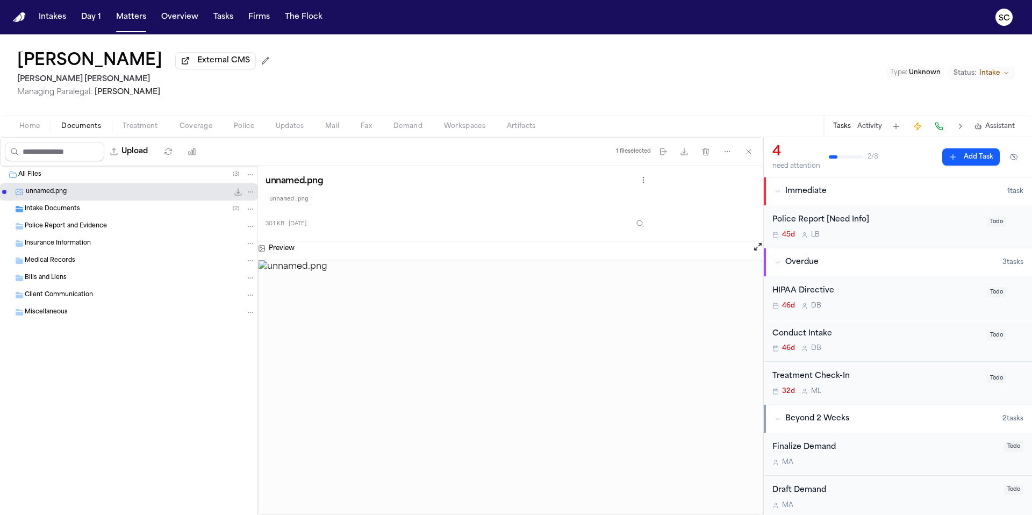
click at [553, 341] on img at bounding box center [511, 387] width 504 height 255
click at [91, 211] on div "Intake Documents ( 2 )" at bounding box center [140, 209] width 231 height 10
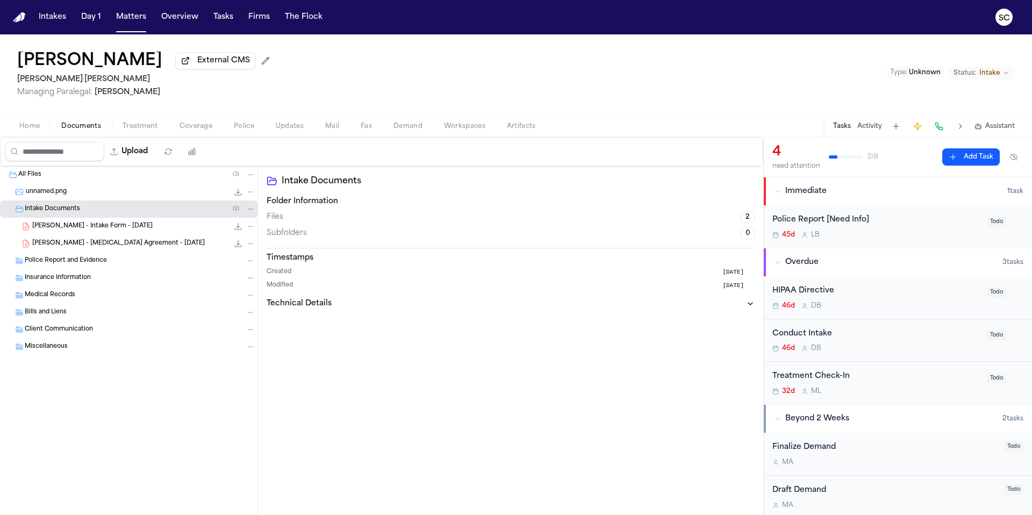
click at [117, 231] on span "[PERSON_NAME] - Intake Form - [DATE]" at bounding box center [92, 226] width 120 height 9
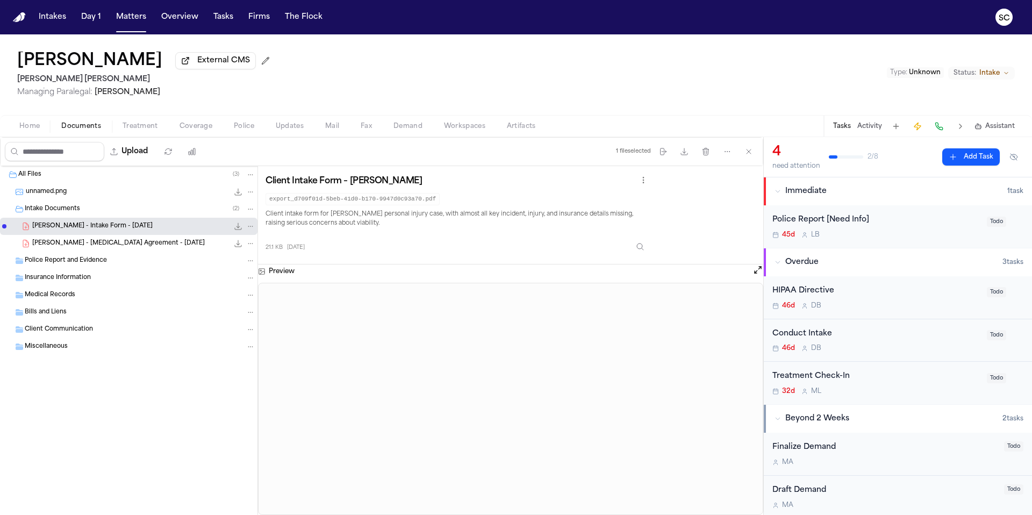
click at [112, 227] on span "[PERSON_NAME] - Intake Form - [DATE]" at bounding box center [92, 226] width 120 height 9
click at [756, 272] on button "Open preview" at bounding box center [758, 270] width 11 height 11
